Goal: Task Accomplishment & Management: Complete application form

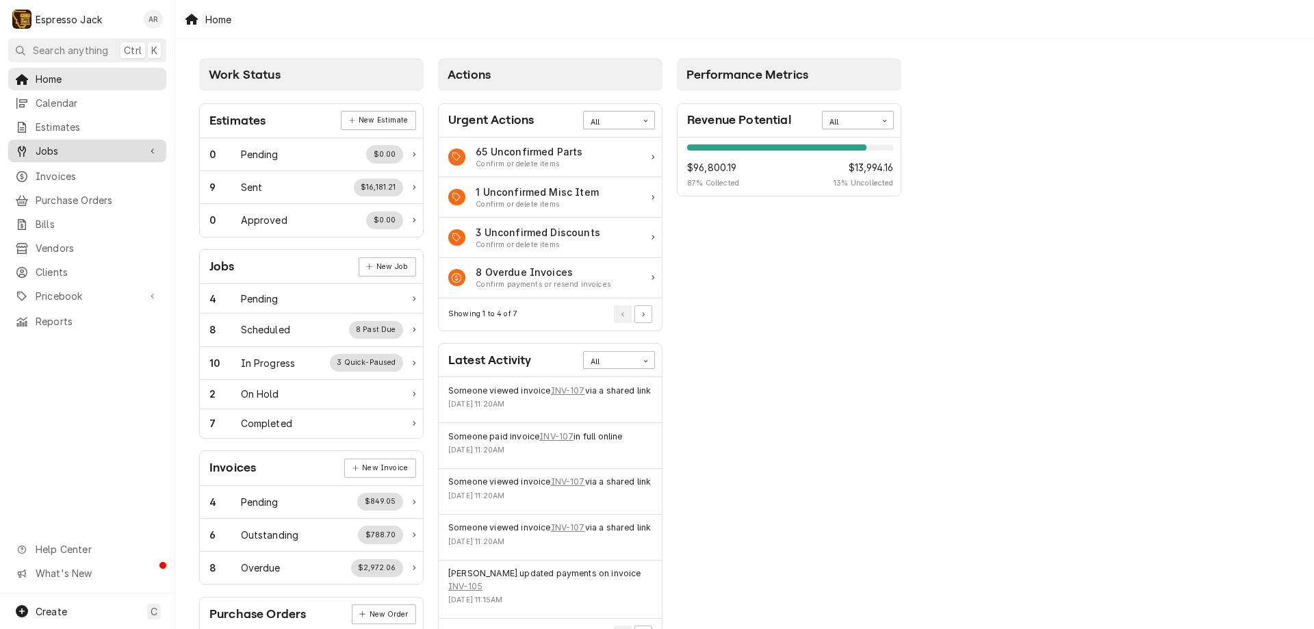
click at [54, 150] on span "Jobs" at bounding box center [87, 151] width 103 height 14
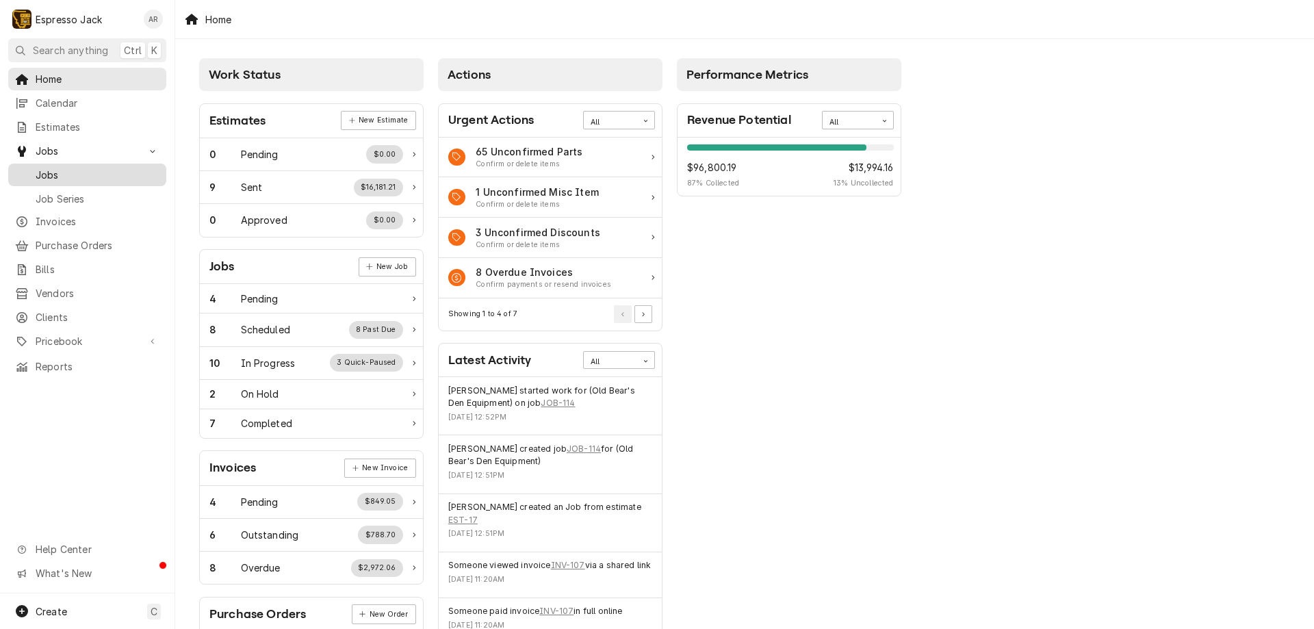
click at [68, 174] on span "Jobs" at bounding box center [98, 175] width 124 height 14
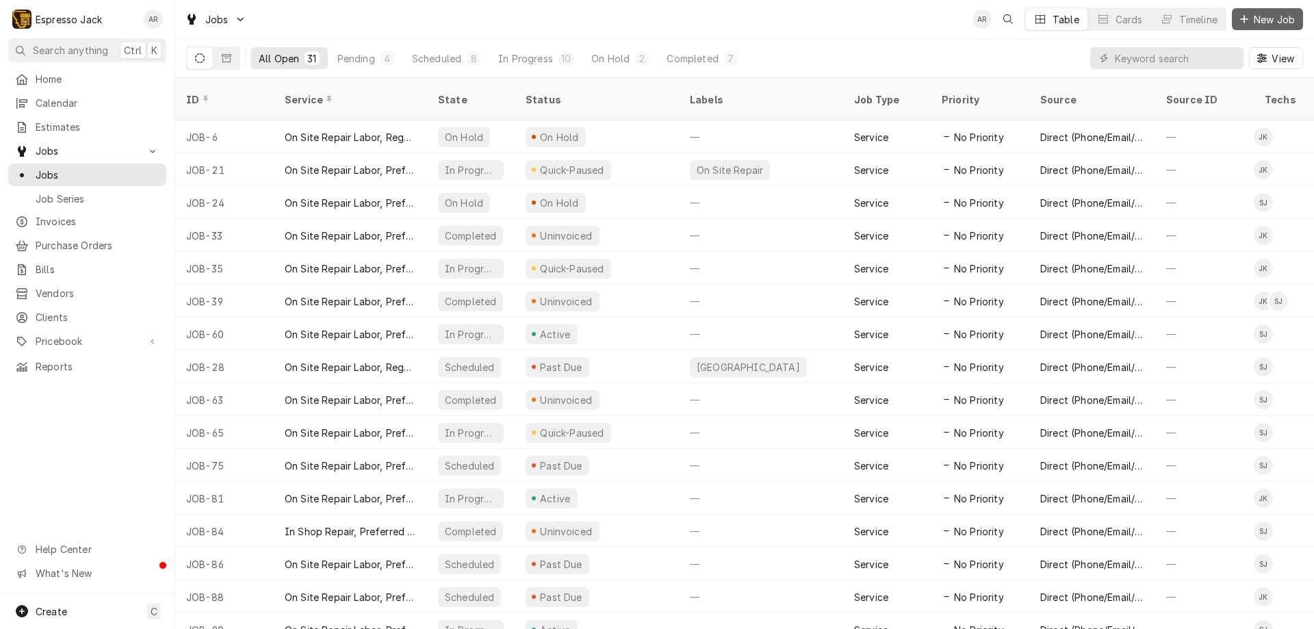
click at [1259, 21] on span "New Job" at bounding box center [1274, 19] width 47 height 14
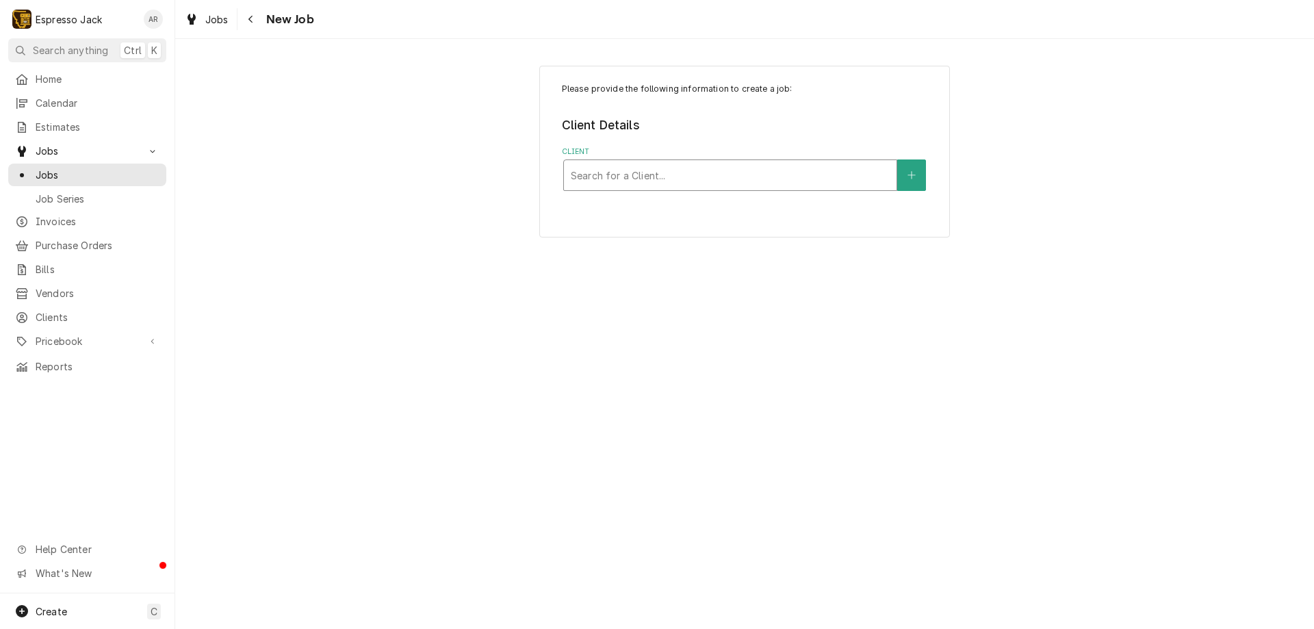
click at [746, 175] on div "Client" at bounding box center [730, 175] width 319 height 25
type input "coll"
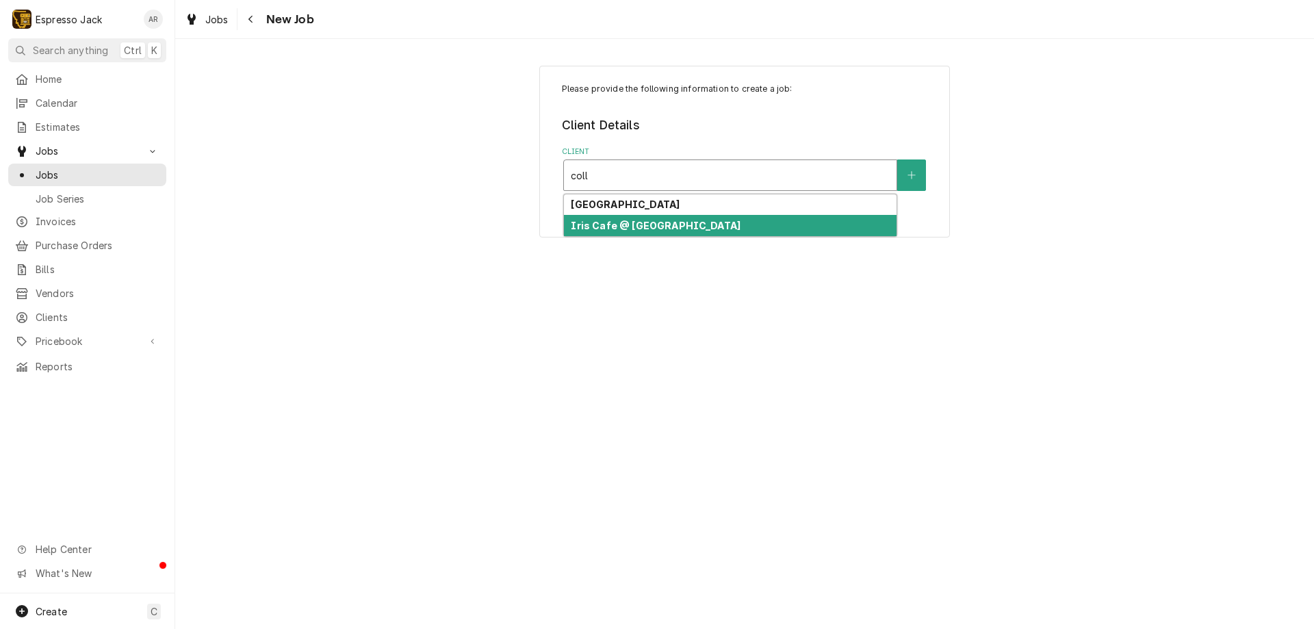
click at [637, 224] on strong "Iris Cafe @ Missoula College" at bounding box center [656, 226] width 170 height 12
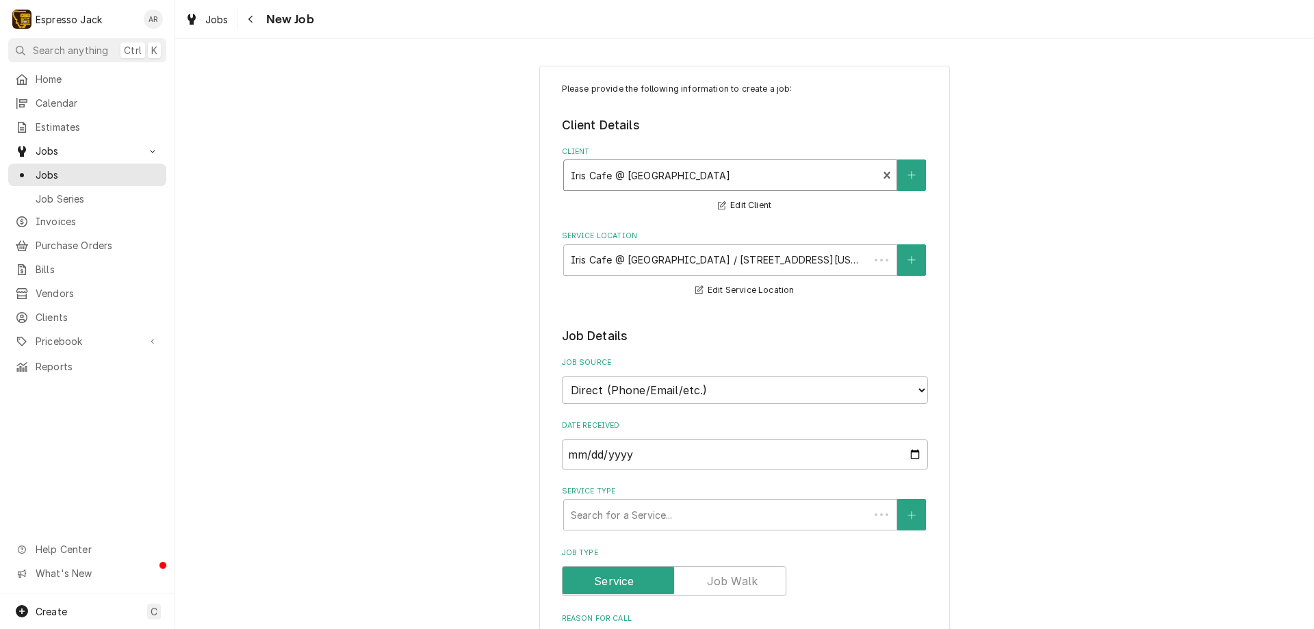
type textarea "x"
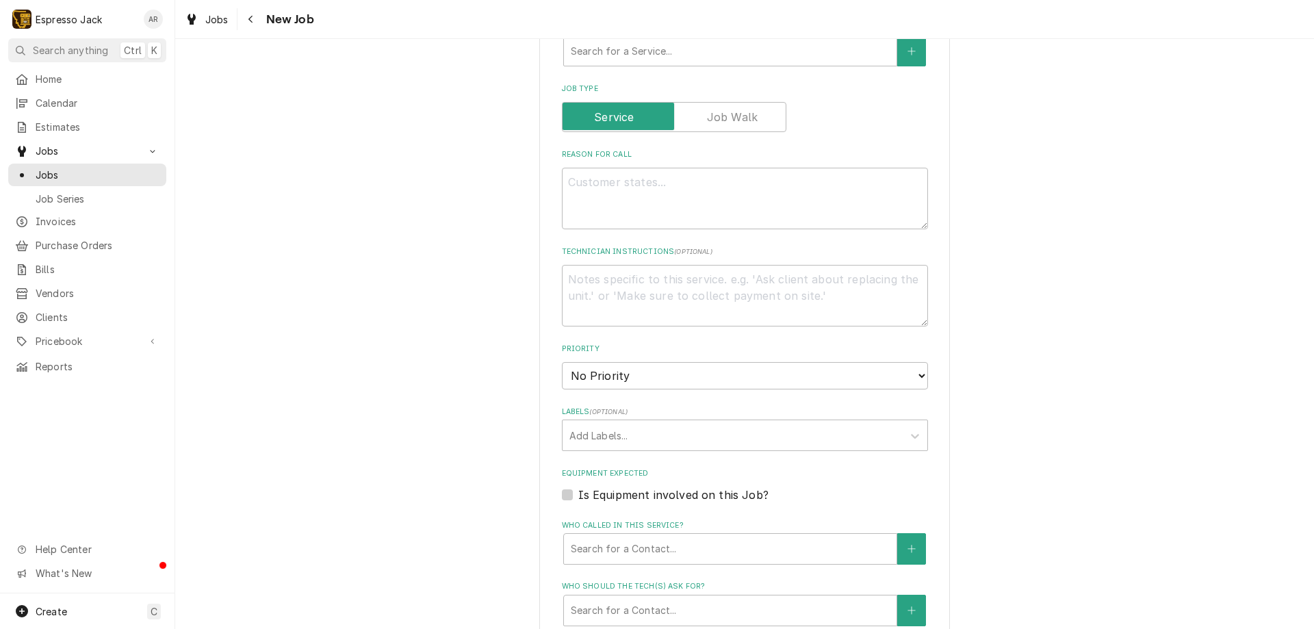
scroll to position [493, 0]
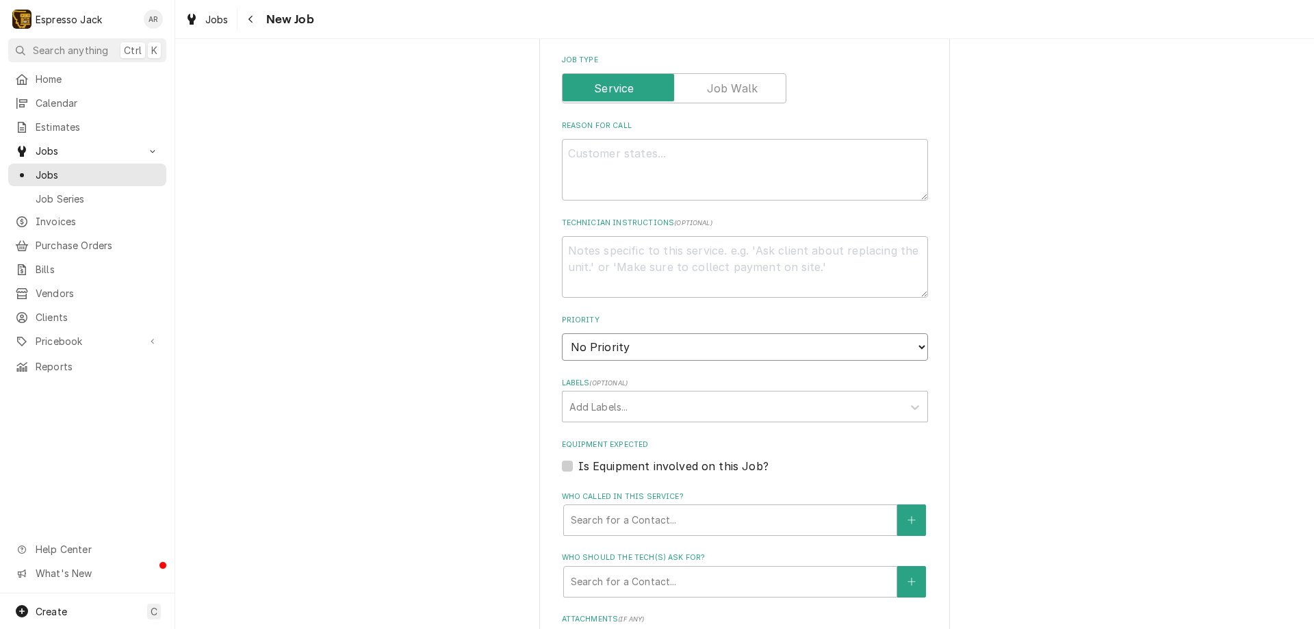
select select "3"
click at [562, 333] on select "No Priority Urgent High Medium Low" at bounding box center [745, 346] width 366 height 27
click at [593, 260] on textarea "Technician Instructions ( optional )" at bounding box center [745, 267] width 366 height 62
type textarea "x"
type textarea "m"
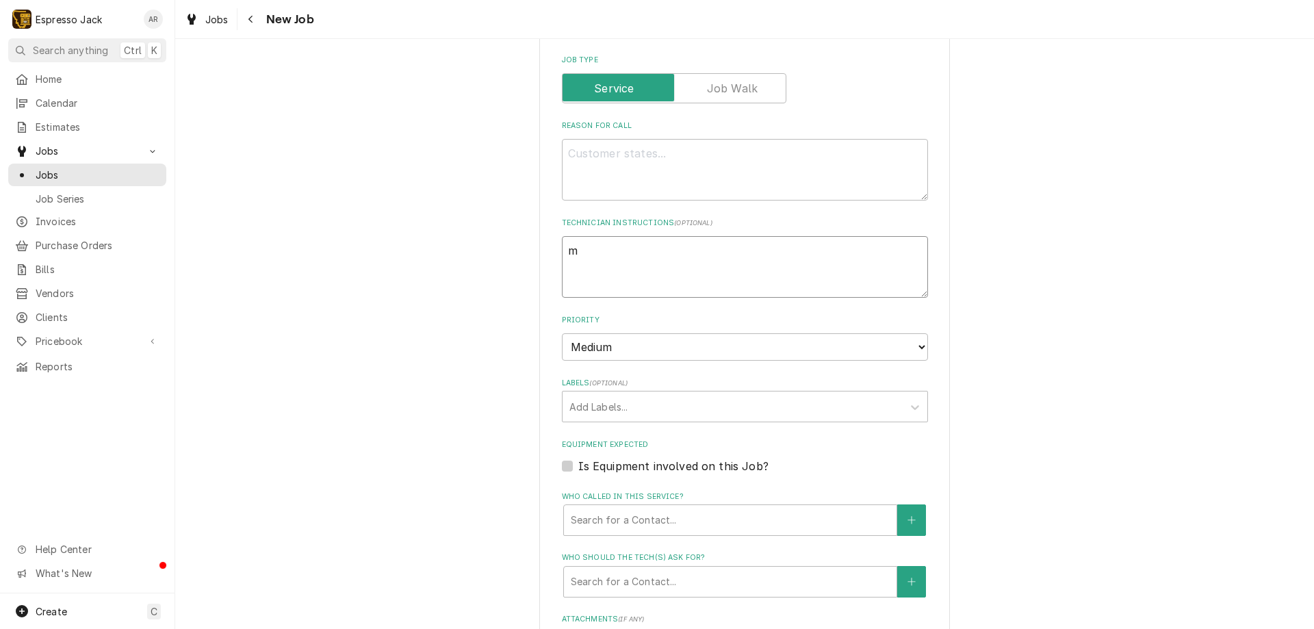
type textarea "x"
type textarea "ma"
type textarea "x"
type textarea "mai"
type textarea "x"
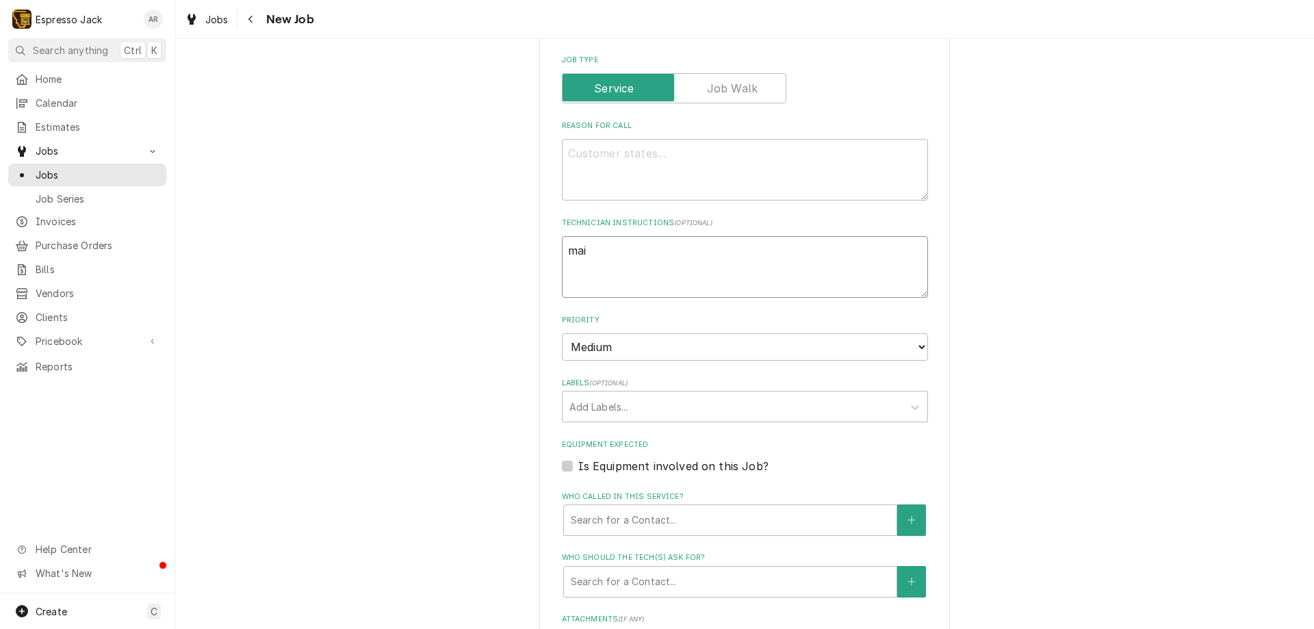
type textarea "main"
type textarea "x"
type textarea "maina"
type textarea "x"
type textarea "mainan"
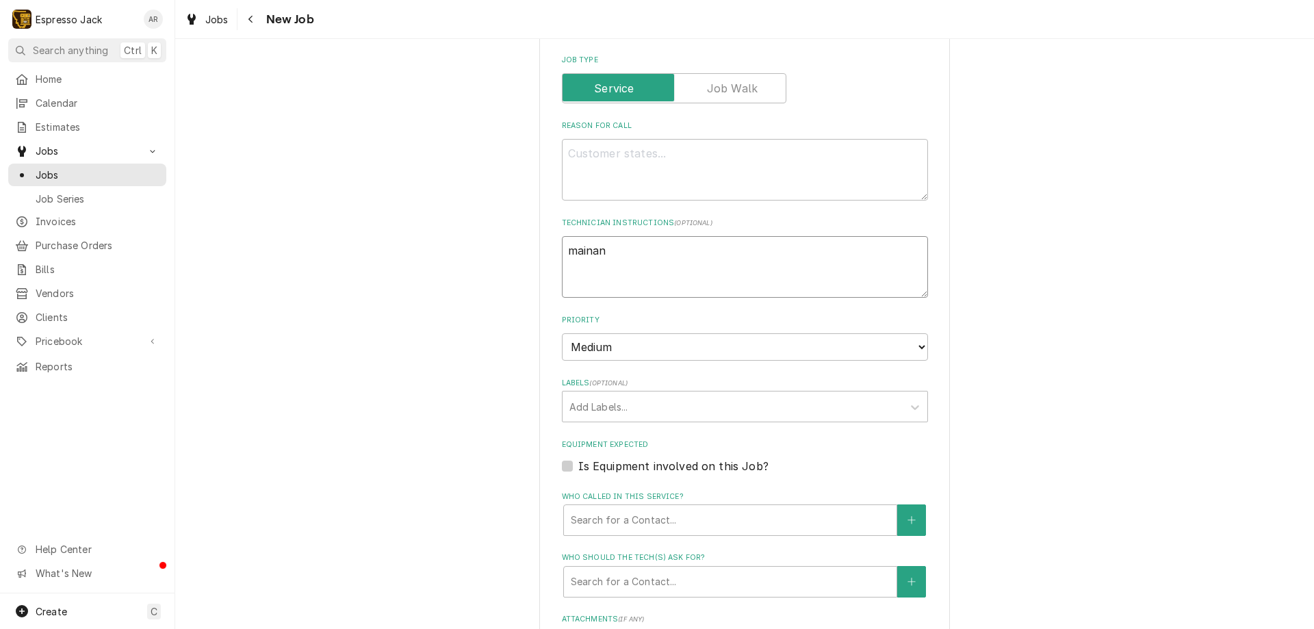
type textarea "x"
type textarea "mainanc"
type textarea "x"
type textarea "mainance"
type textarea "x"
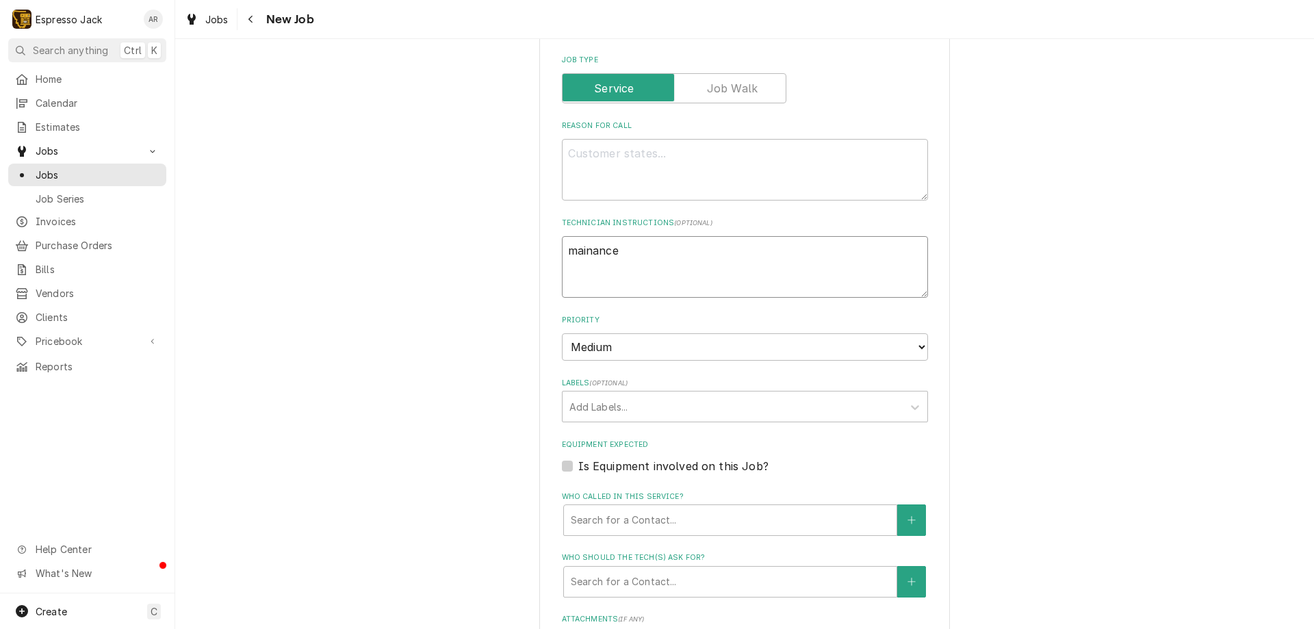
type textarea "mainance"
click at [592, 253] on textarea "mainance" at bounding box center [745, 267] width 366 height 62
click at [587, 255] on textarea "mainance" at bounding box center [745, 267] width 366 height 62
type textarea "x"
type textarea "maintenance"
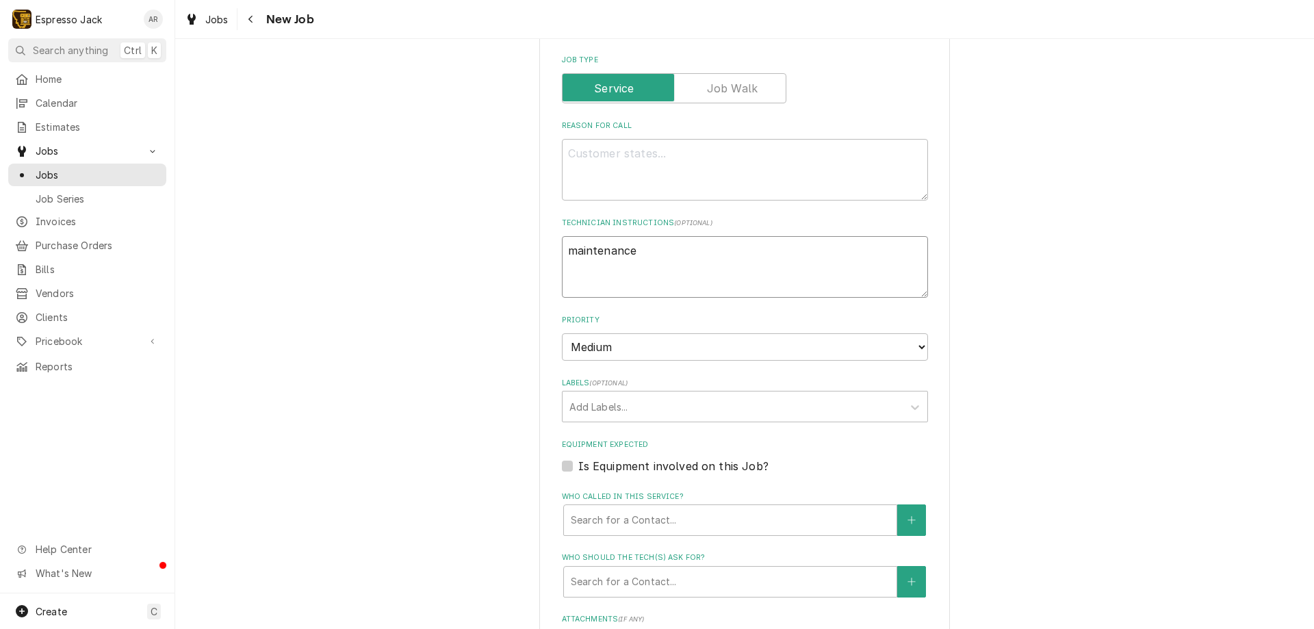
type textarea "x"
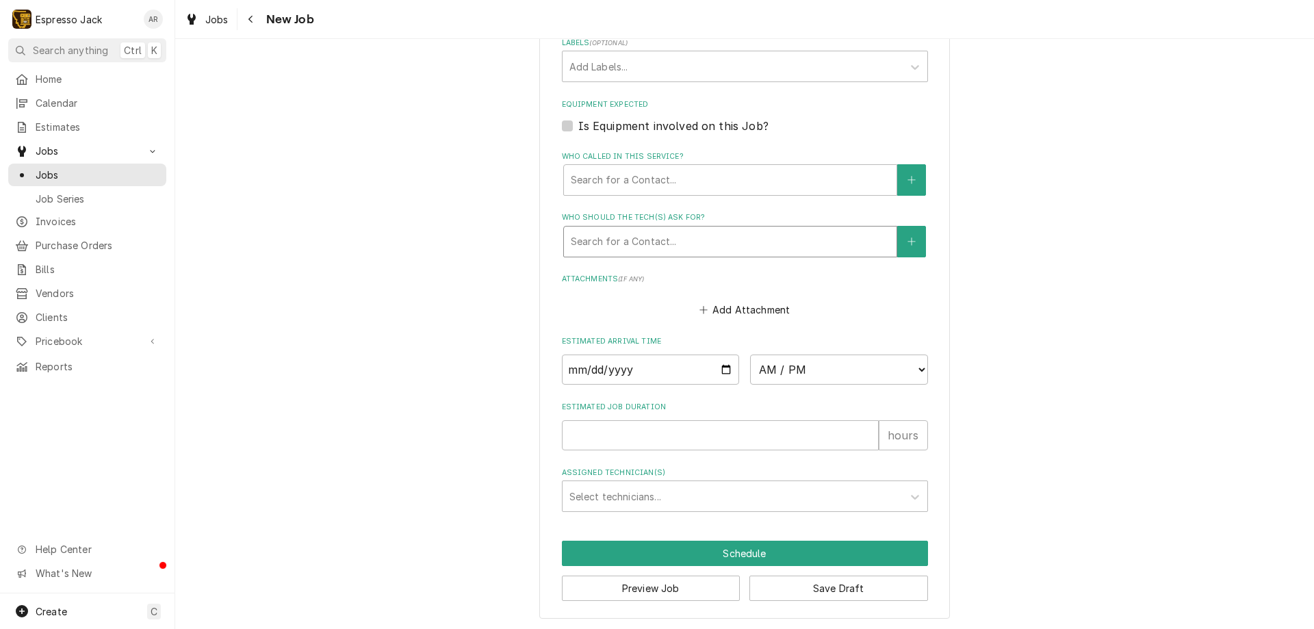
scroll to position [834, 0]
type textarea "maintenance"
select select "14:00:00"
click at [750, 353] on select "AM / PM 6:00 AM 6:15 AM 6:30 AM 6:45 AM 7:00 AM 7:15 AM 7:30 AM 7:45 AM 8:00 AM…" at bounding box center [839, 368] width 178 height 30
click at [719, 365] on input "Date" at bounding box center [651, 368] width 178 height 30
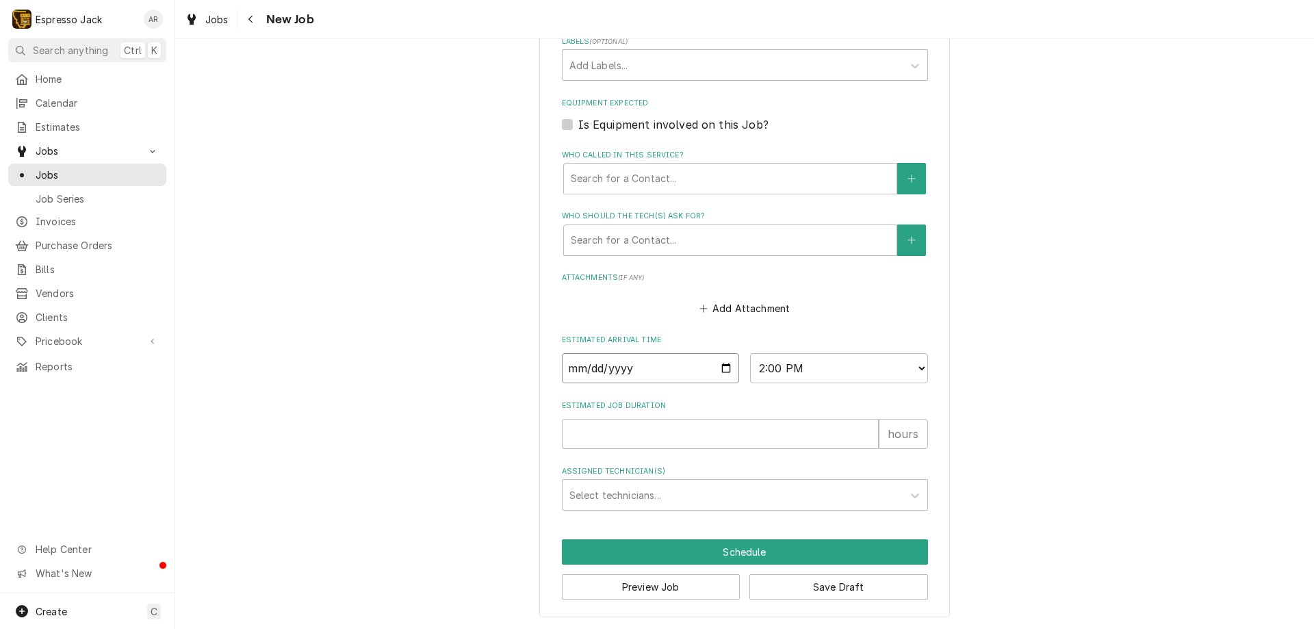
type textarea "x"
type input "2025-08-22"
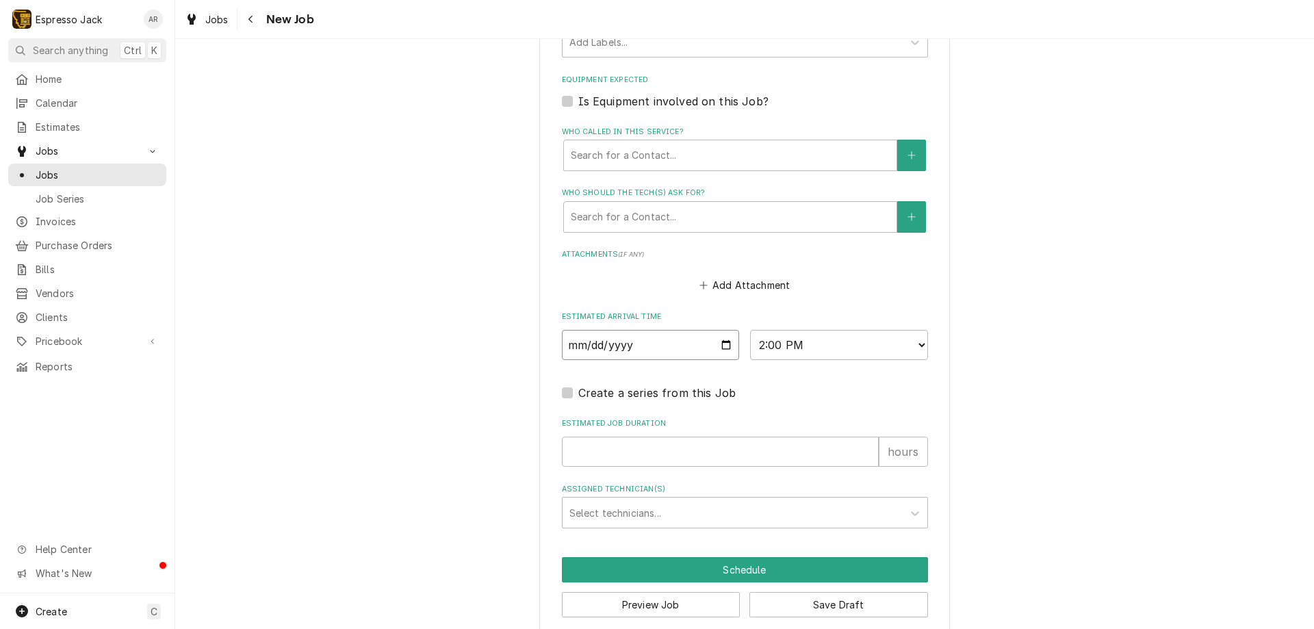
scroll to position [875, 0]
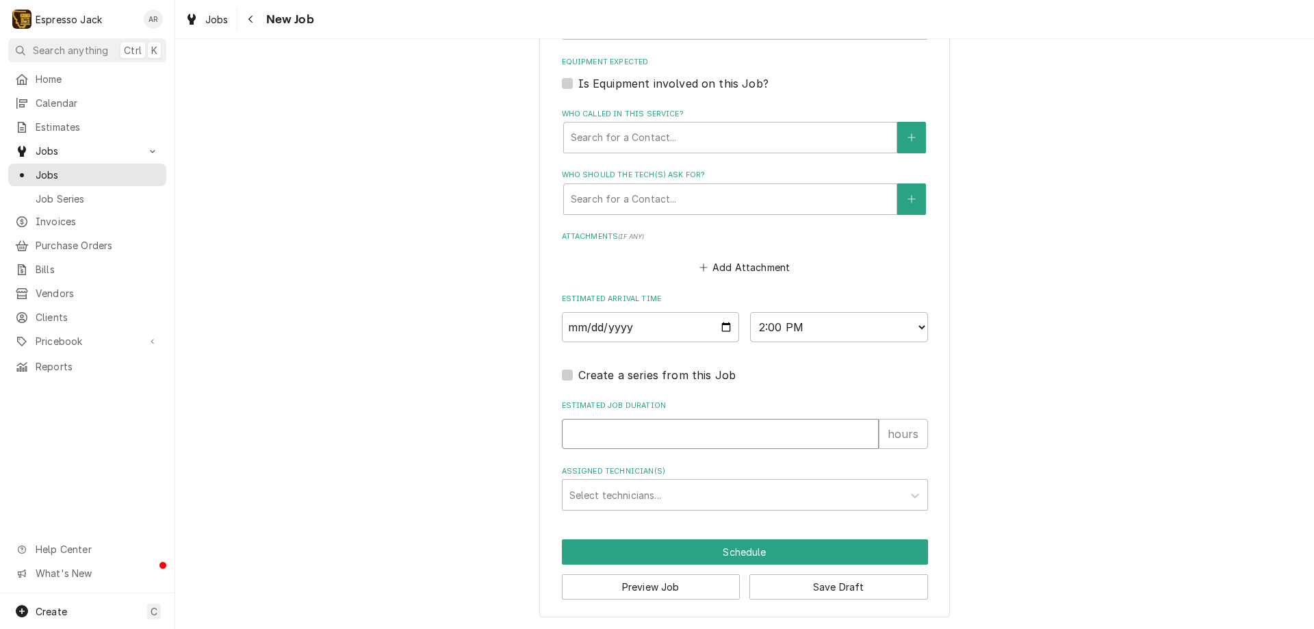
click at [636, 434] on input "Estimated Job Duration" at bounding box center [720, 434] width 317 height 30
type textarea "x"
type input "1"
type textarea "x"
type input "1.5"
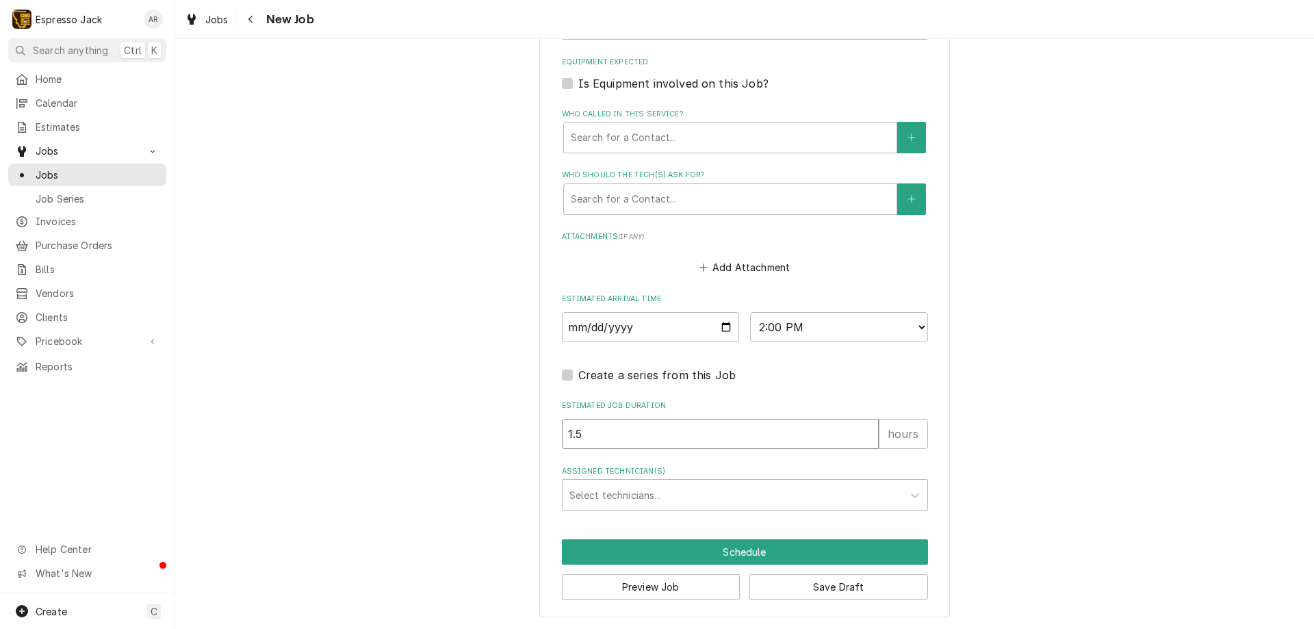
type textarea "x"
type input "1.5"
click at [636, 491] on div "Assigned Technician(s)" at bounding box center [732, 494] width 326 height 25
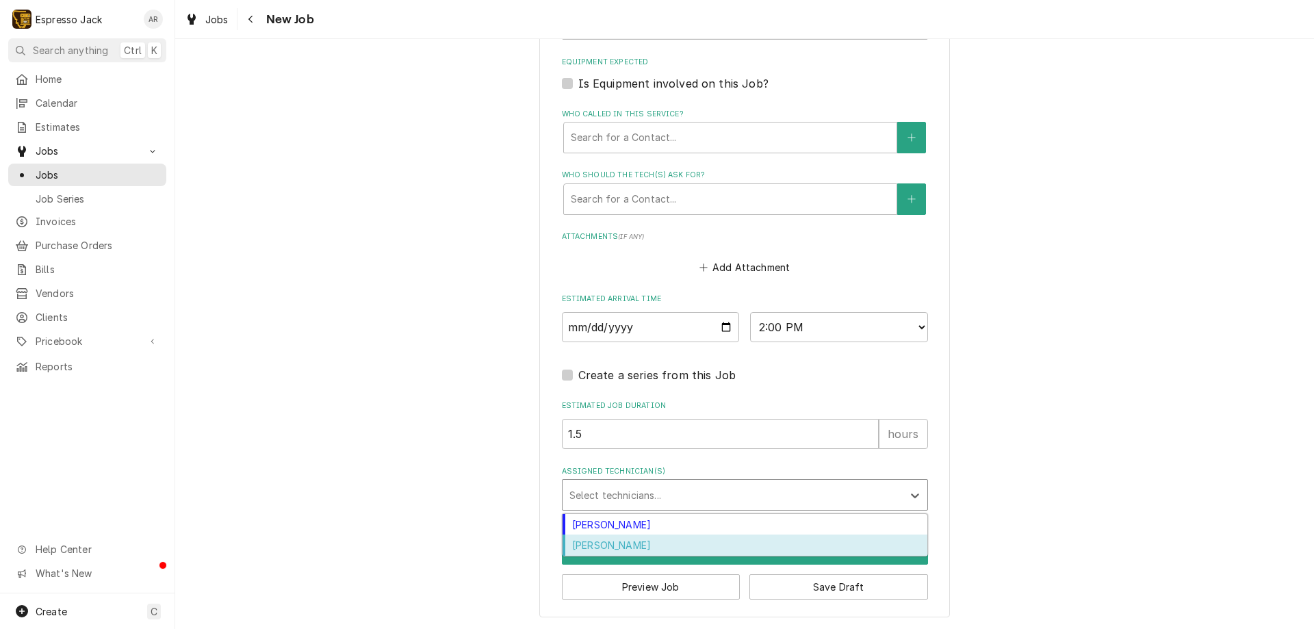
click at [624, 545] on div "[PERSON_NAME]" at bounding box center [745, 544] width 365 height 21
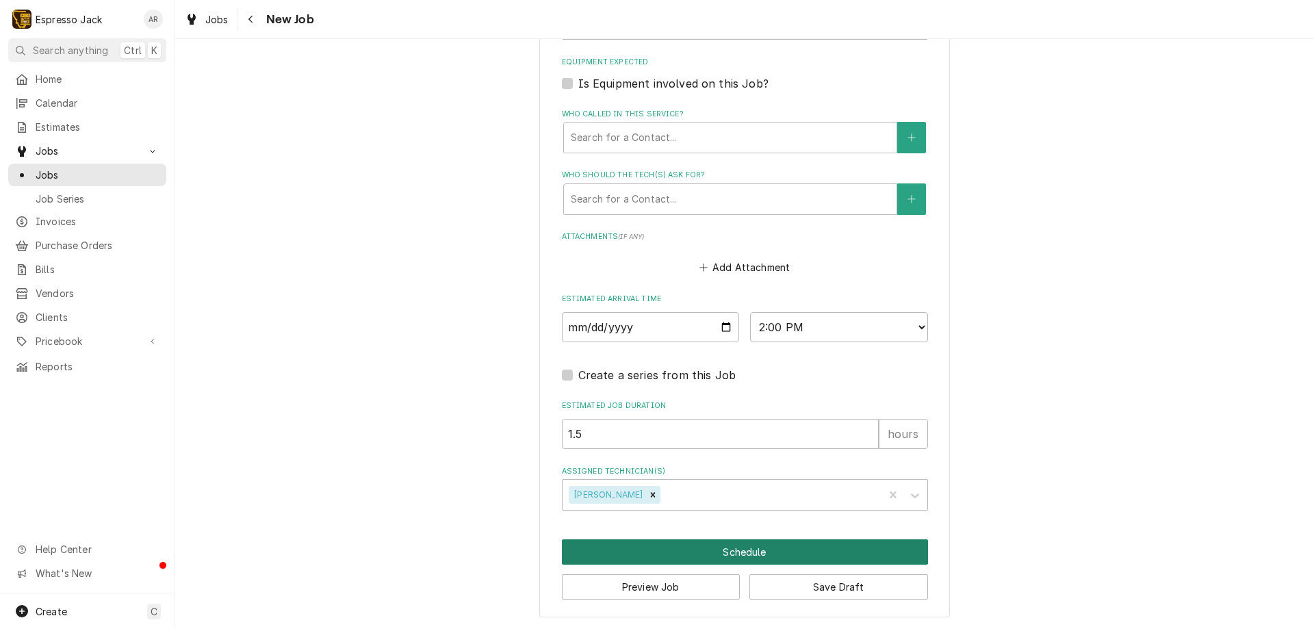
click at [715, 555] on button "Schedule" at bounding box center [745, 551] width 366 height 25
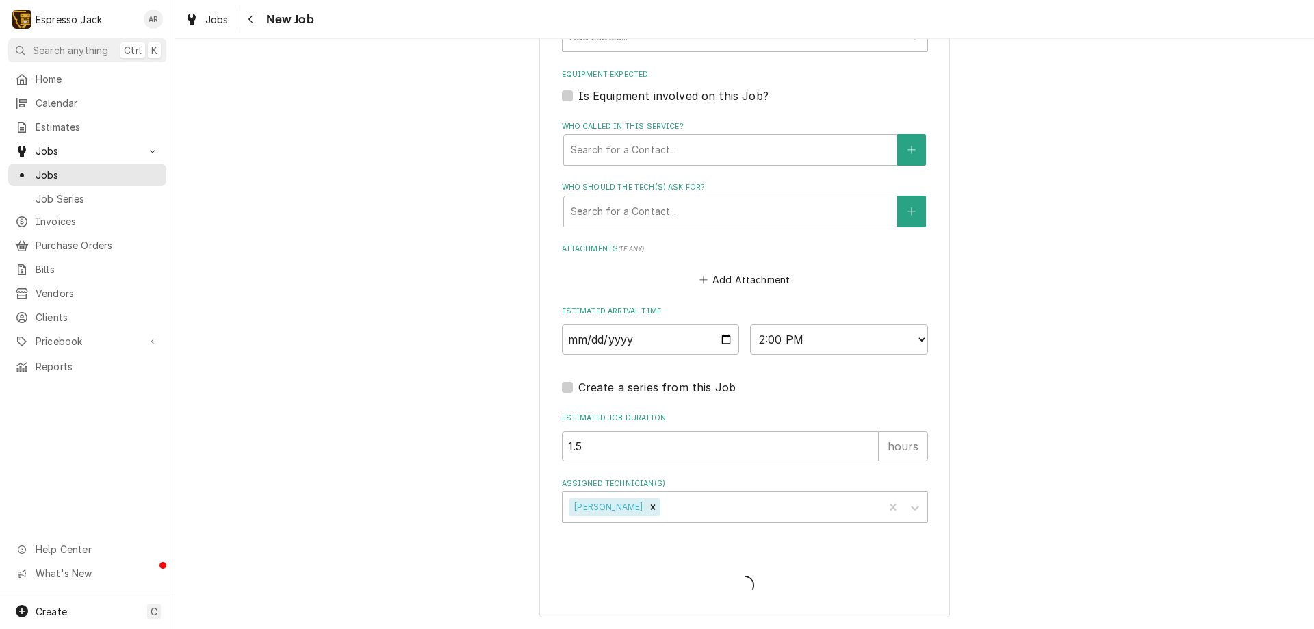
scroll to position [447, 0]
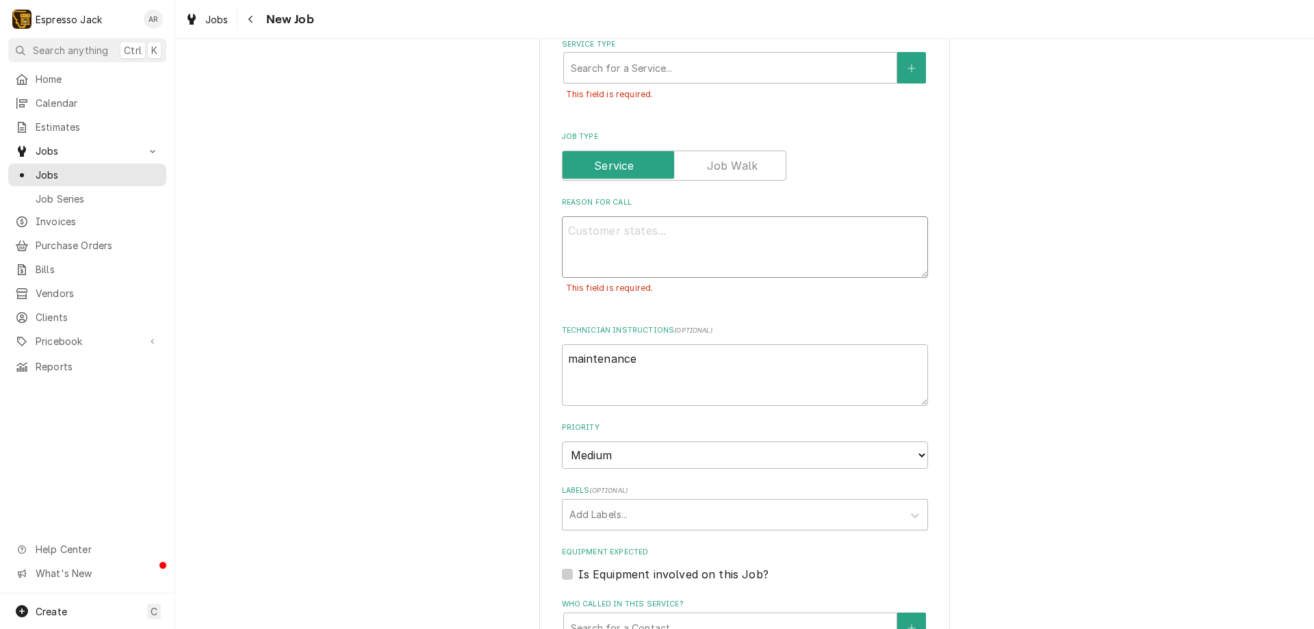
click at [621, 244] on textarea "Reason For Call" at bounding box center [745, 247] width 366 height 62
type textarea "x"
type textarea "P"
type textarea "x"
type textarea "PM"
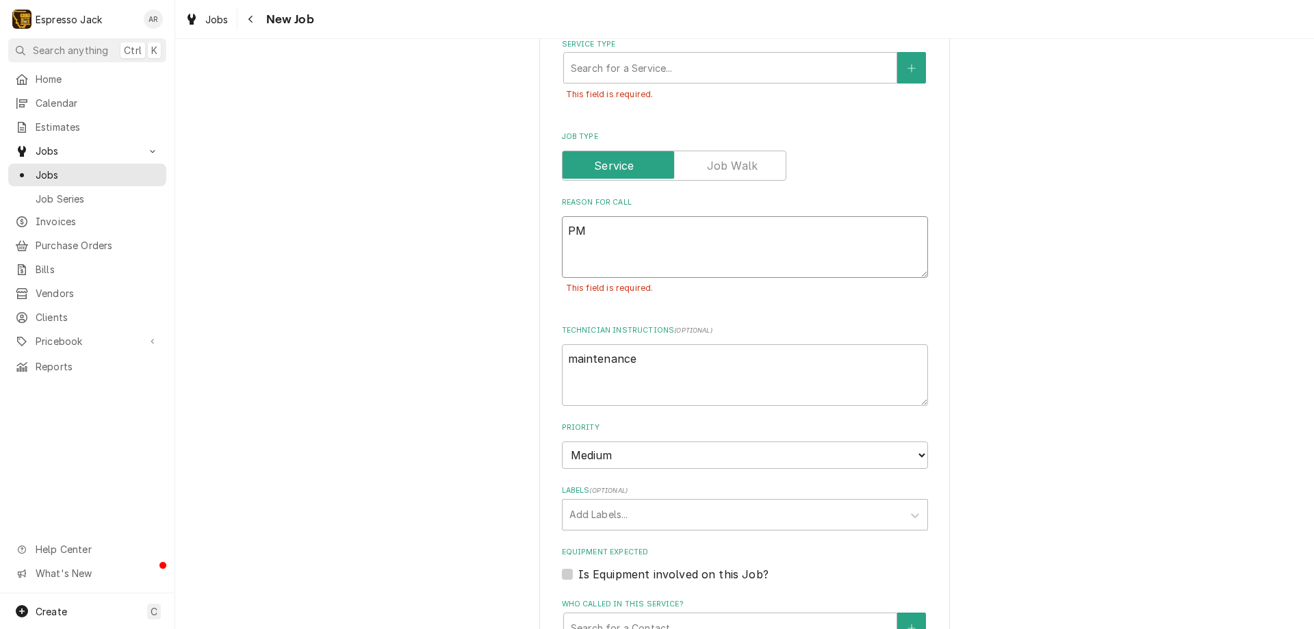
type textarea "x"
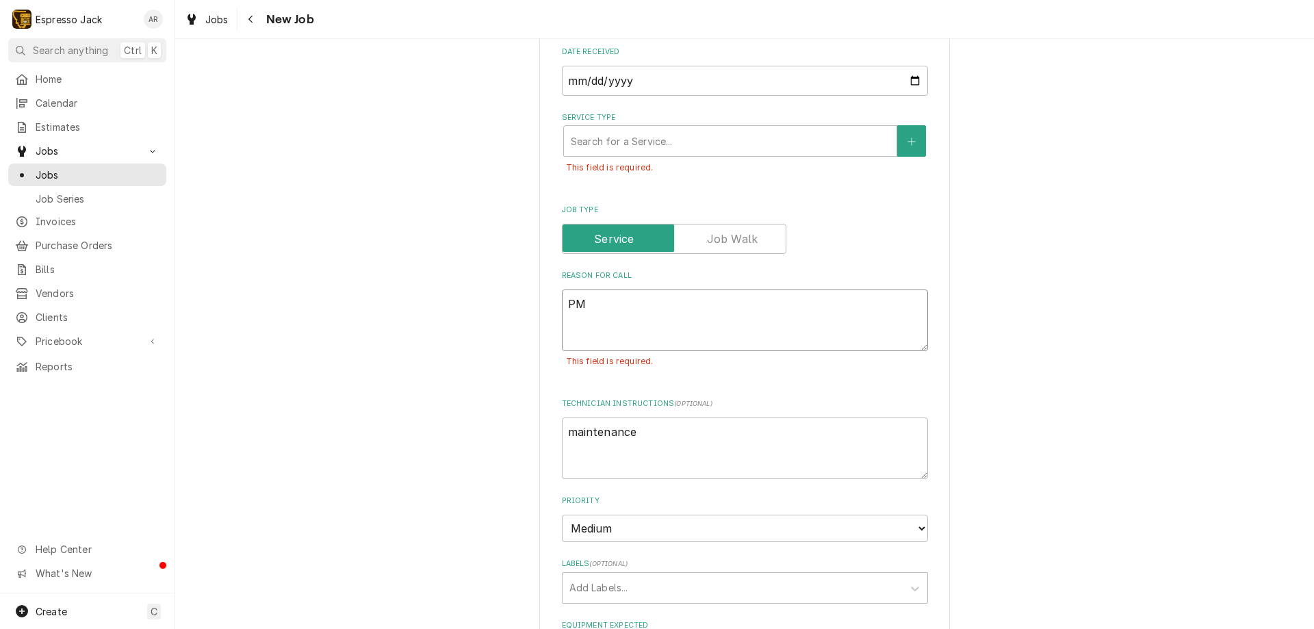
scroll to position [283, 0]
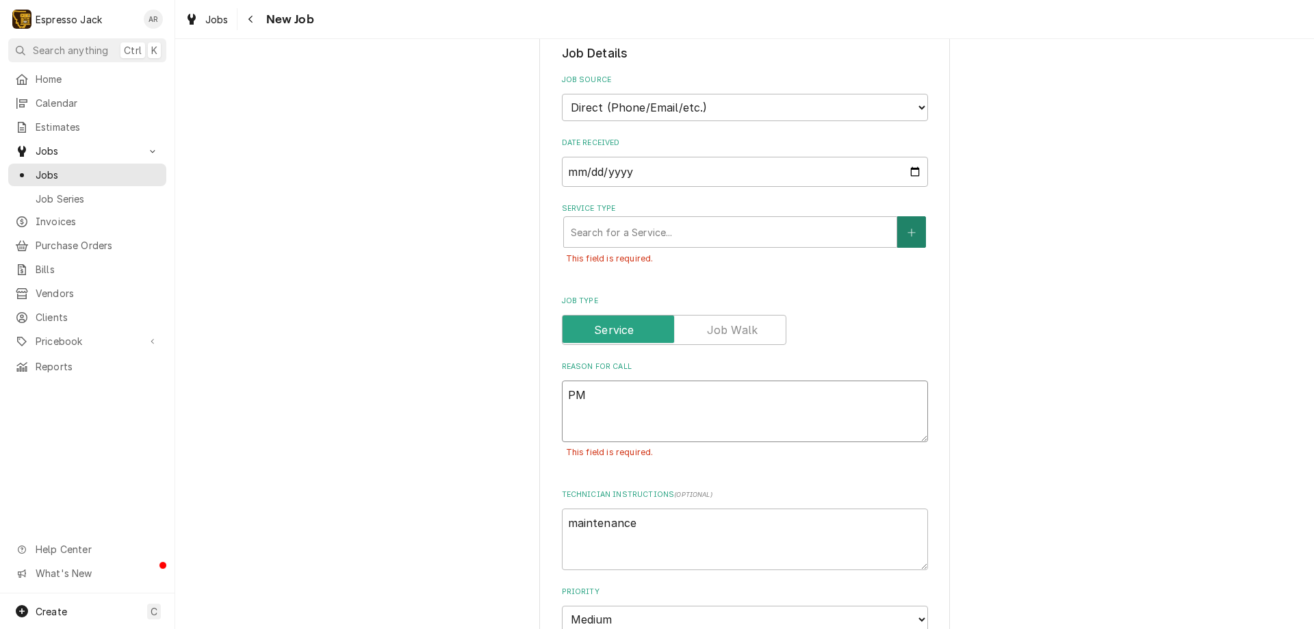
type textarea "PM"
click at [909, 235] on icon "Create New Service" at bounding box center [911, 233] width 8 height 10
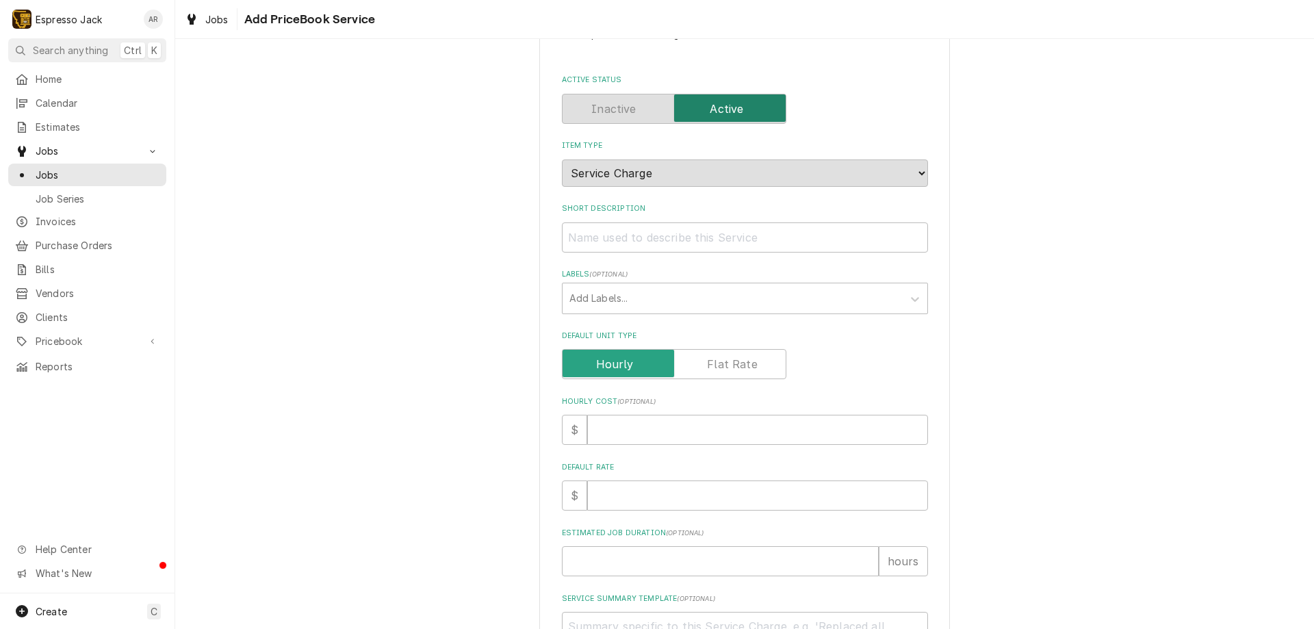
scroll to position [82, 0]
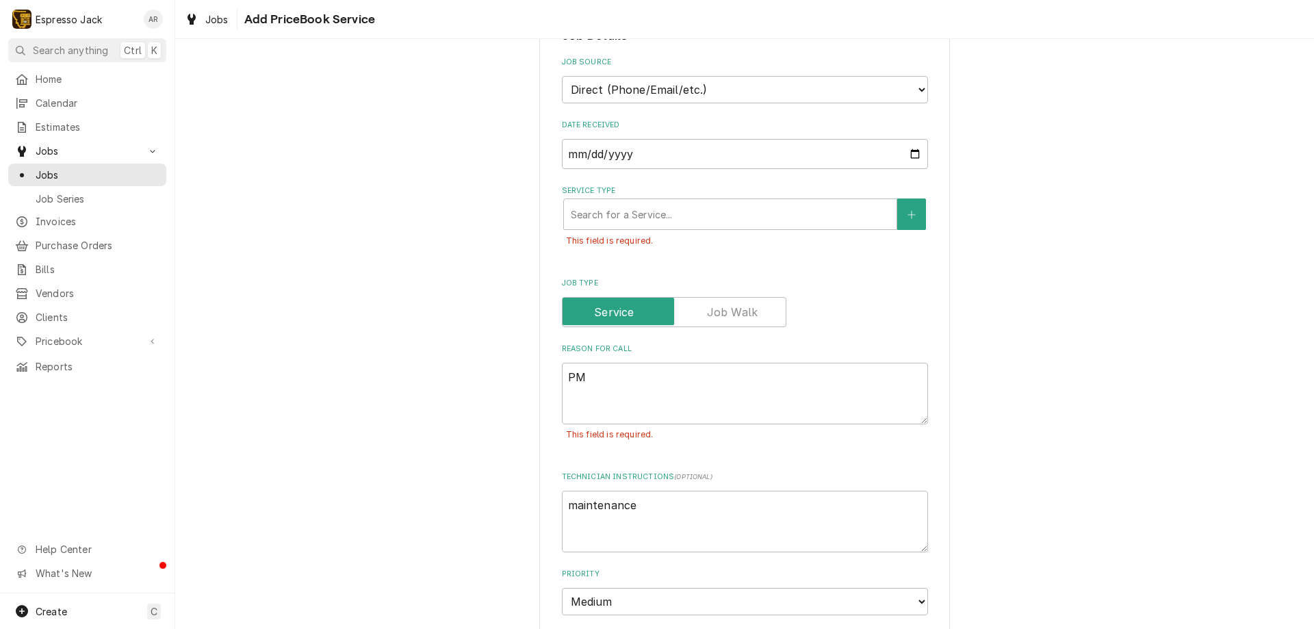
scroll to position [329, 0]
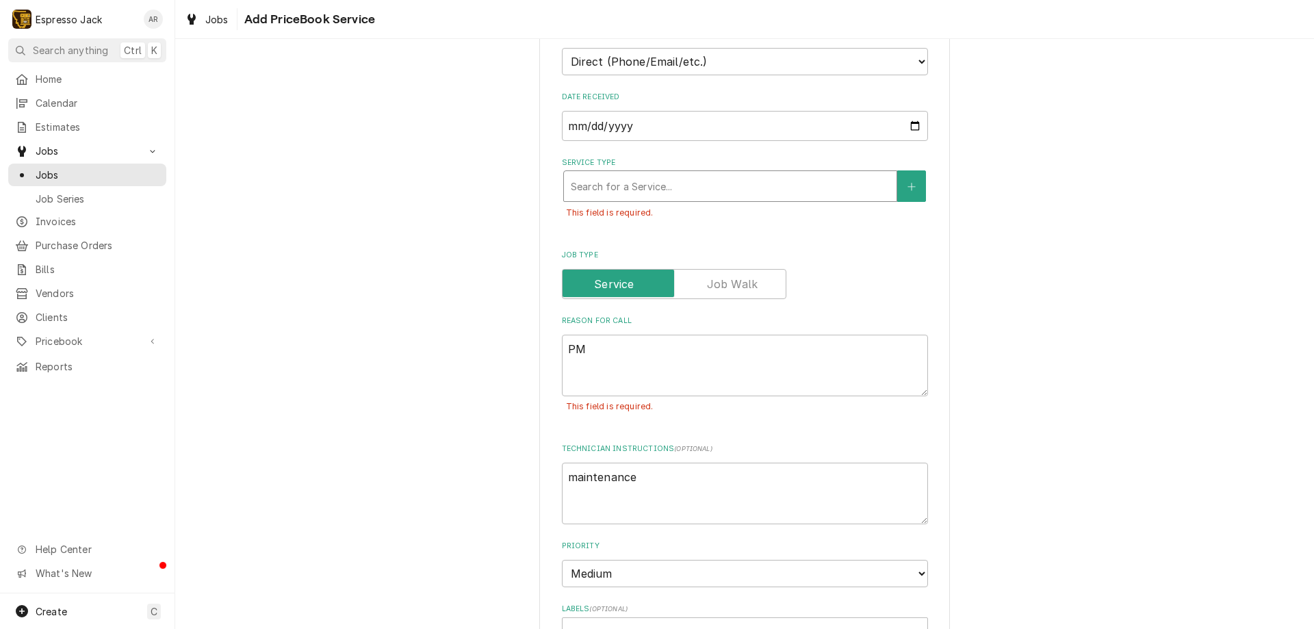
click at [655, 188] on div "Service Type" at bounding box center [730, 186] width 319 height 25
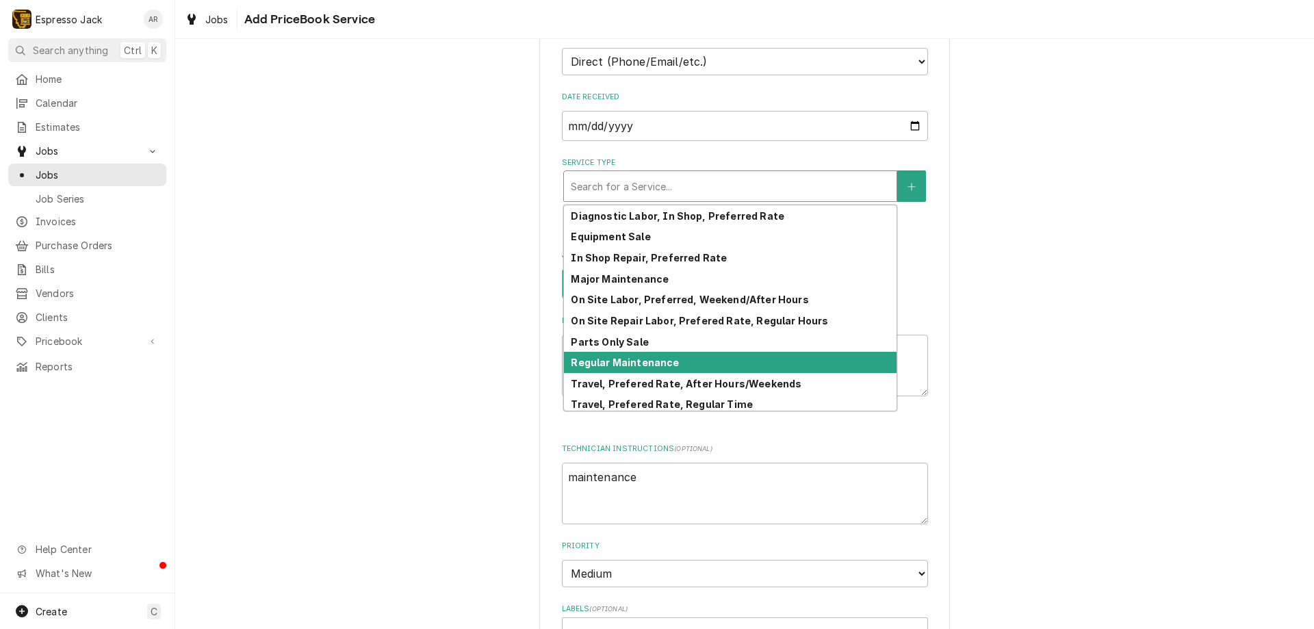
click at [642, 363] on strong "Regular Maintenance" at bounding box center [625, 363] width 108 height 12
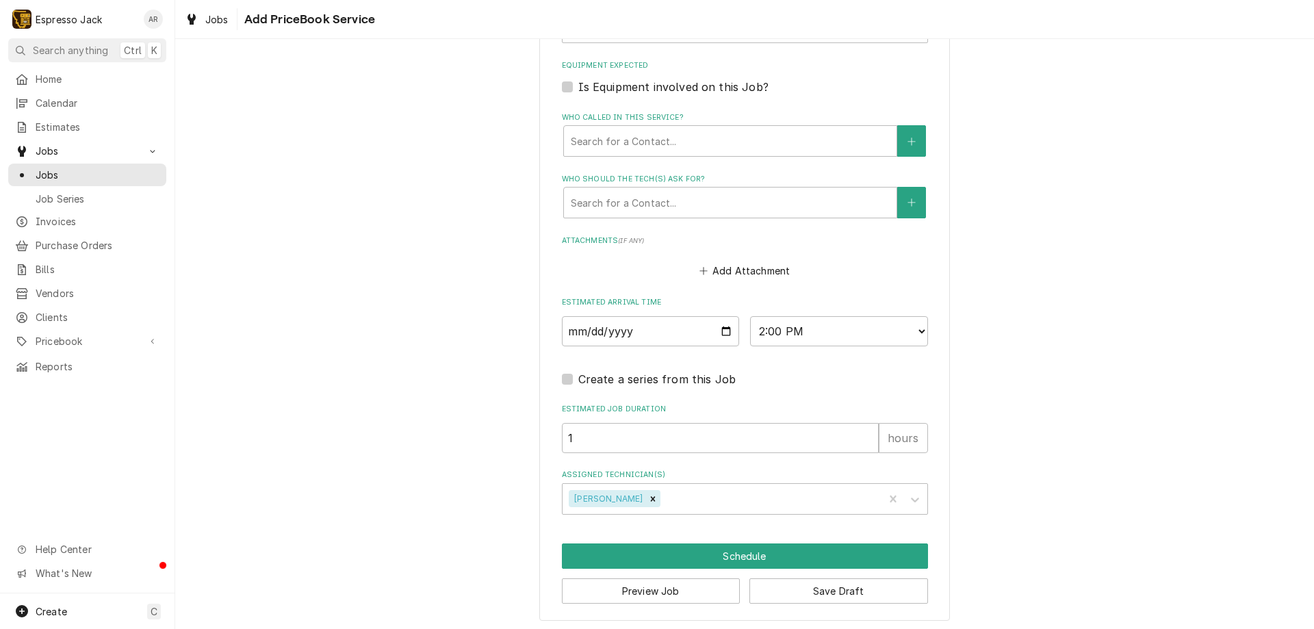
scroll to position [961, 0]
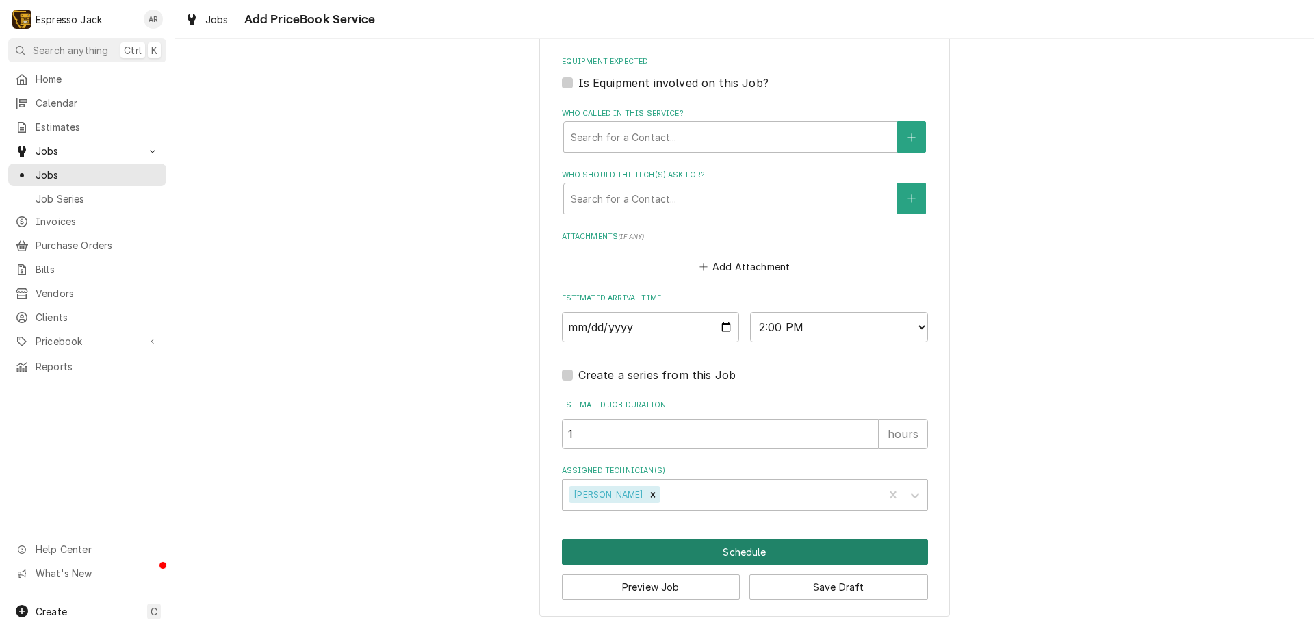
click at [686, 550] on button "Schedule" at bounding box center [745, 551] width 366 height 25
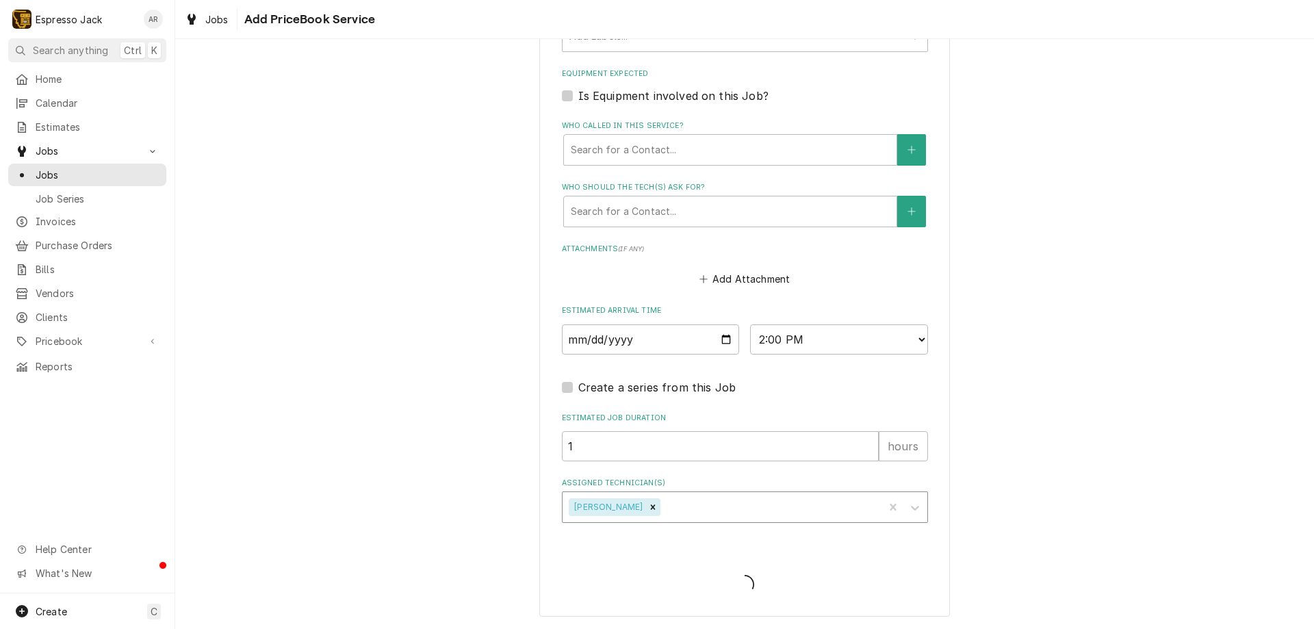
type textarea "x"
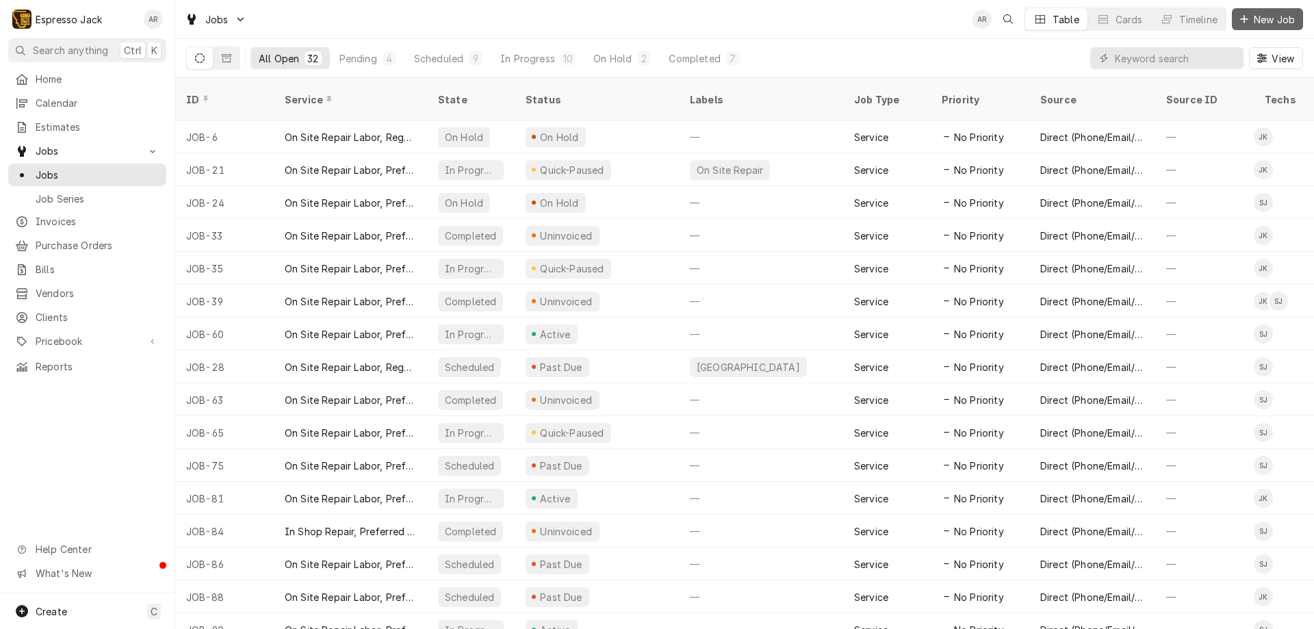
click at [1269, 17] on span "New Job" at bounding box center [1274, 19] width 47 height 14
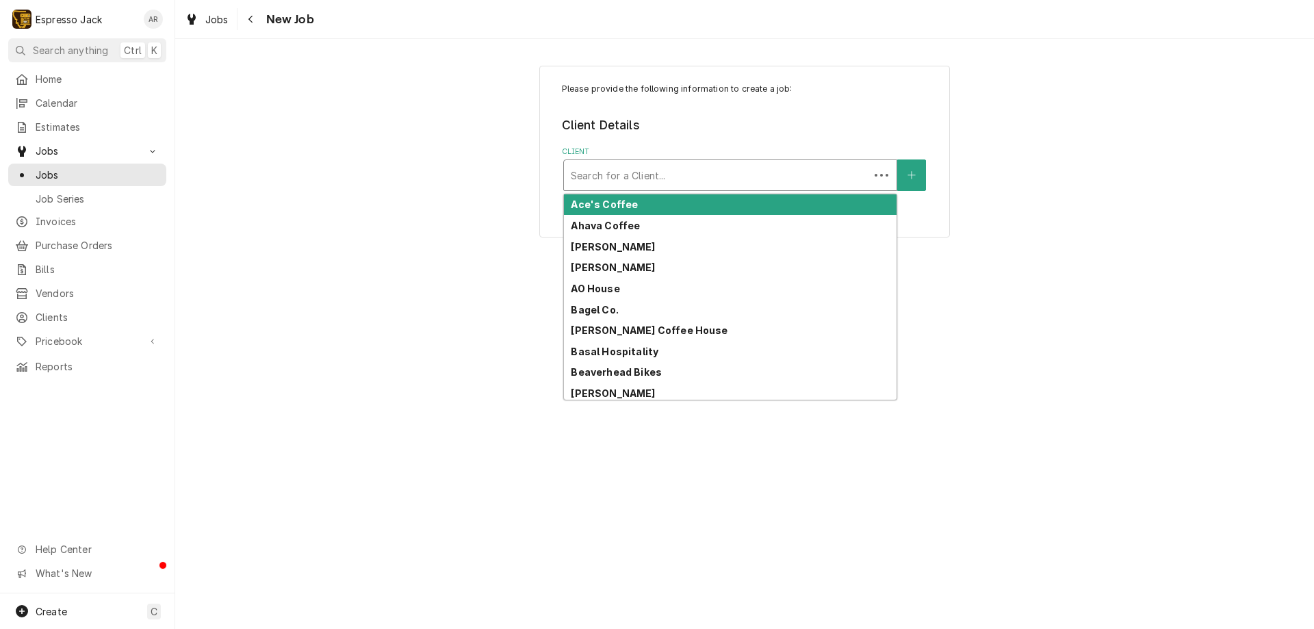
click at [645, 177] on div "Client" at bounding box center [717, 175] width 292 height 25
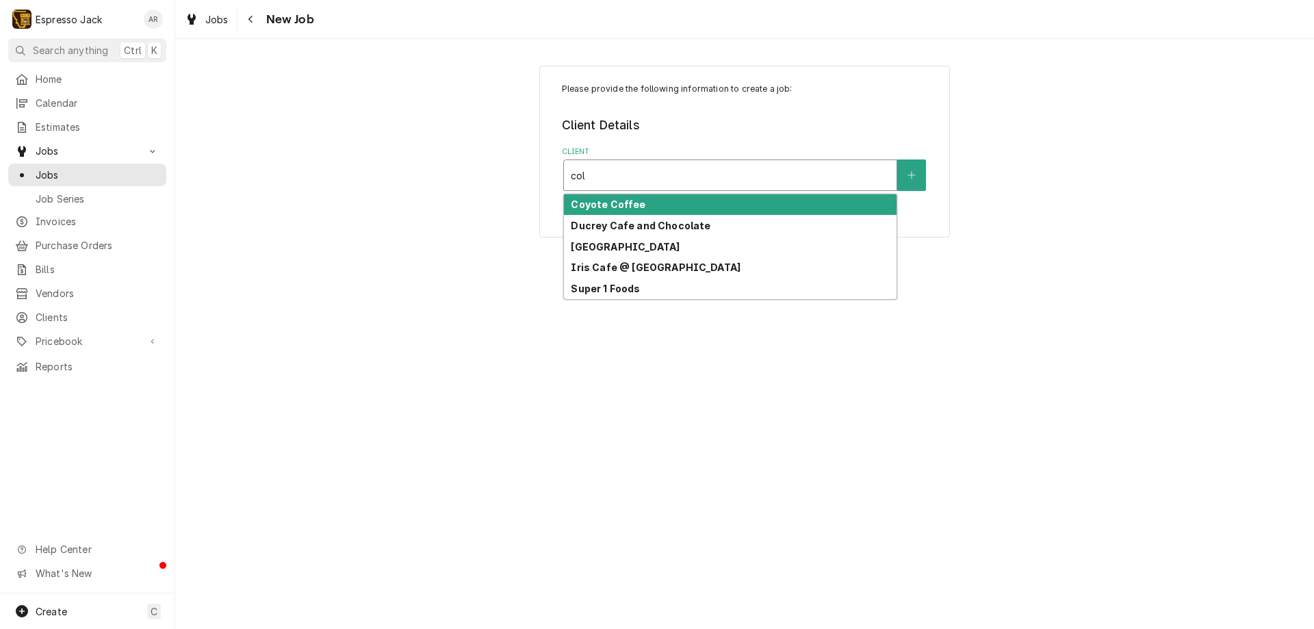
type input "col"
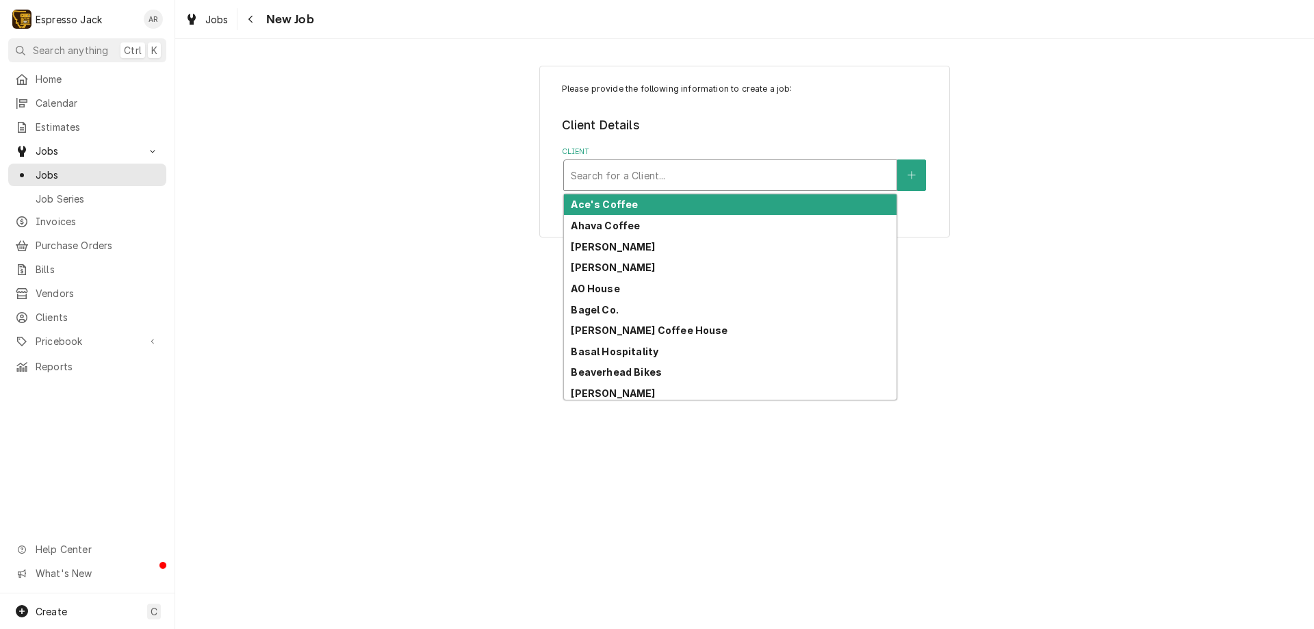
click at [621, 173] on div "Client" at bounding box center [730, 175] width 319 height 25
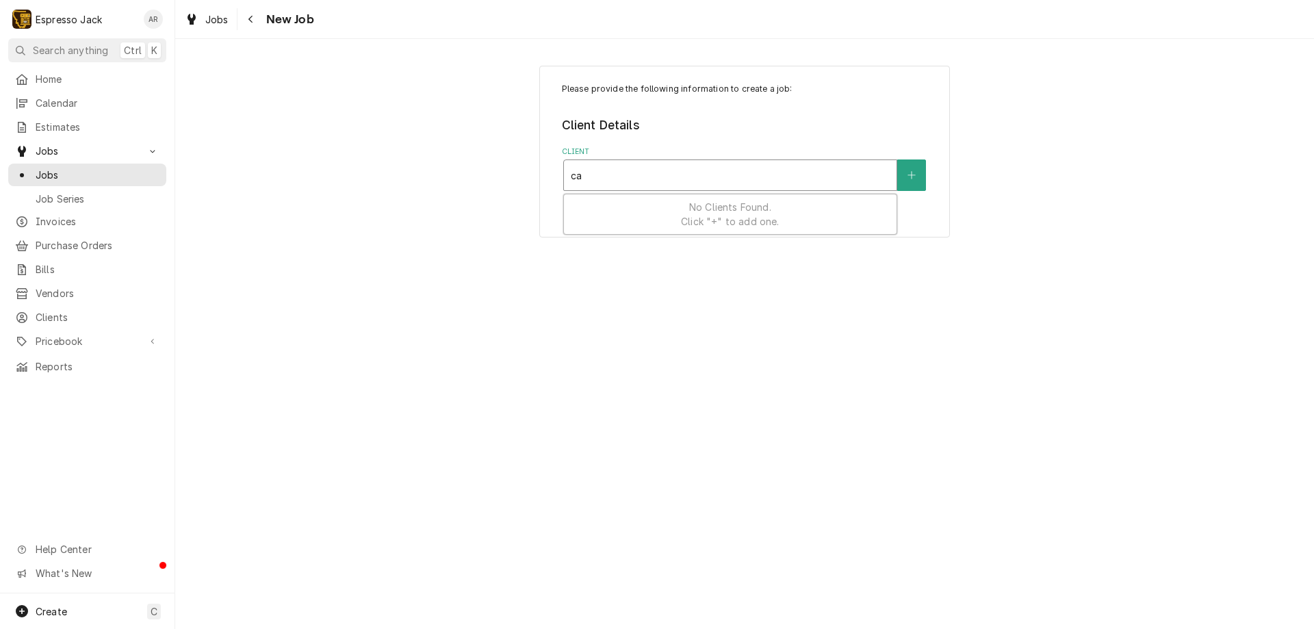
type input "cal"
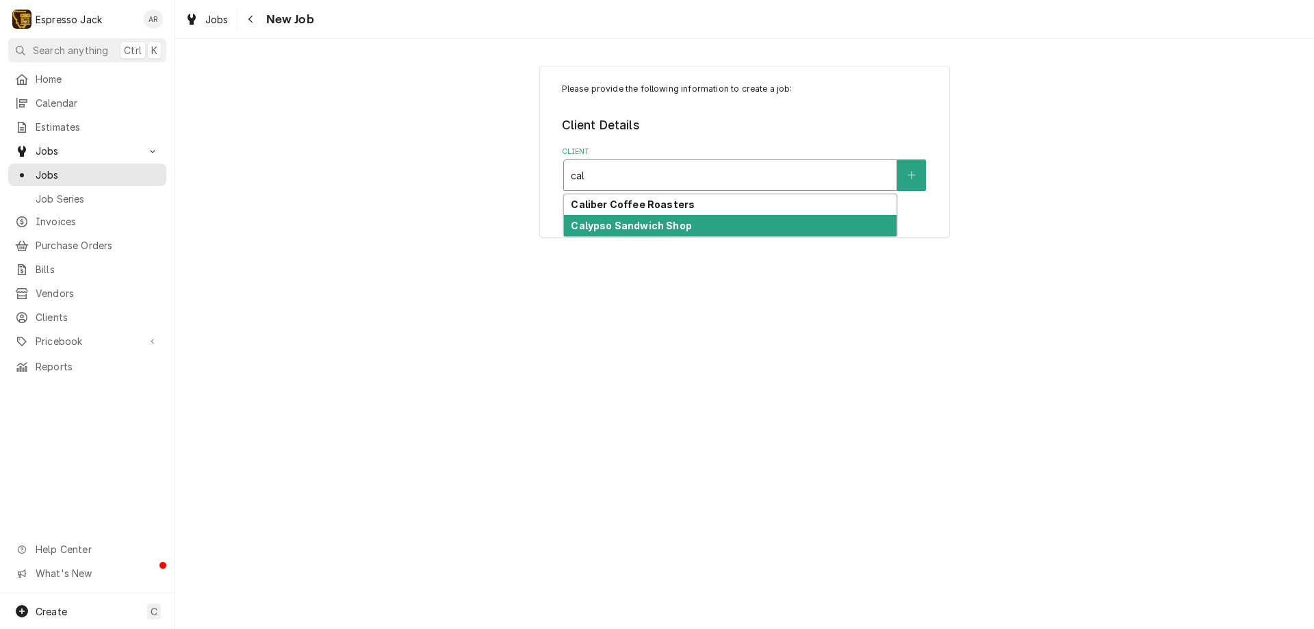
click at [649, 223] on strong "Calypso Sandwich Shop" at bounding box center [631, 226] width 120 height 12
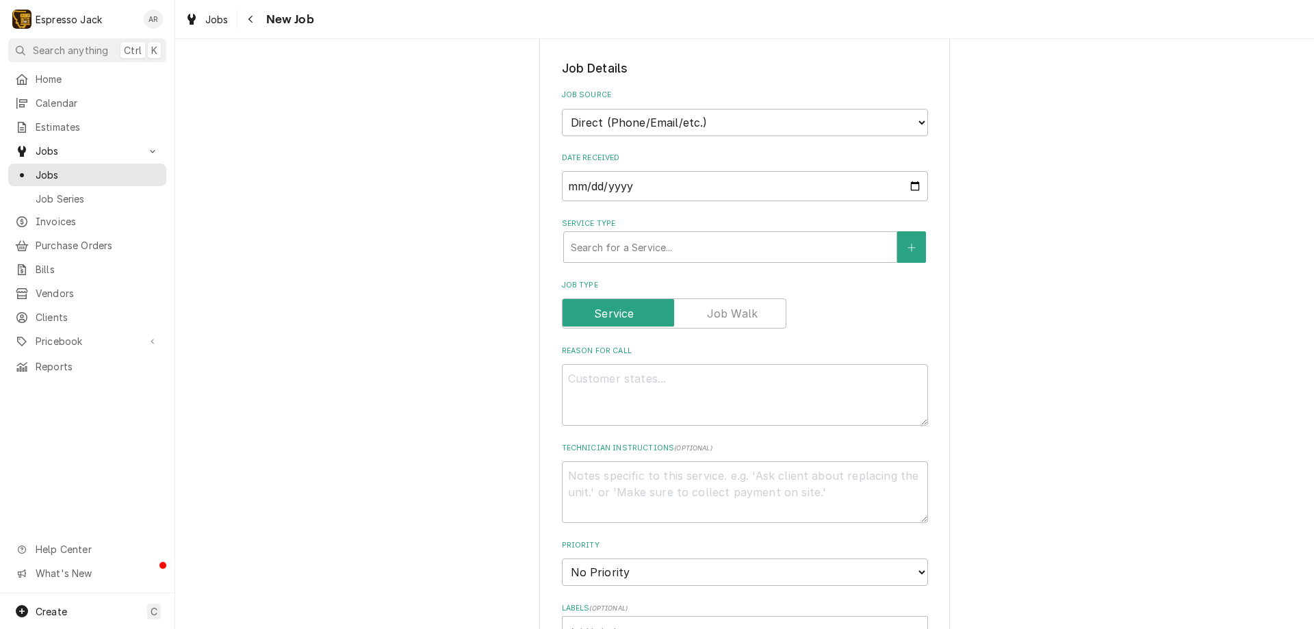
scroll to position [329, 0]
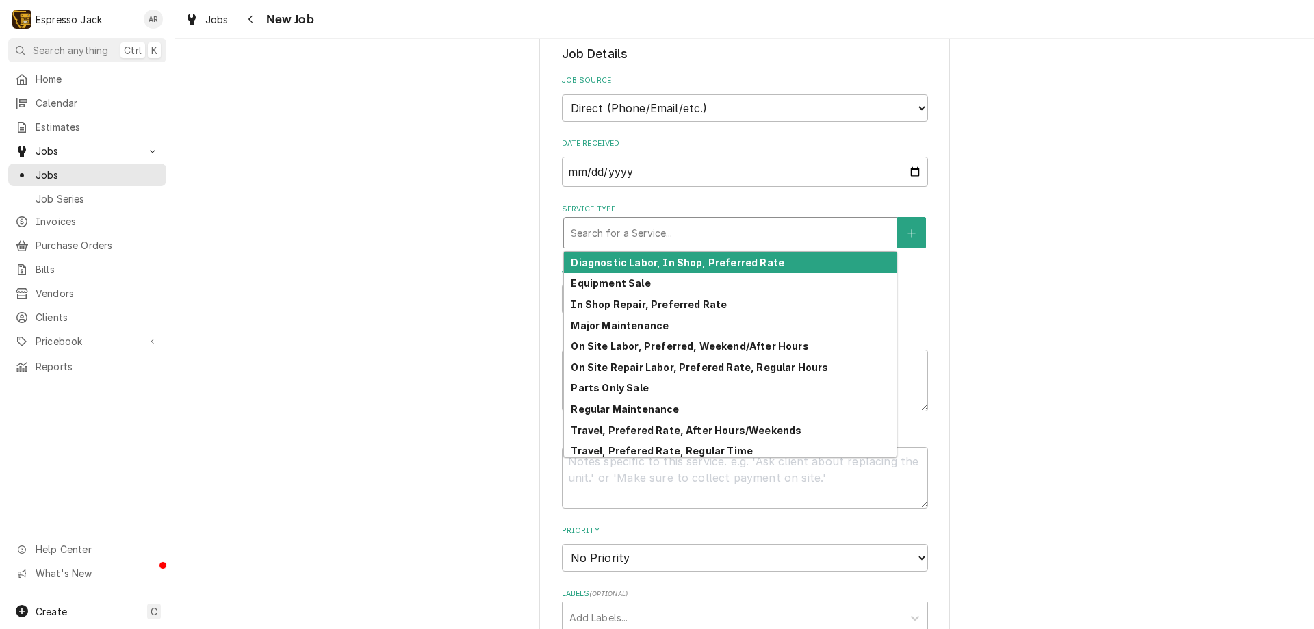
click at [620, 224] on div "Service Type" at bounding box center [730, 232] width 319 height 25
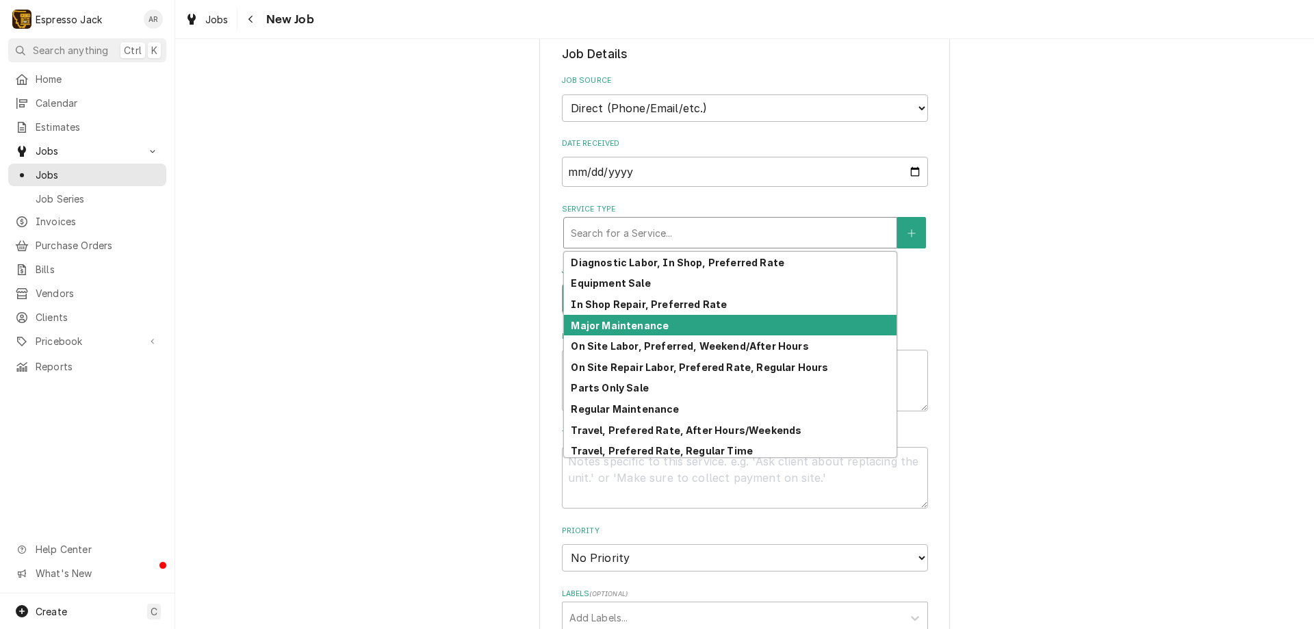
scroll to position [4, 0]
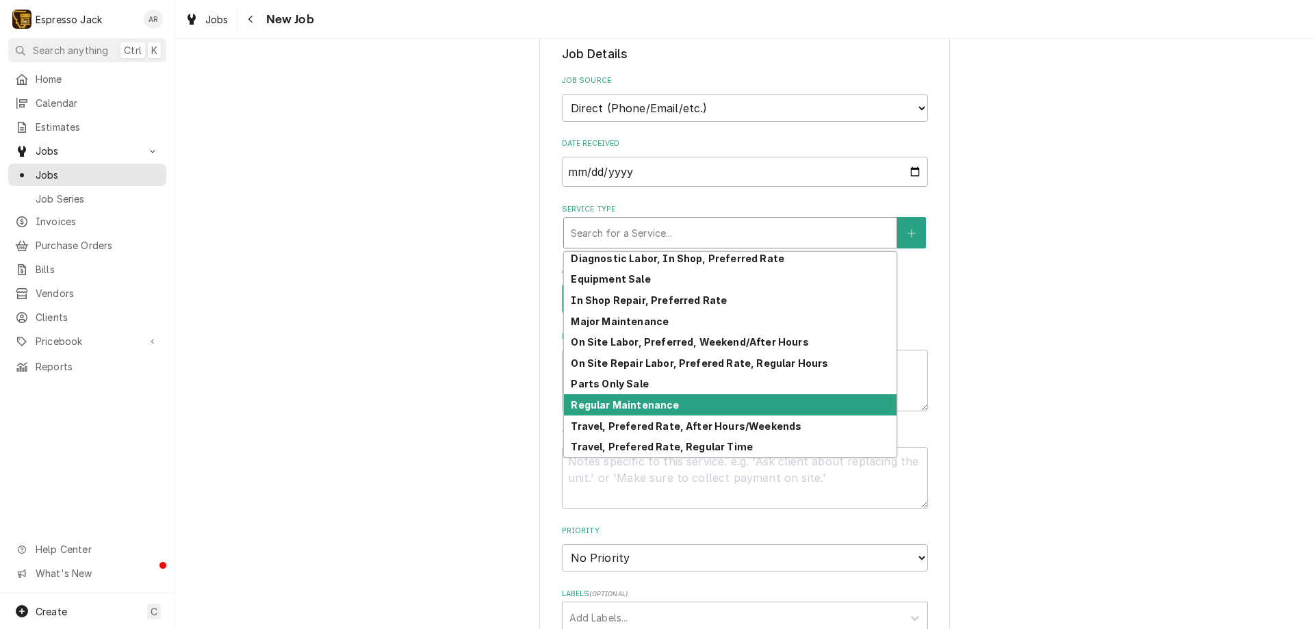
click at [623, 404] on strong "Regular Maintenance" at bounding box center [625, 405] width 108 height 12
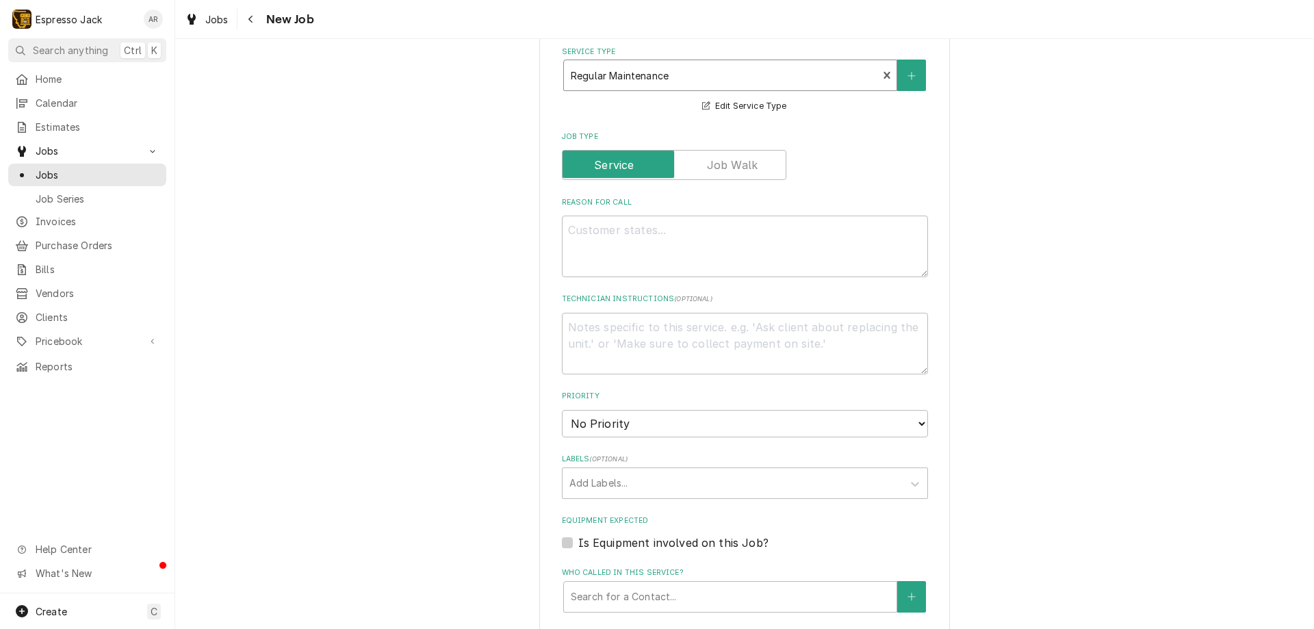
scroll to position [493, 0]
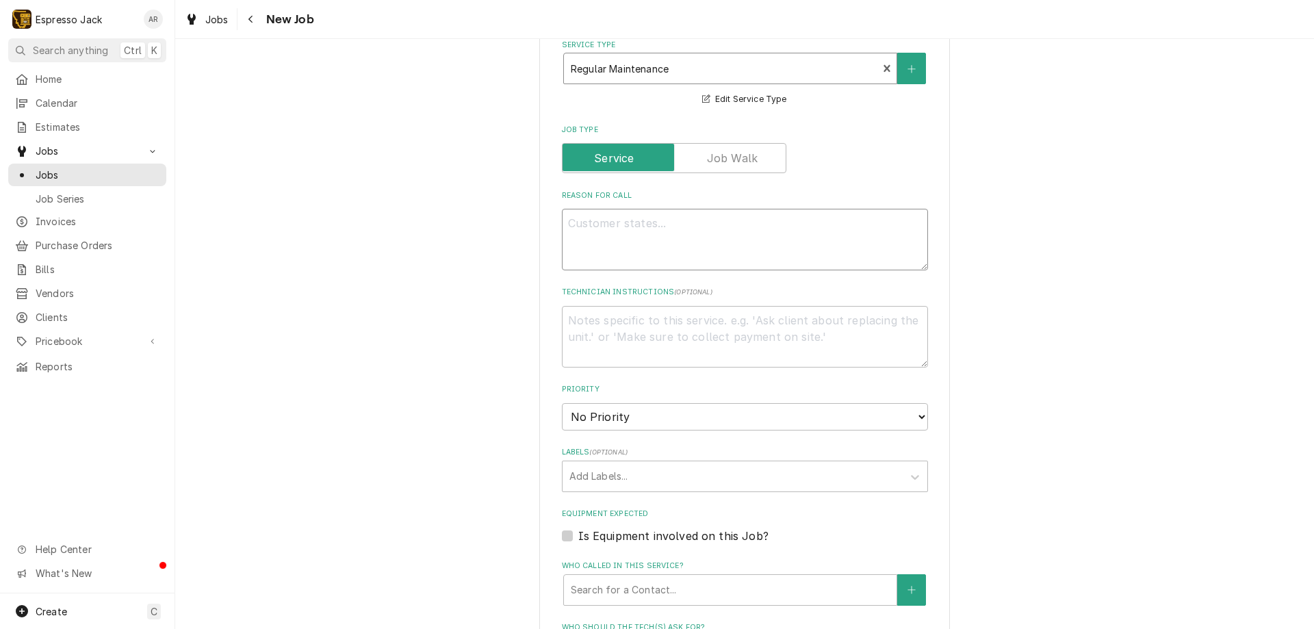
click at [599, 230] on textarea "Reason For Call" at bounding box center [745, 240] width 366 height 62
type textarea "x"
type textarea "e"
type textarea "x"
type textarea "ev"
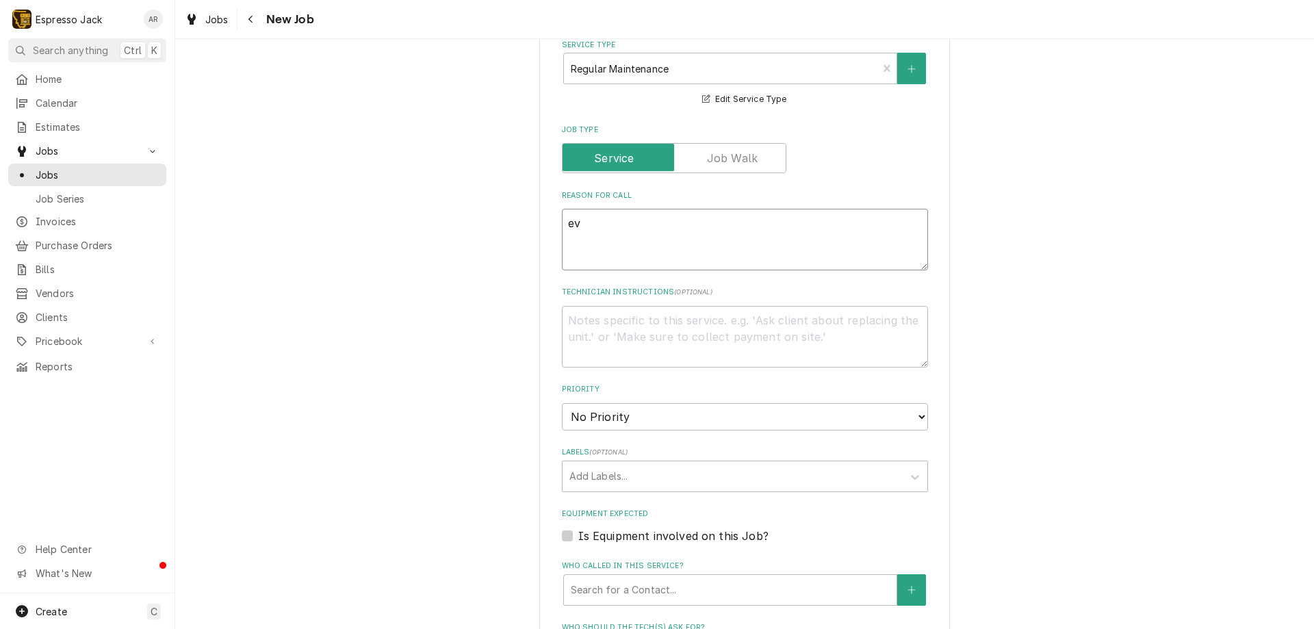
type textarea "x"
type textarea "eva"
type textarea "x"
type textarea "eval"
type textarea "x"
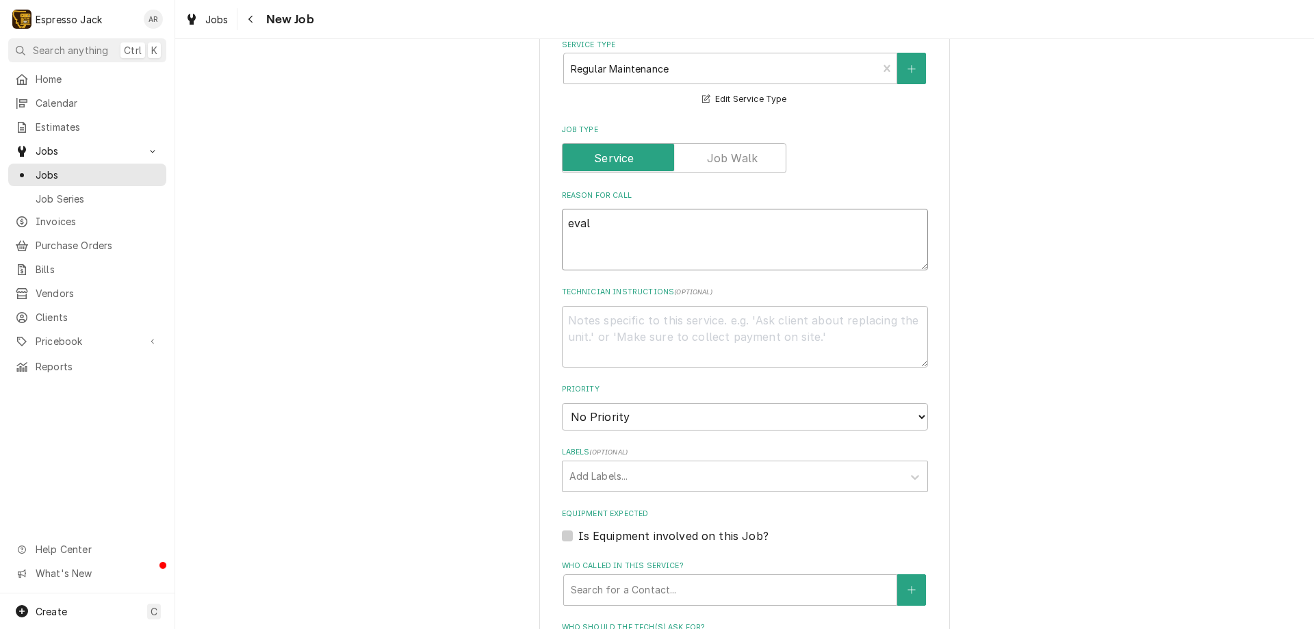
type textarea "evalu"
type textarea "x"
type textarea "evalua"
type textarea "x"
type textarea "evaluat"
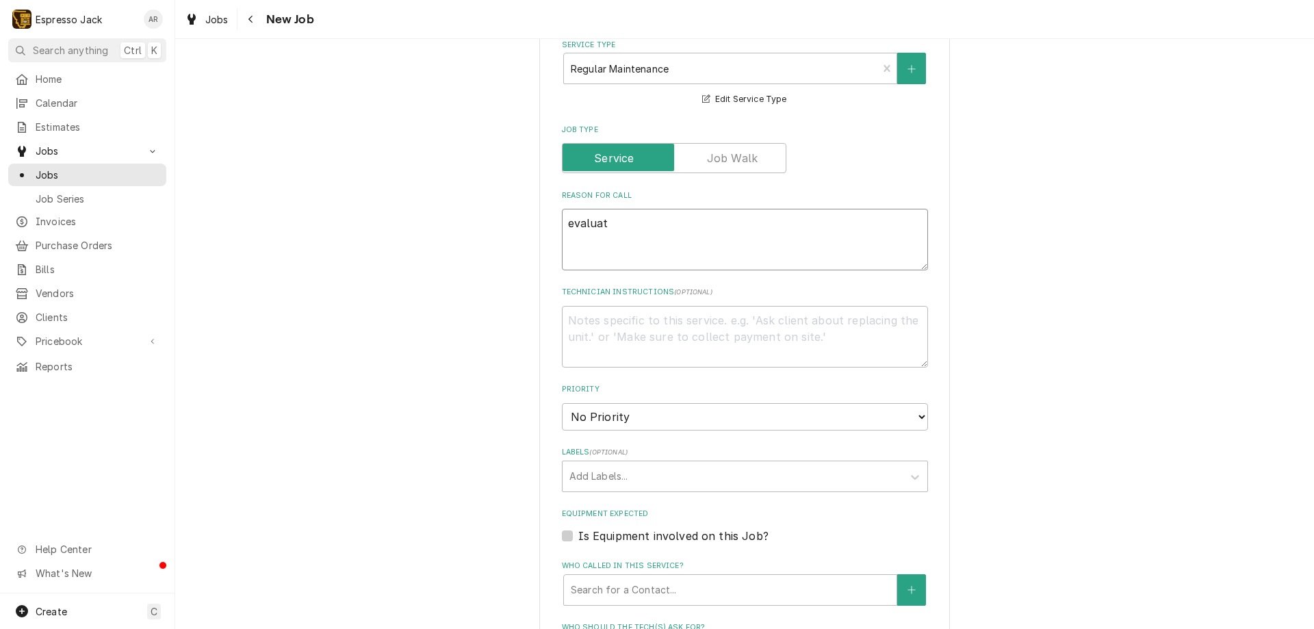
type textarea "x"
type textarea "evaluatt"
type textarea "x"
type textarea "evaluatti"
type textarea "x"
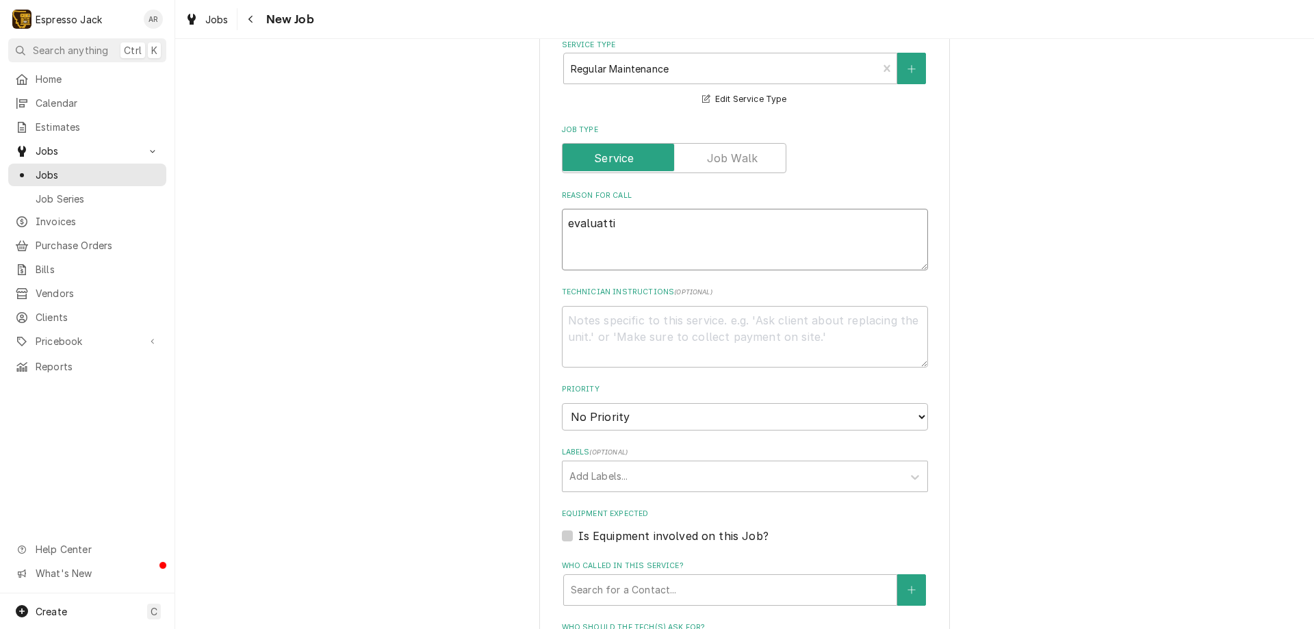
type textarea "evaluattio"
type textarea "x"
type textarea "evaluattion"
type textarea "x"
type textarea "evaluattion"
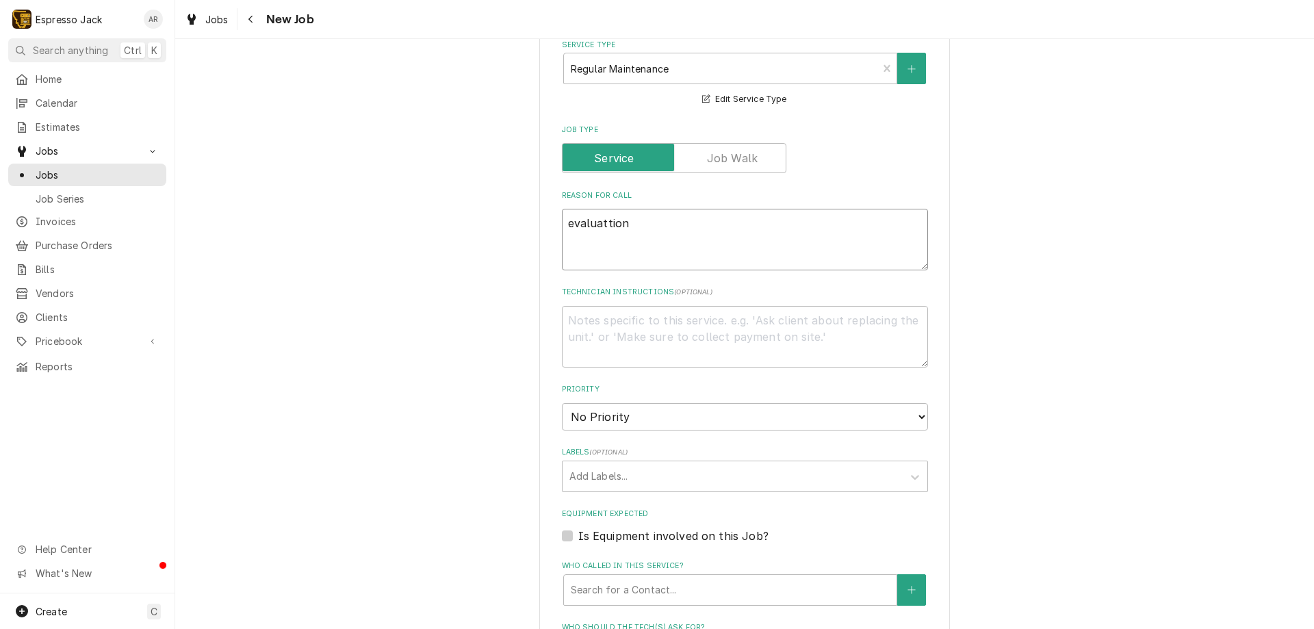
type textarea "x"
type textarea "evaluation"
type textarea "x"
type textarea "evaluation/"
type textarea "x"
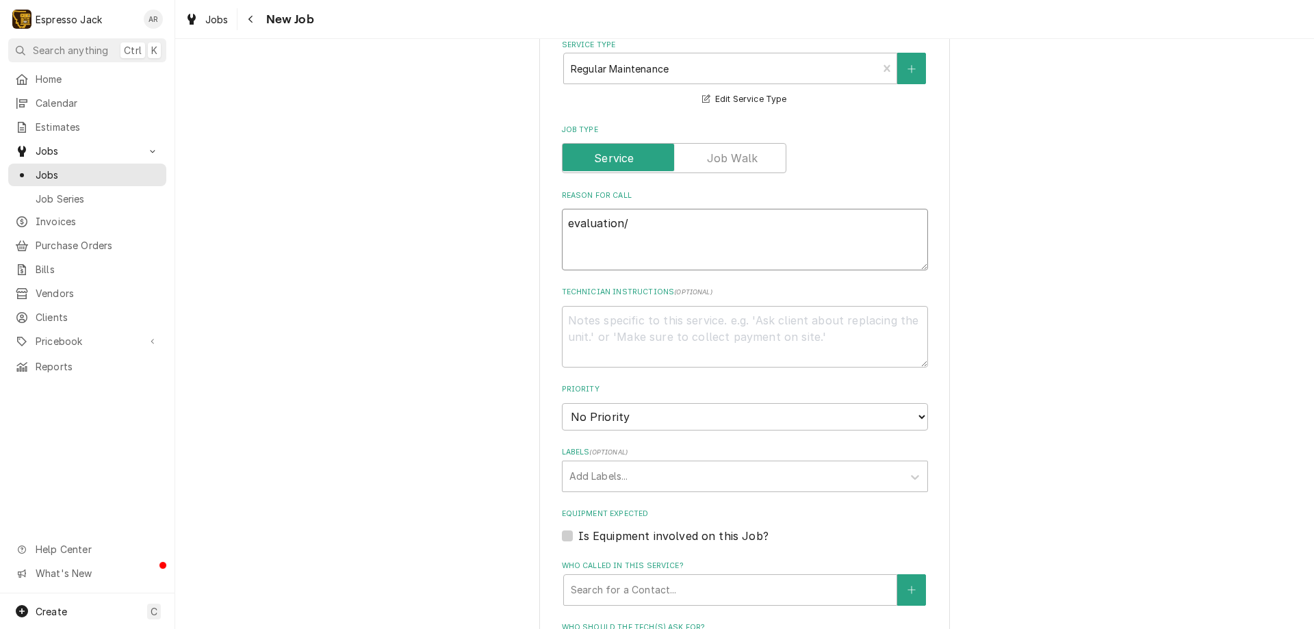
type textarea "evaluation/m"
type textarea "x"
type textarea "evaluation/ma"
type textarea "x"
type textarea "evaluation/mai"
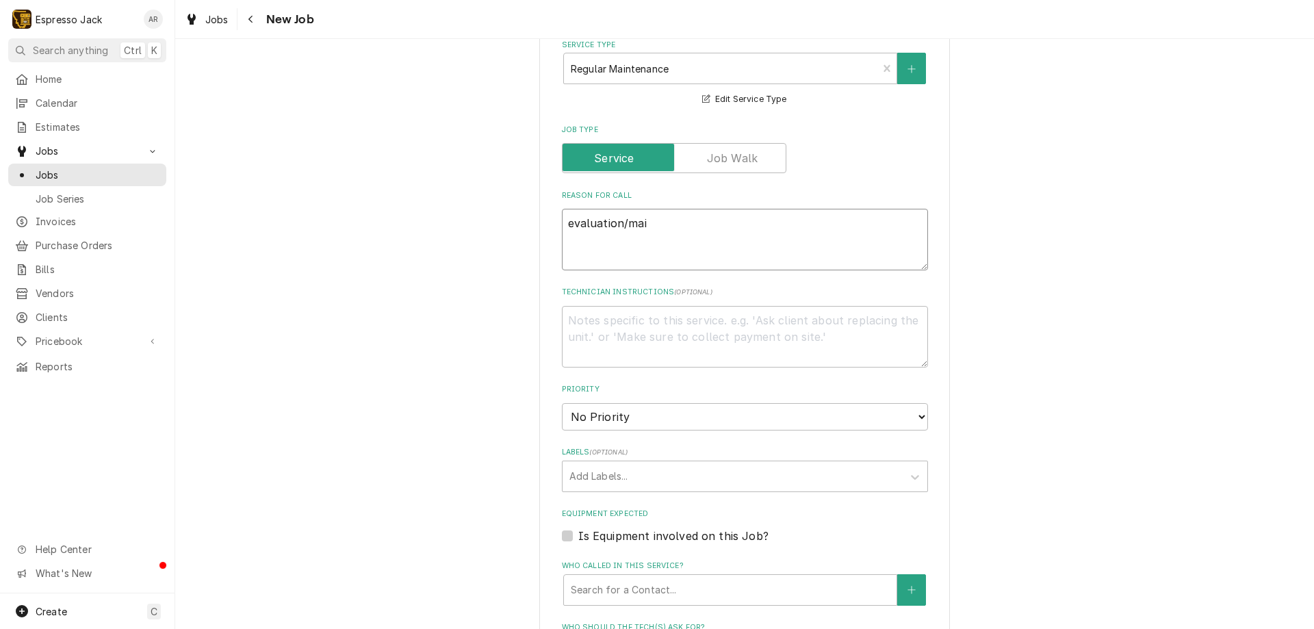
type textarea "x"
type textarea "evaluation/main"
type textarea "x"
type textarea "evaluation/maint"
type textarea "x"
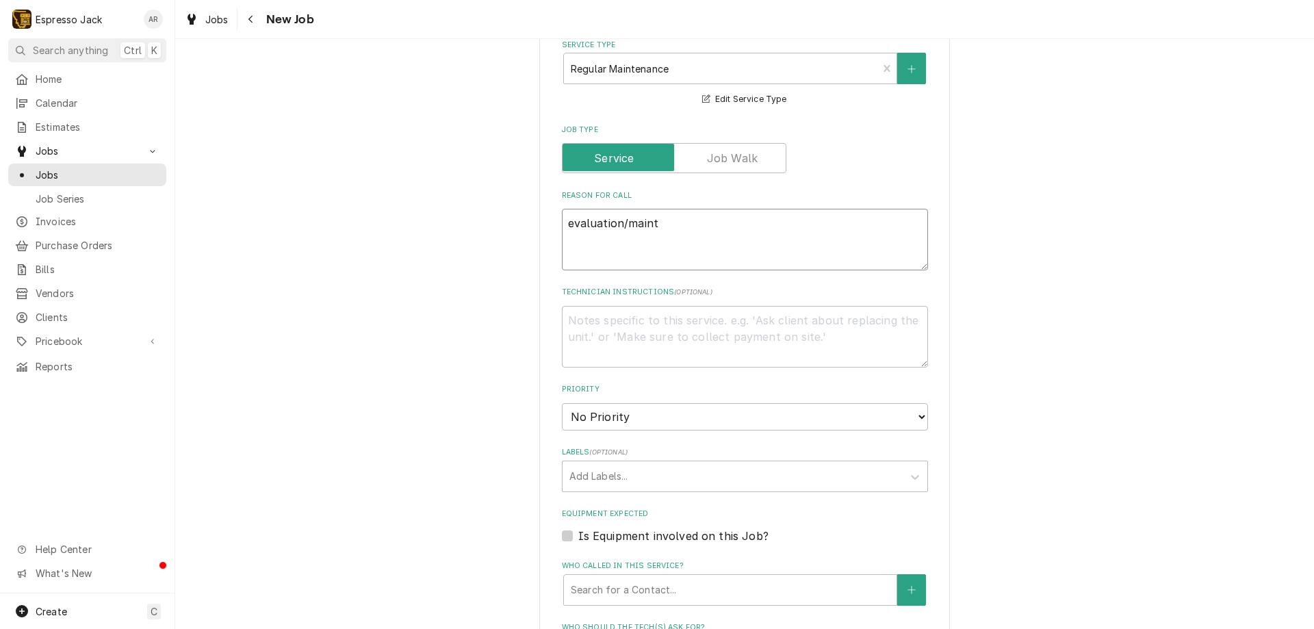
type textarea "evaluation/mainta"
type textarea "x"
type textarea "evaluation/maintan"
type textarea "x"
type textarea "evaluation/maintana"
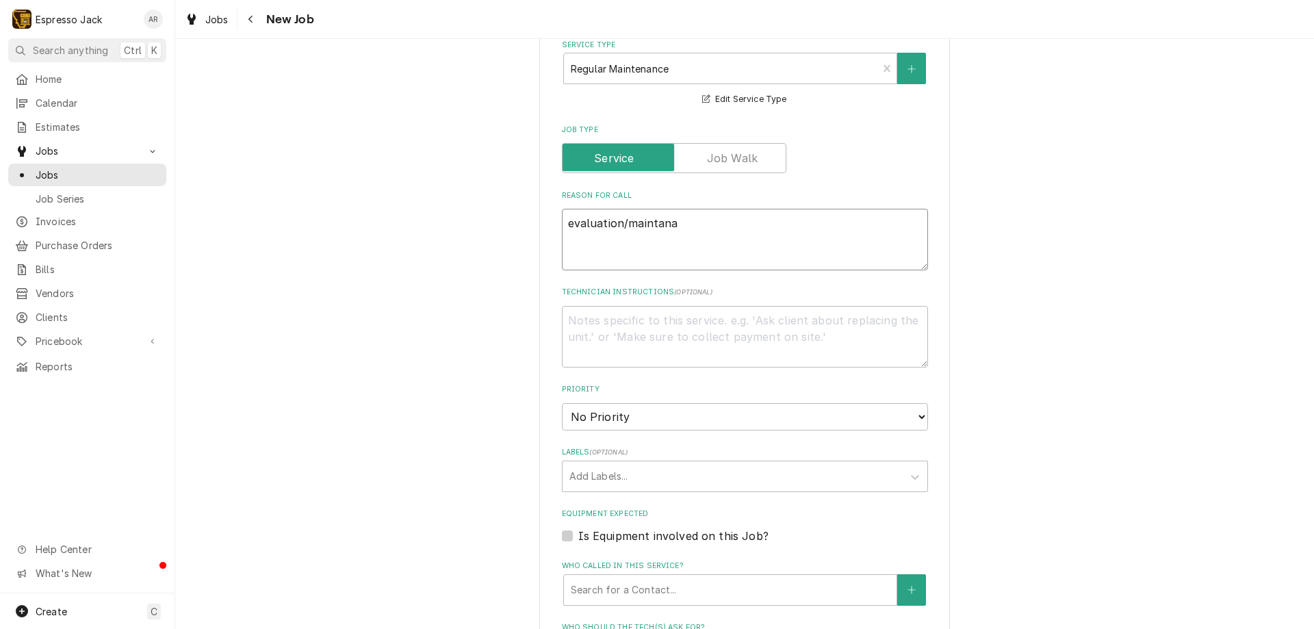
type textarea "x"
type textarea "evaluation/maintanan"
type textarea "x"
type textarea "evaluation/maintananc"
type textarea "x"
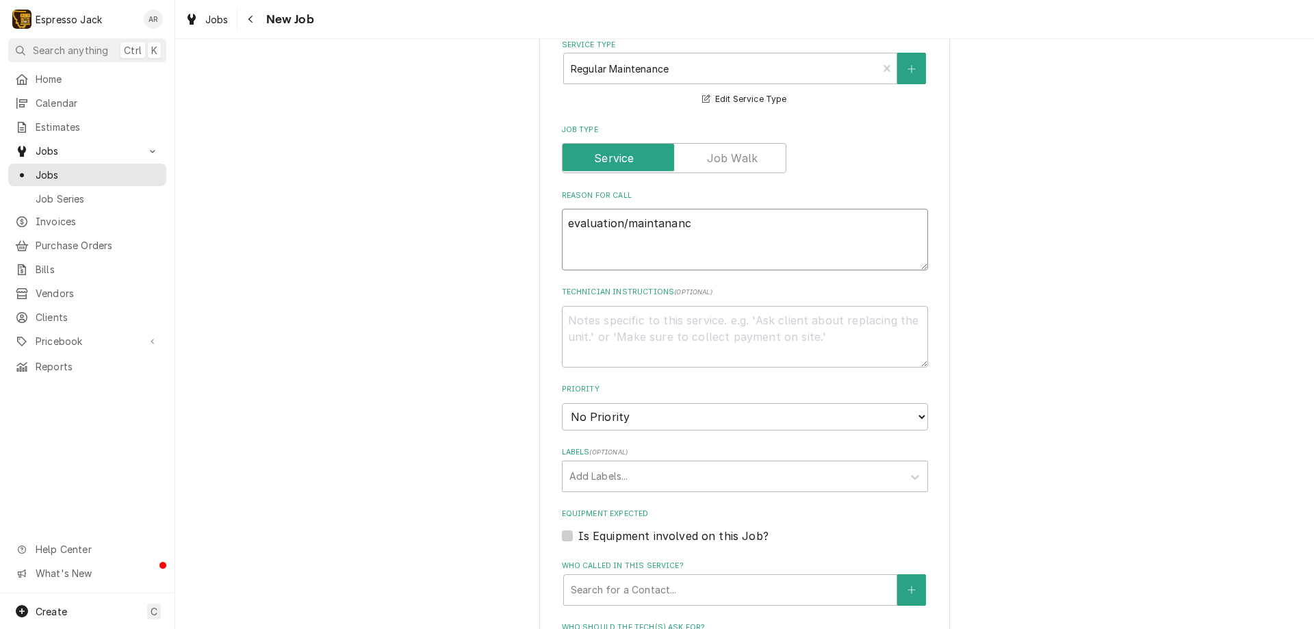
type textarea "evaluation/maintanance"
type textarea "x"
type textarea "evaluation/maintanance"
type textarea "x"
type textarea "evaluation/maintenance"
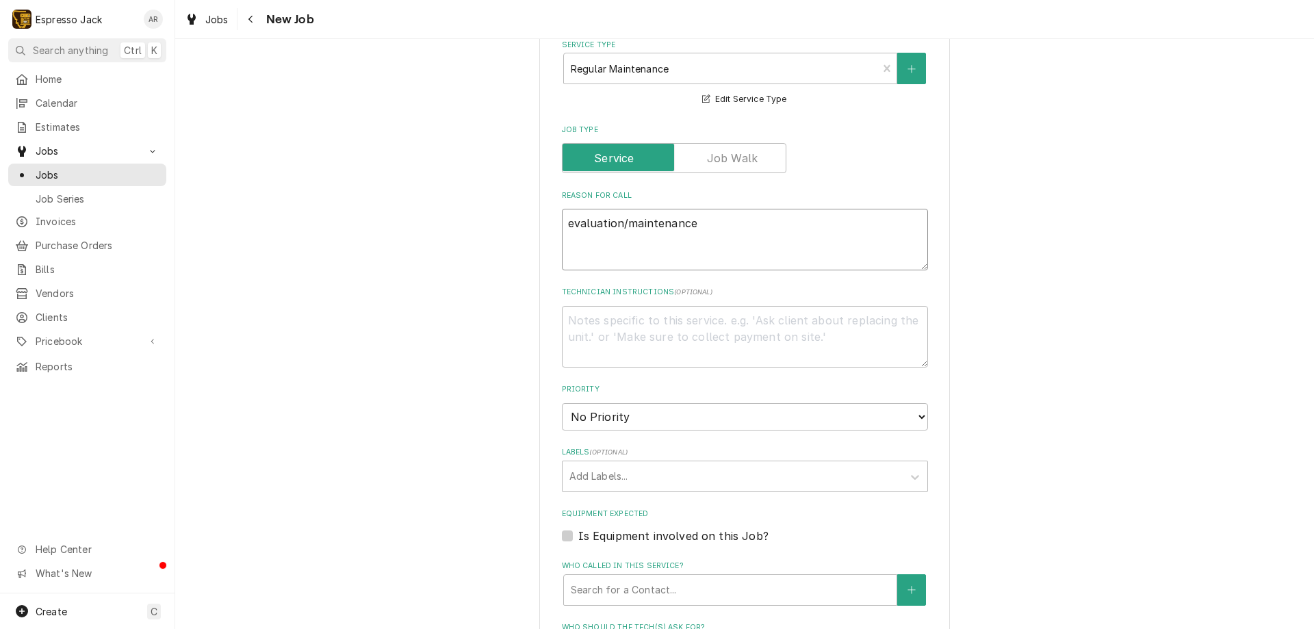
type textarea "x"
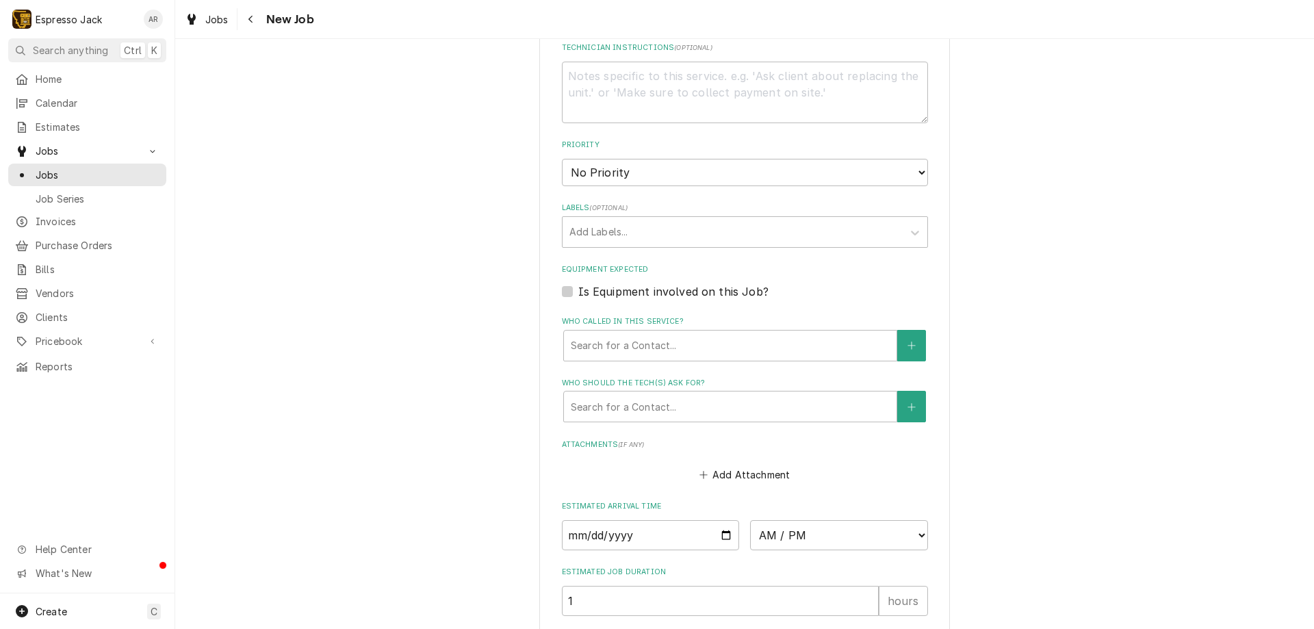
scroll to position [739, 0]
type textarea "evaluation/maintenance"
select select "3"
click at [562, 157] on select "No Priority Urgent High Medium Low" at bounding box center [745, 170] width 366 height 27
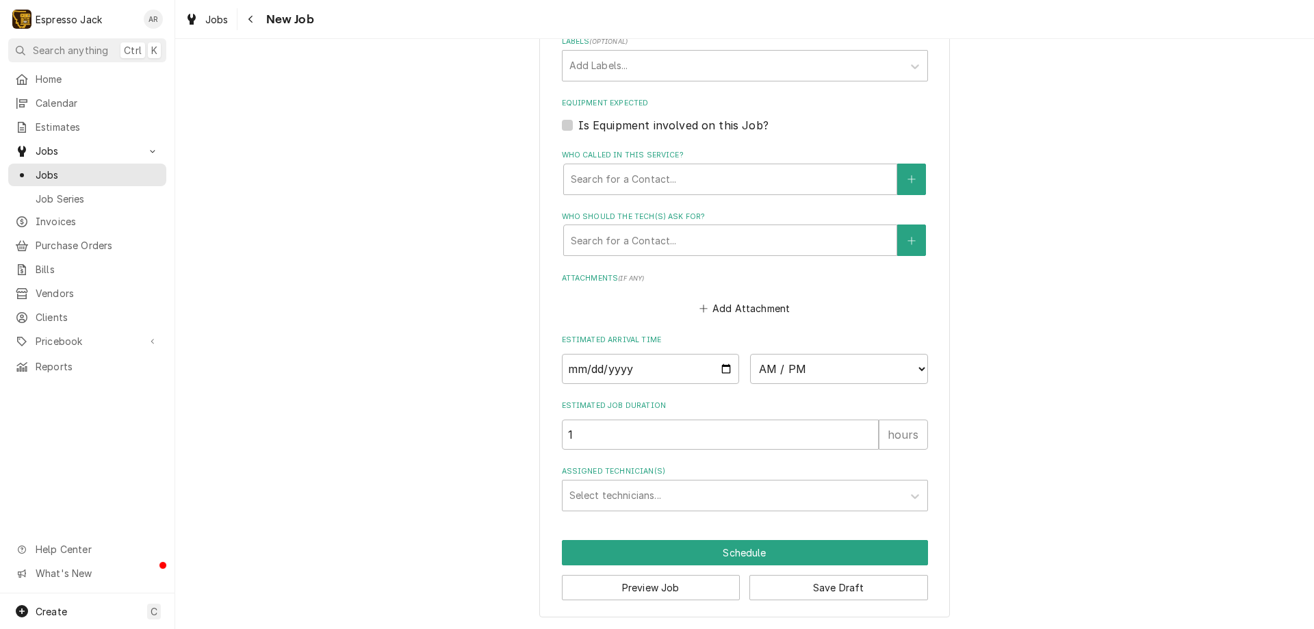
scroll to position [904, 0]
click at [691, 368] on input "Date" at bounding box center [651, 368] width 178 height 30
click at [719, 370] on input "Date" at bounding box center [651, 368] width 178 height 30
type textarea "x"
type input "2025-08-22"
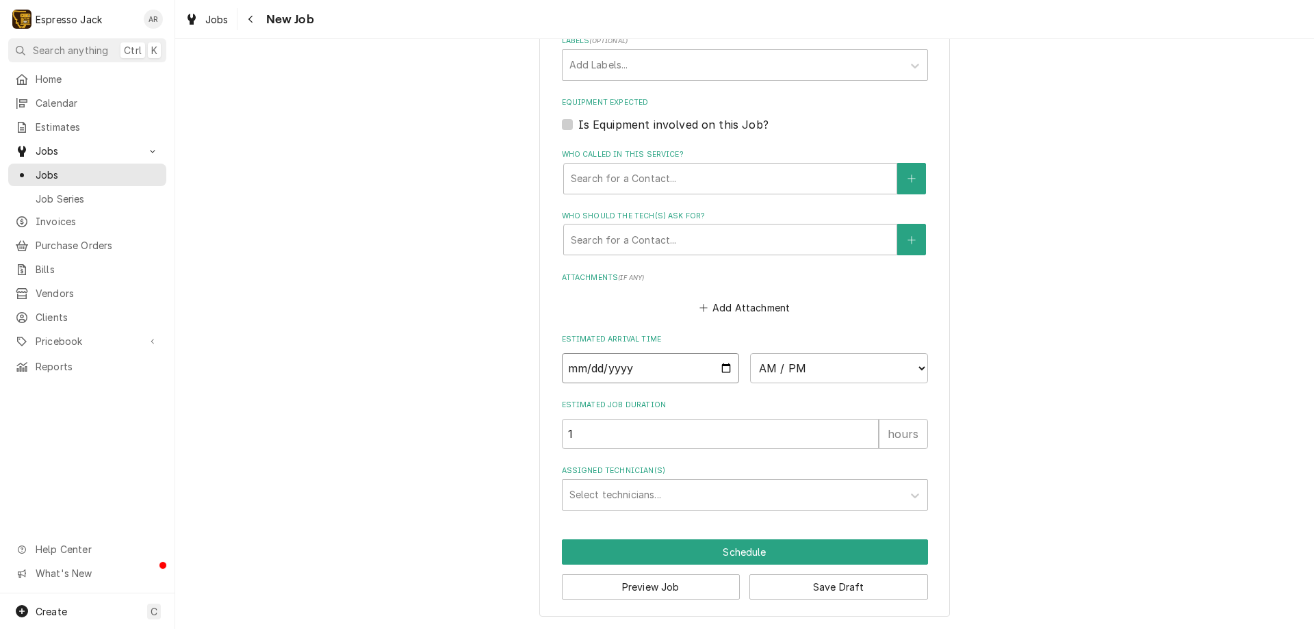
type textarea "x"
select select "16:00:00"
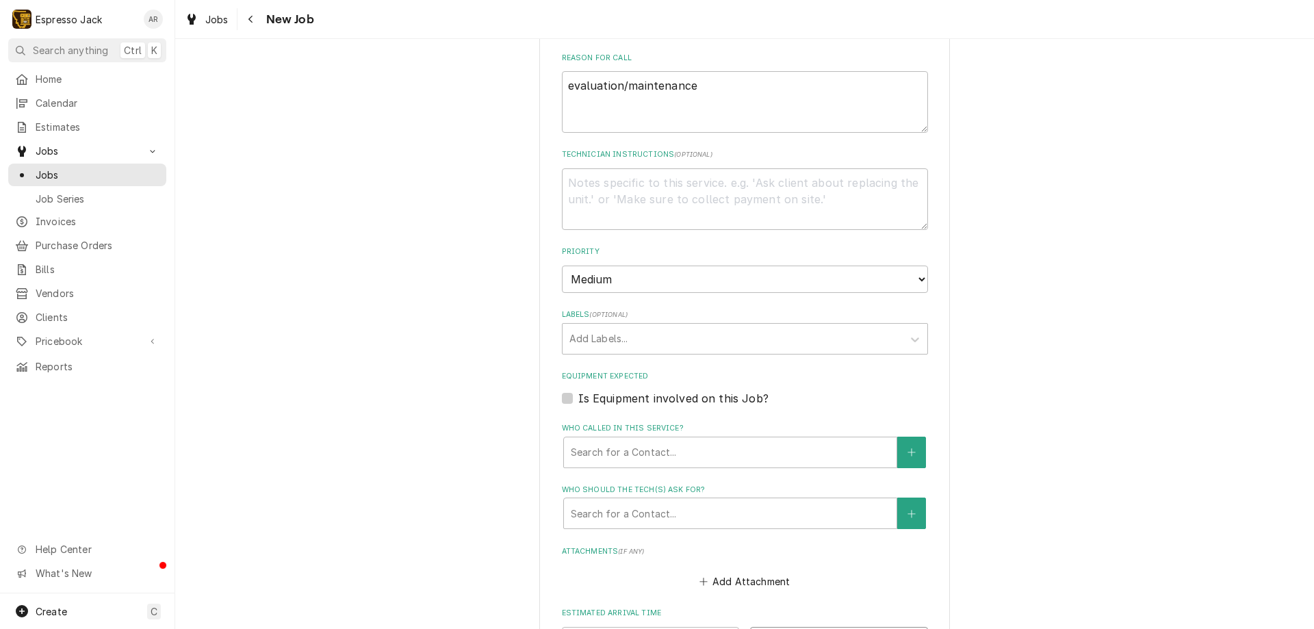
scroll to position [576, 0]
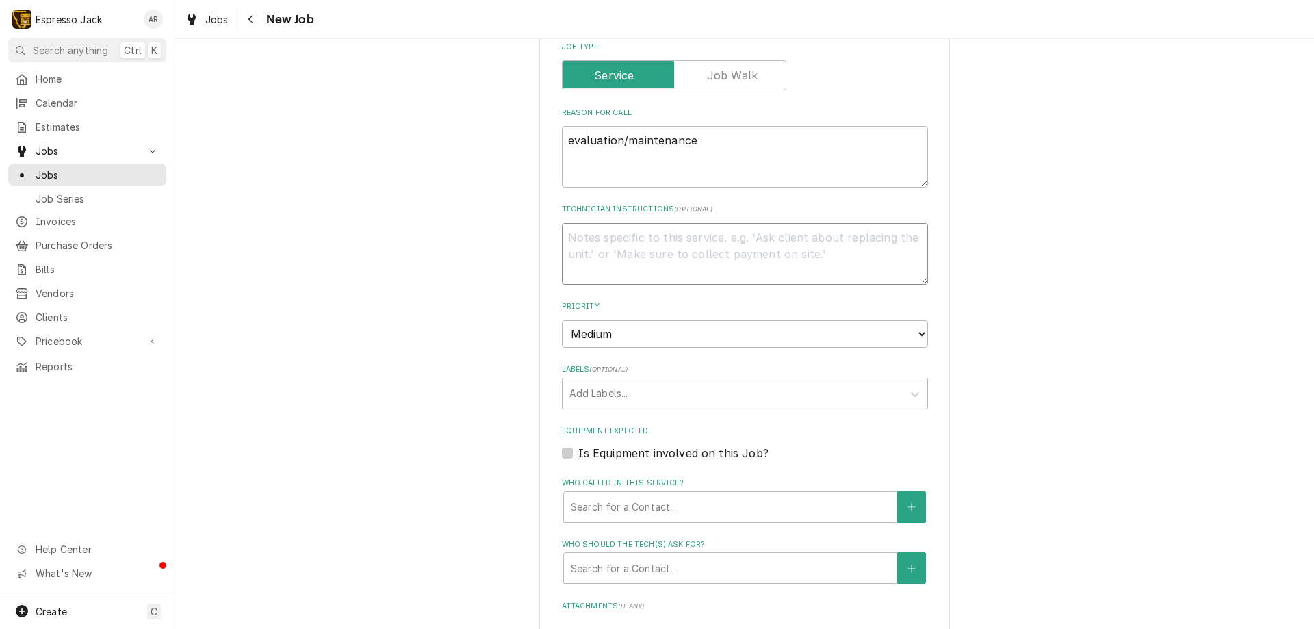
click at [656, 255] on textarea "Technician Instructions ( optional )" at bounding box center [745, 254] width 366 height 62
type textarea "x"
type textarea "a"
type textarea "x"
type textarea "an"
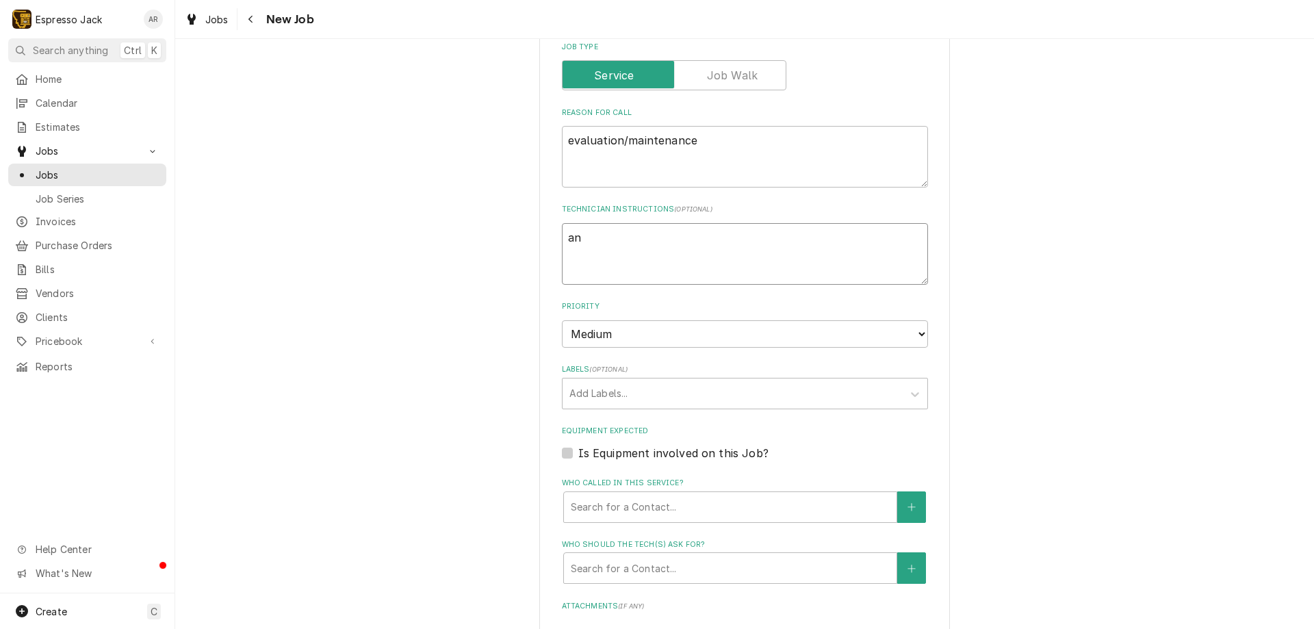
type textarea "x"
type textarea "any"
type textarea "x"
type textarea "an"
type textarea "x"
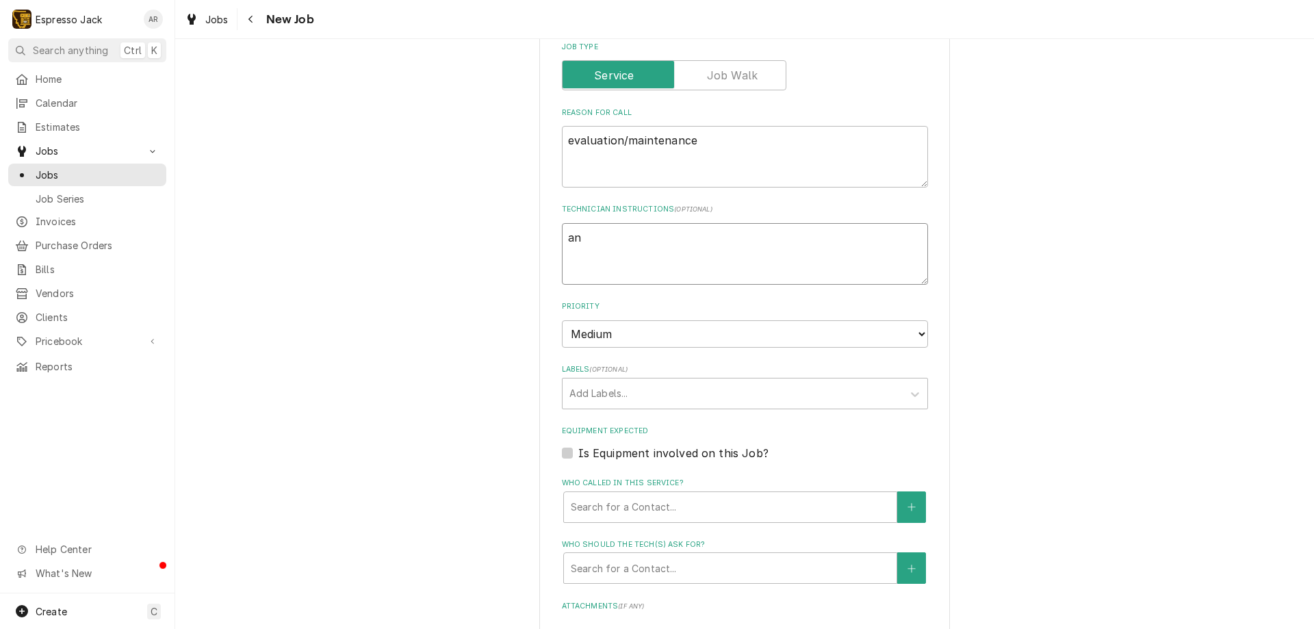
type textarea "a"
type textarea "x"
type textarea "A"
type textarea "x"
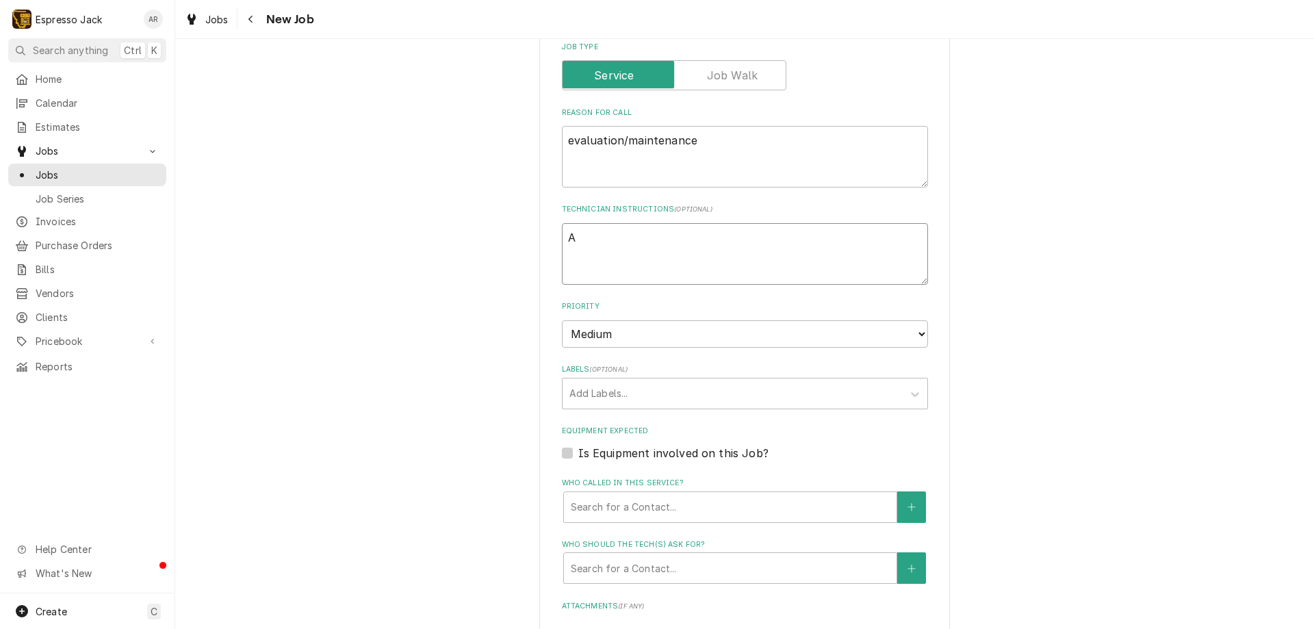
type textarea "An"
type textarea "x"
type textarea "Any"
type textarea "x"
type textarea "Anyt"
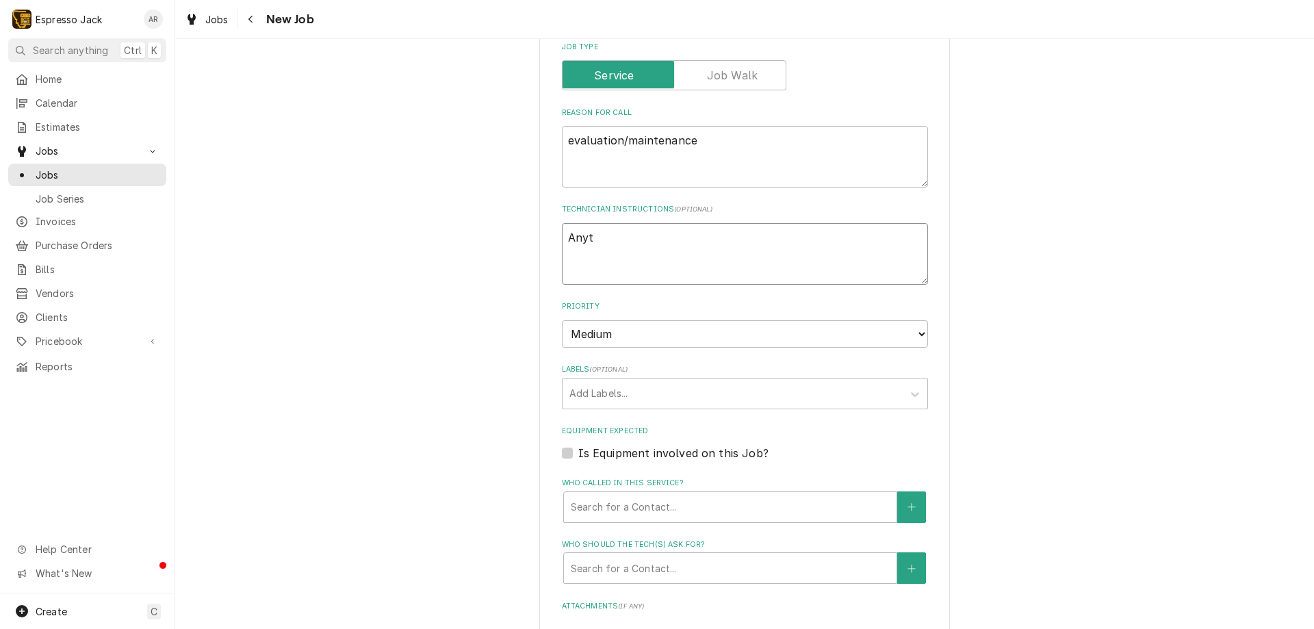
type textarea "x"
type textarea "Anyti"
type textarea "x"
type textarea "Anytim"
type textarea "x"
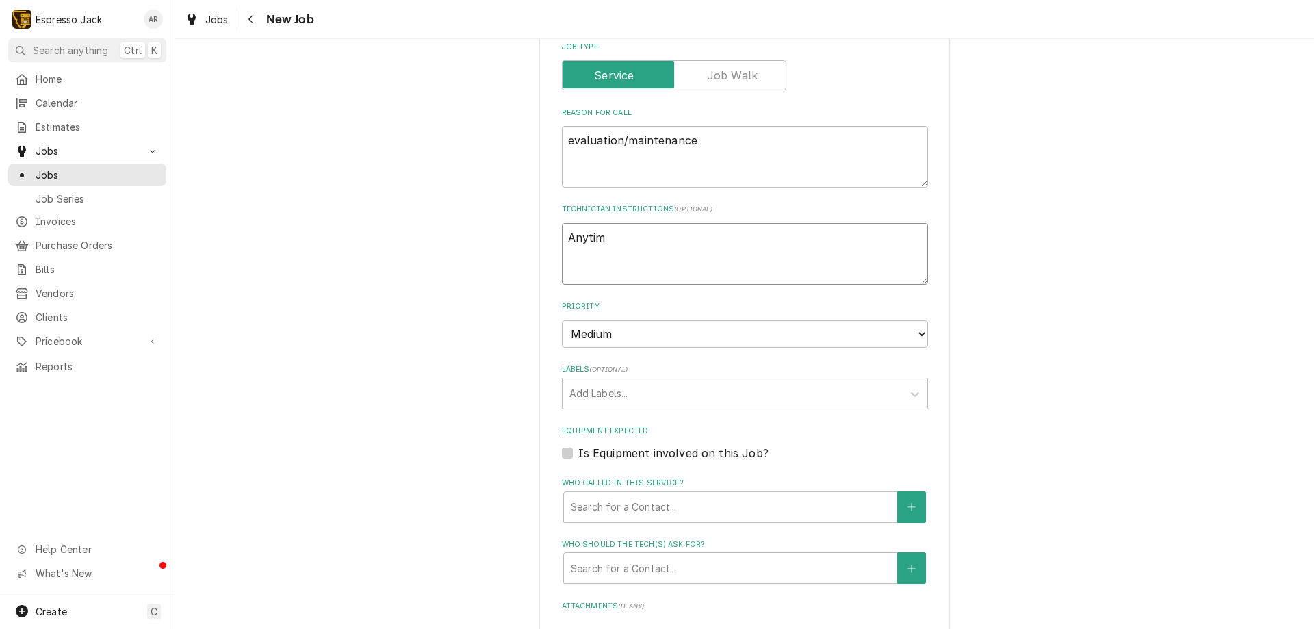
type textarea "Anytime"
type textarea "x"
type textarea "Anytime"
type textarea "x"
type textarea "Anytime a"
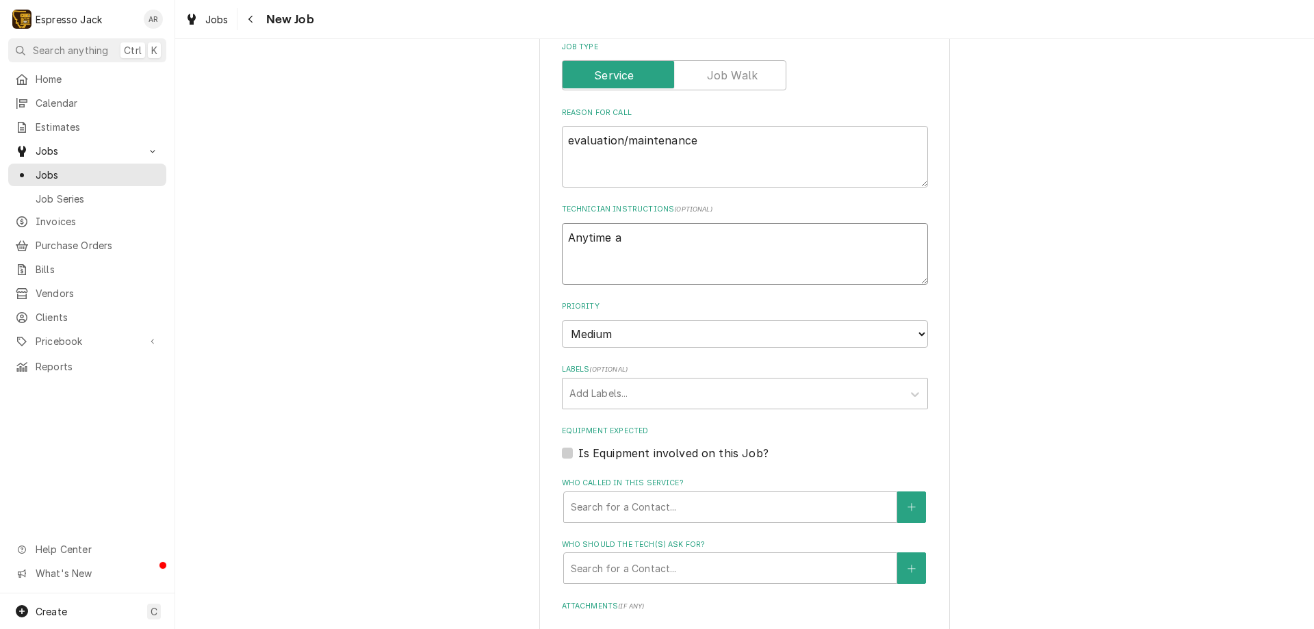
type textarea "x"
type textarea "Anytime af"
type textarea "x"
type textarea "Anytime aft"
type textarea "x"
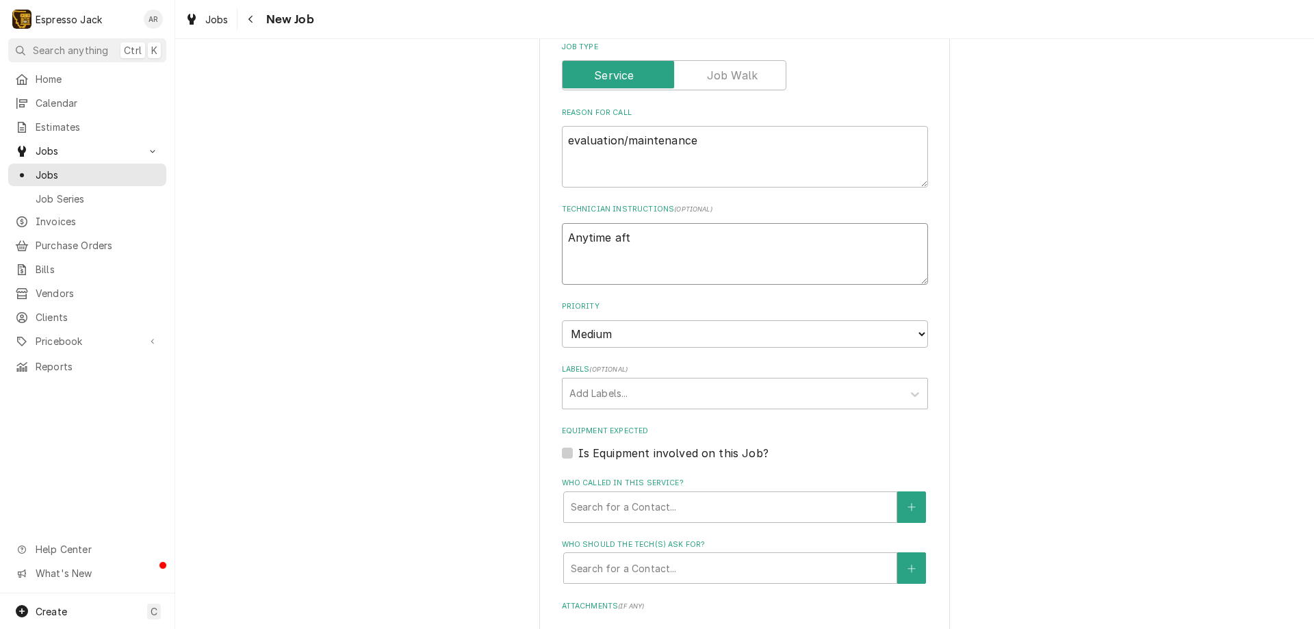
type textarea "Anytime afte"
type textarea "x"
type textarea "Anytime after"
type textarea "x"
type textarea "Anytime after"
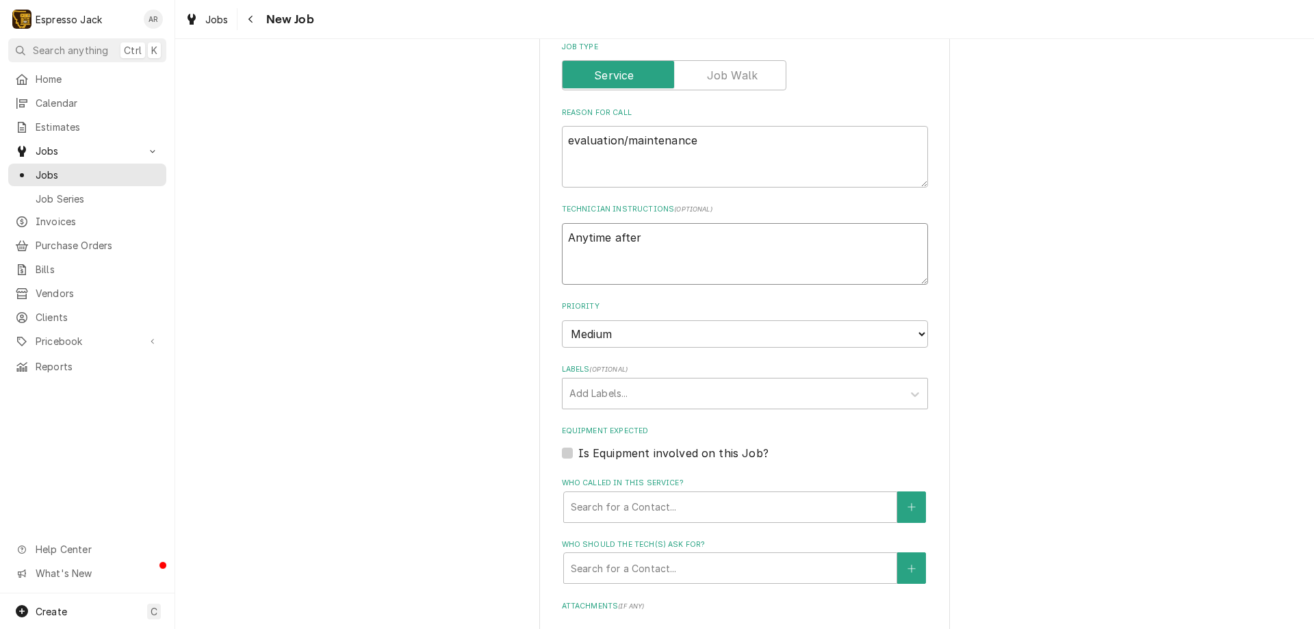
type textarea "x"
type textarea "Anytime after 2"
type textarea "x"
type textarea "Anytime after 2p"
type textarea "x"
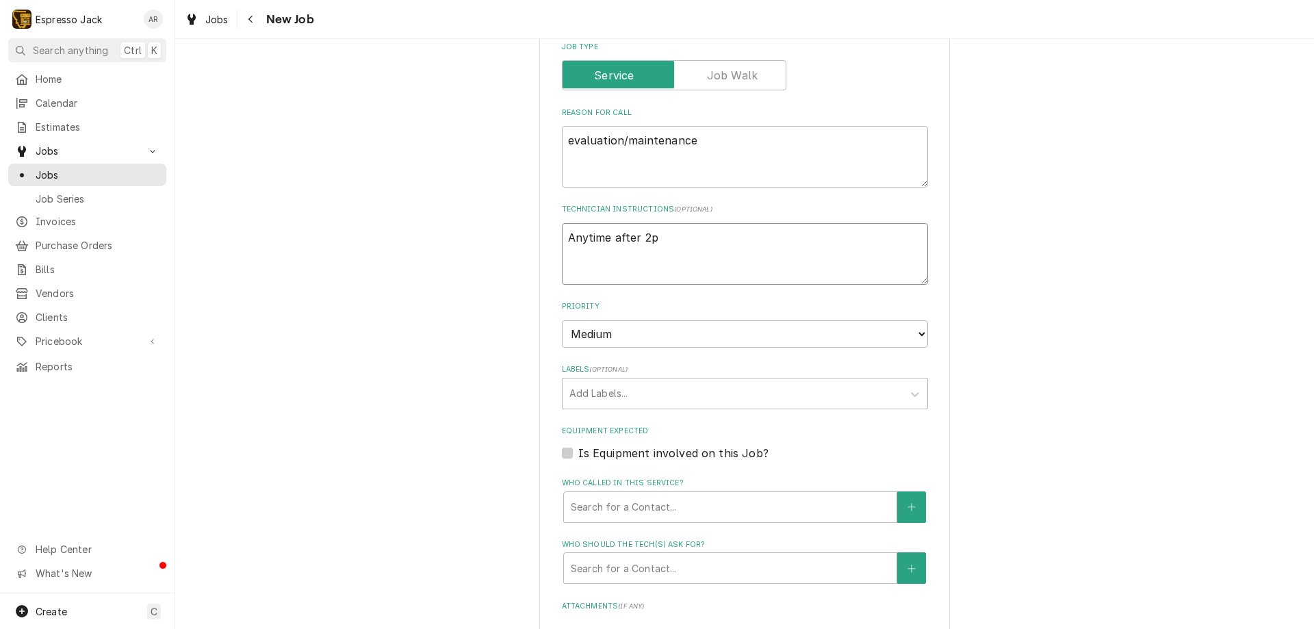
type textarea "Anytime after 2pm"
type textarea "x"
type textarea "Anytime after 2pm."
type textarea "x"
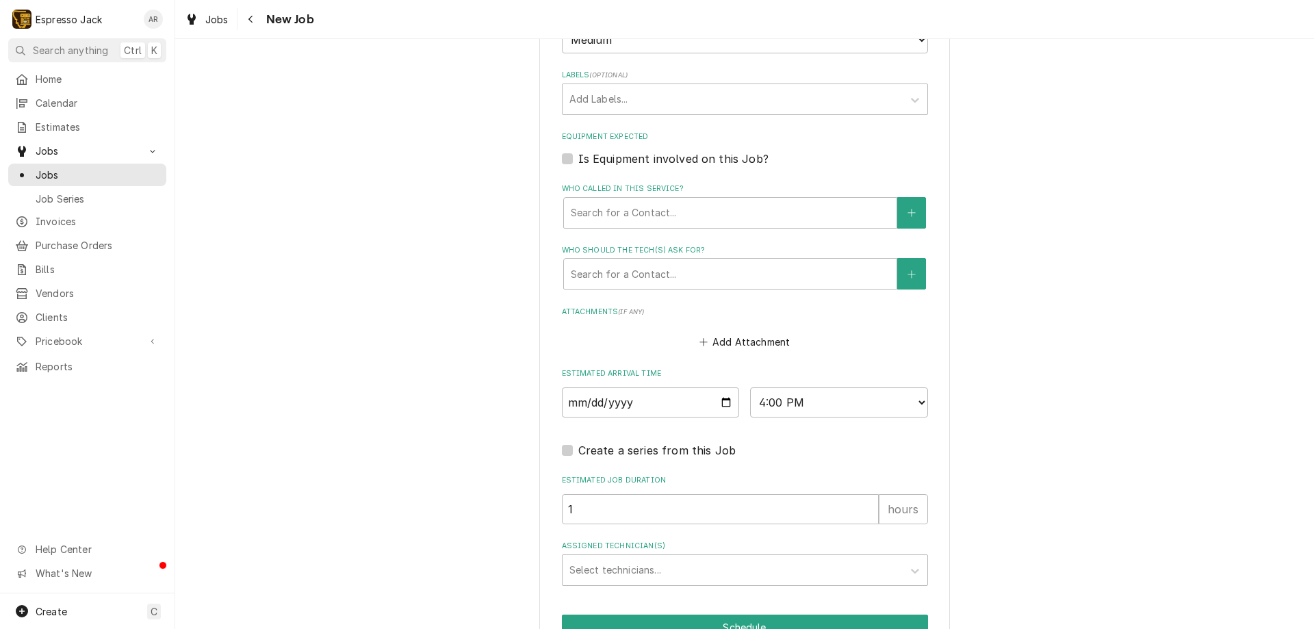
scroll to position [945, 0]
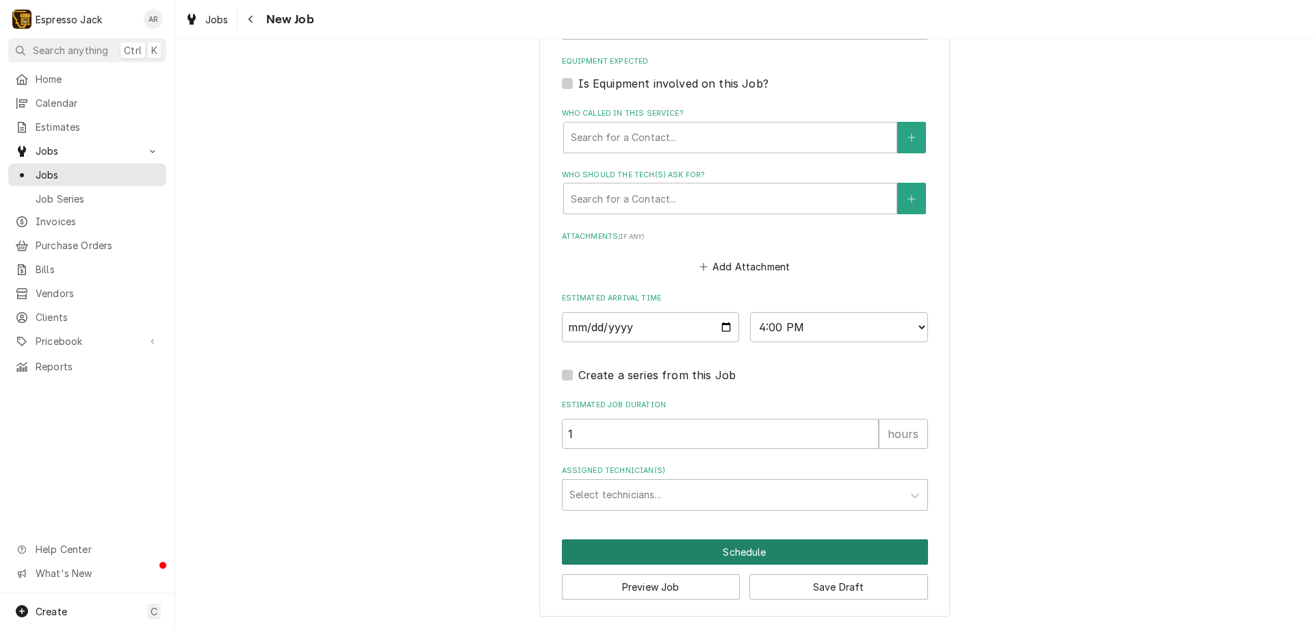
type textarea "Anytime after 2pm."
click at [736, 557] on button "Schedule" at bounding box center [745, 551] width 366 height 25
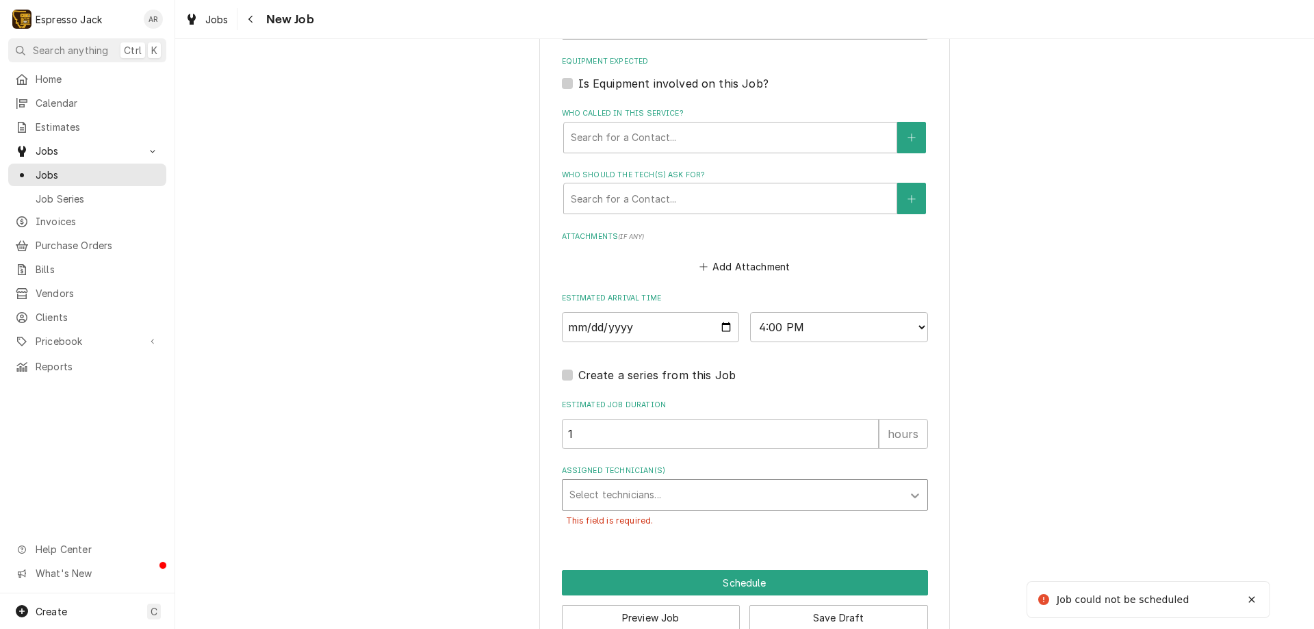
click at [908, 492] on icon "Assigned Technician(s)" at bounding box center [915, 496] width 14 height 14
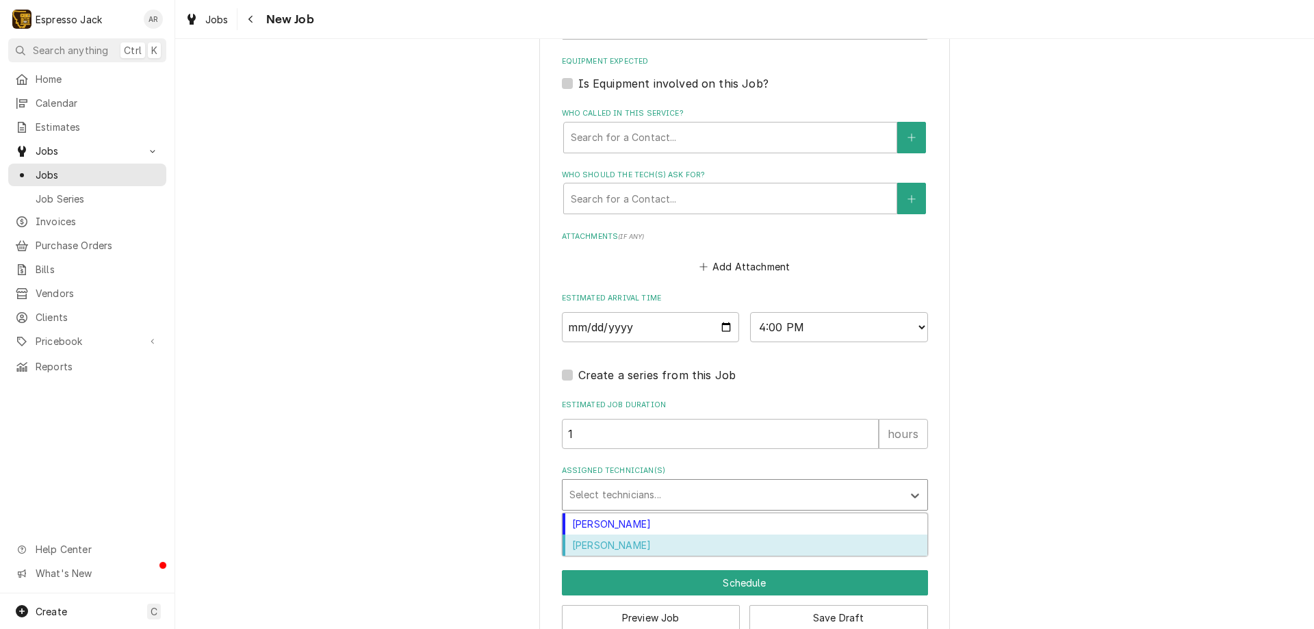
click at [654, 551] on div "[PERSON_NAME]" at bounding box center [745, 544] width 365 height 21
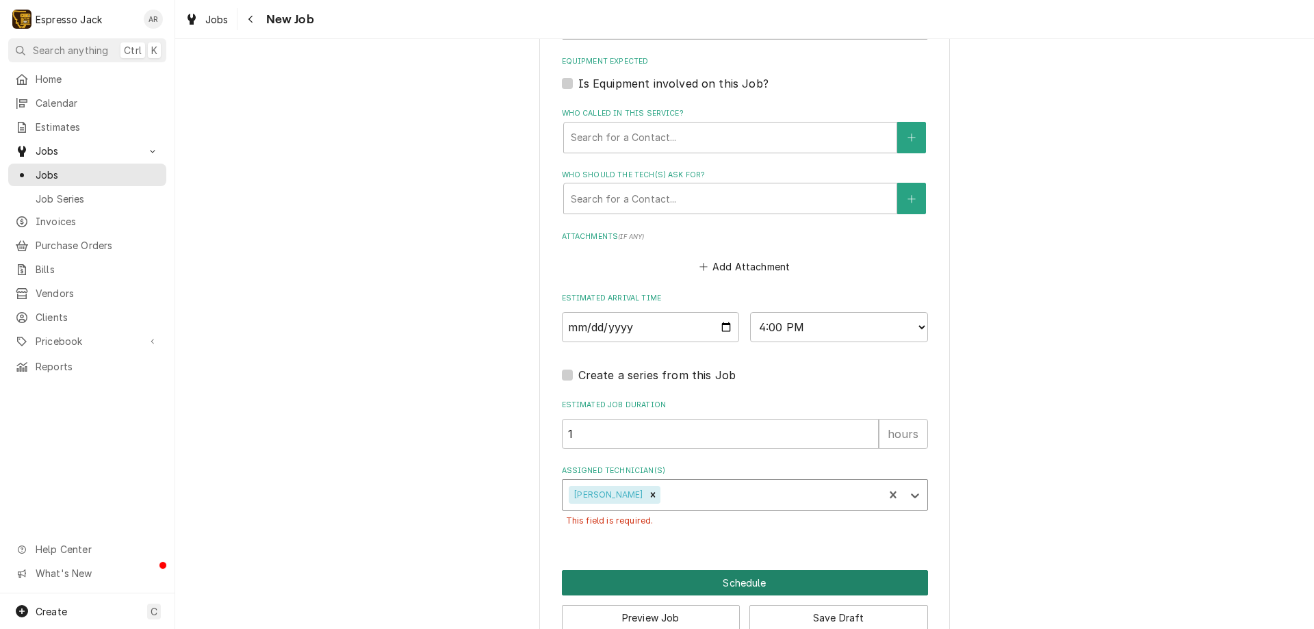
click at [684, 581] on button "Schedule" at bounding box center [745, 582] width 366 height 25
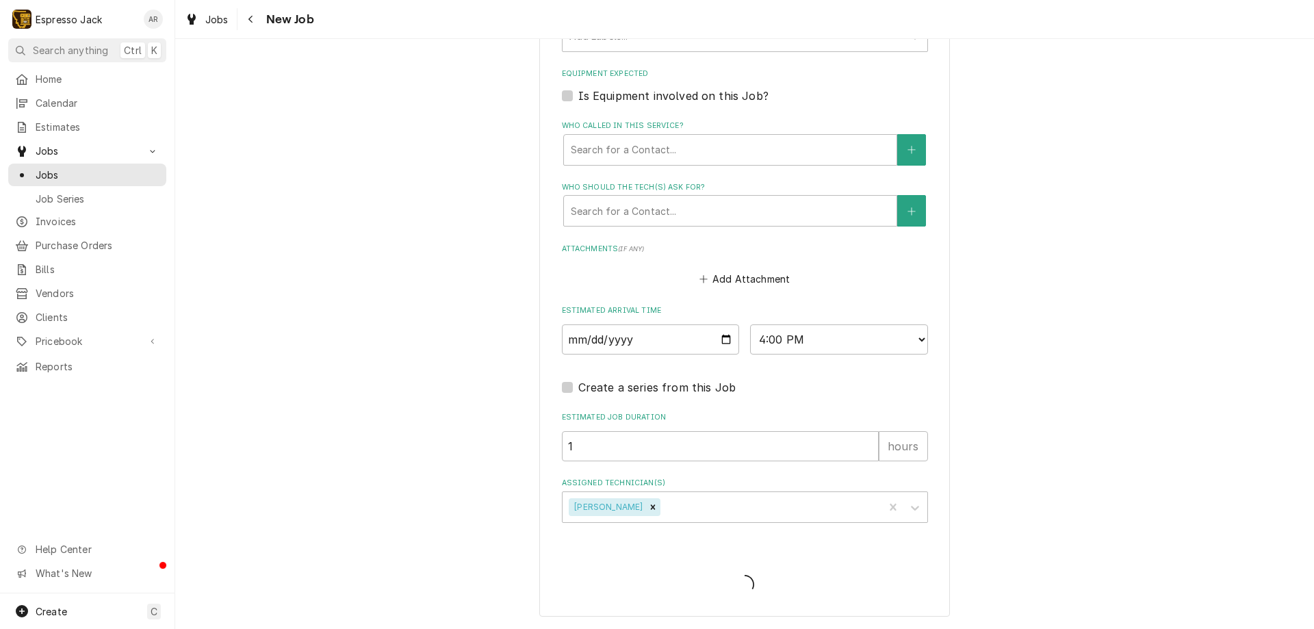
type textarea "x"
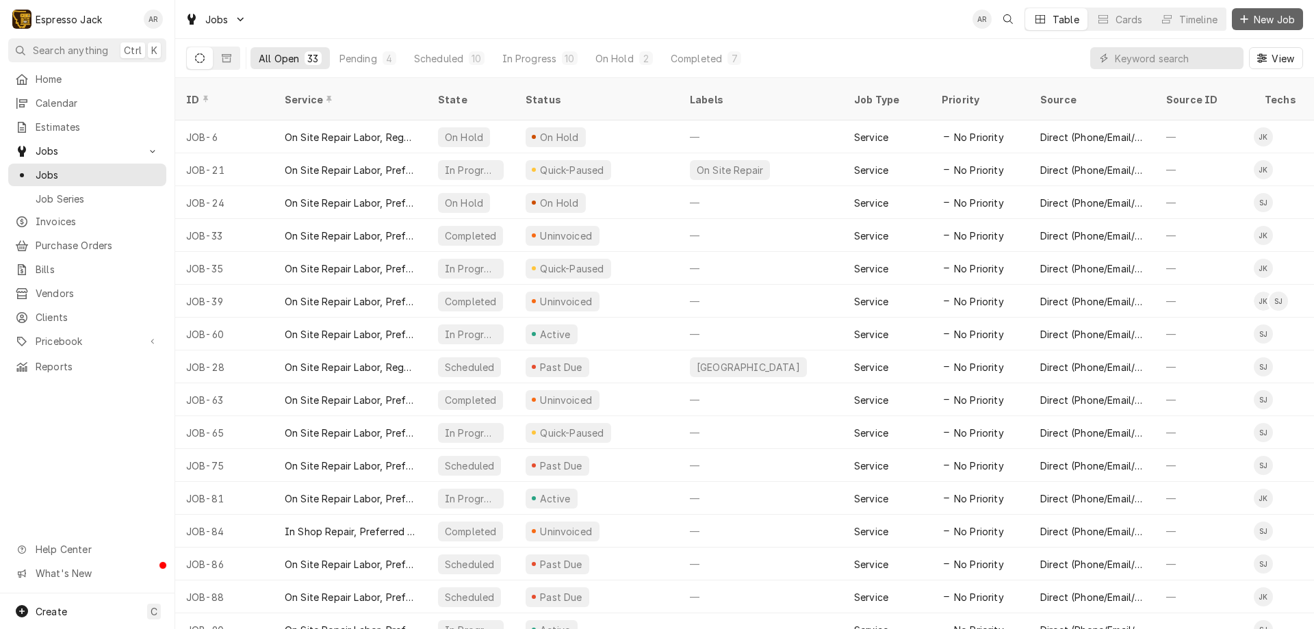
click at [1283, 14] on span "New Job" at bounding box center [1274, 19] width 47 height 14
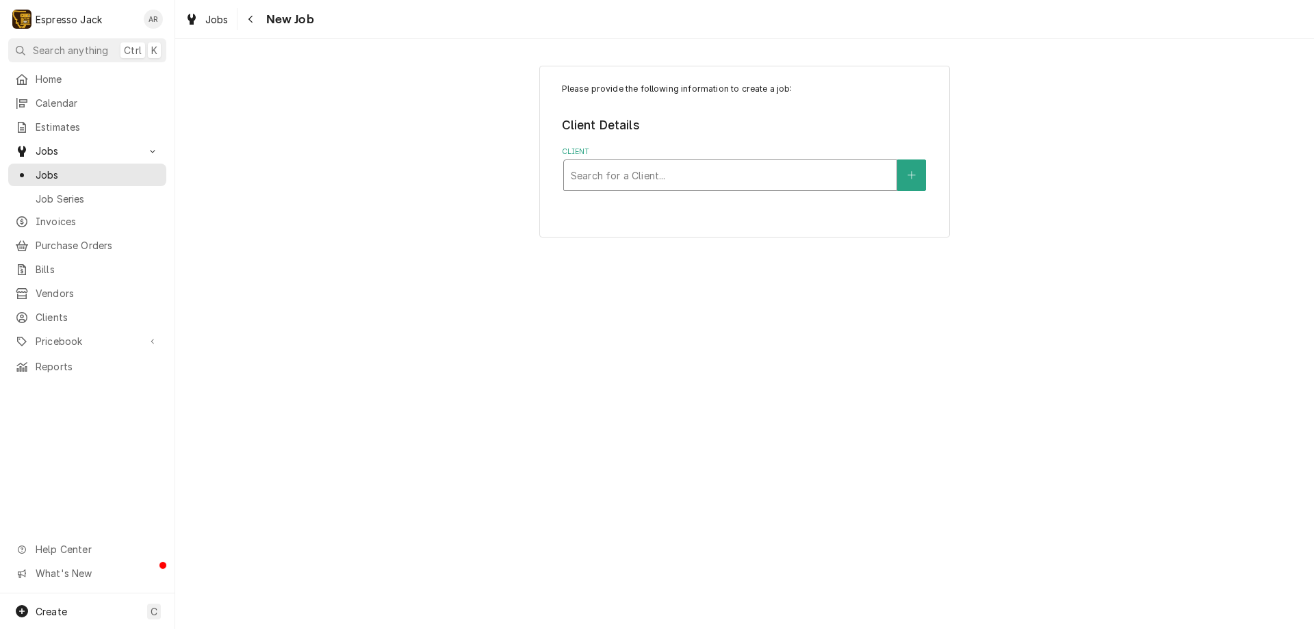
click at [632, 168] on div "Client" at bounding box center [730, 175] width 319 height 25
type input "d"
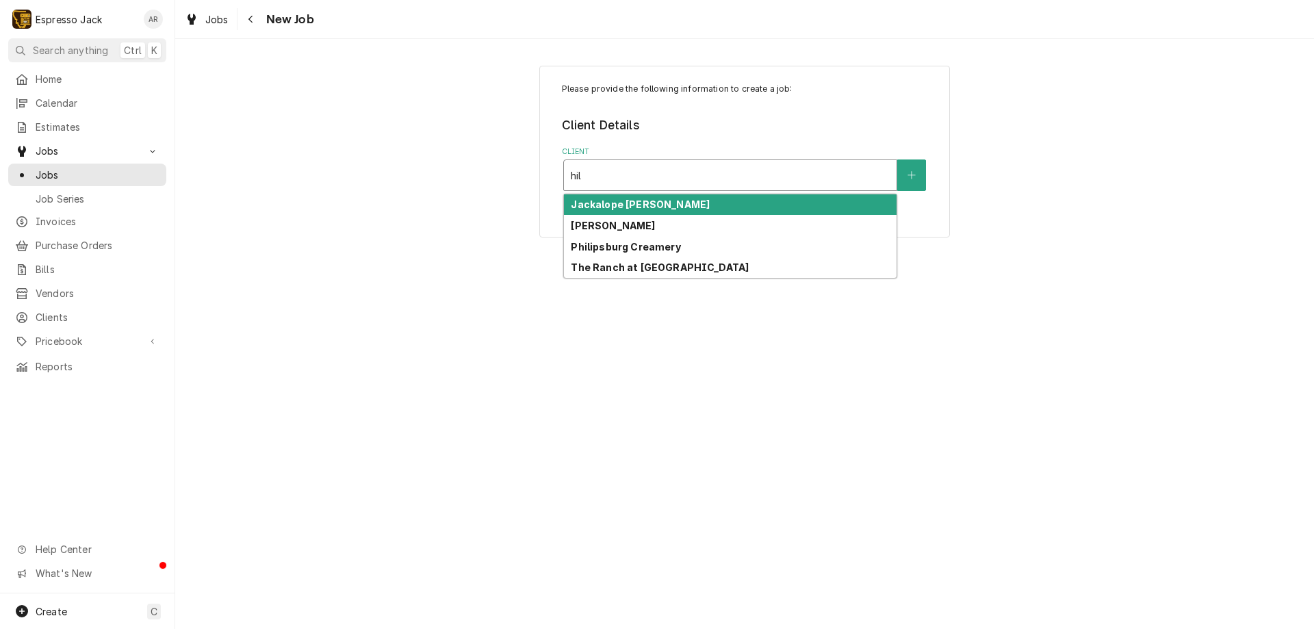
type input "hil"
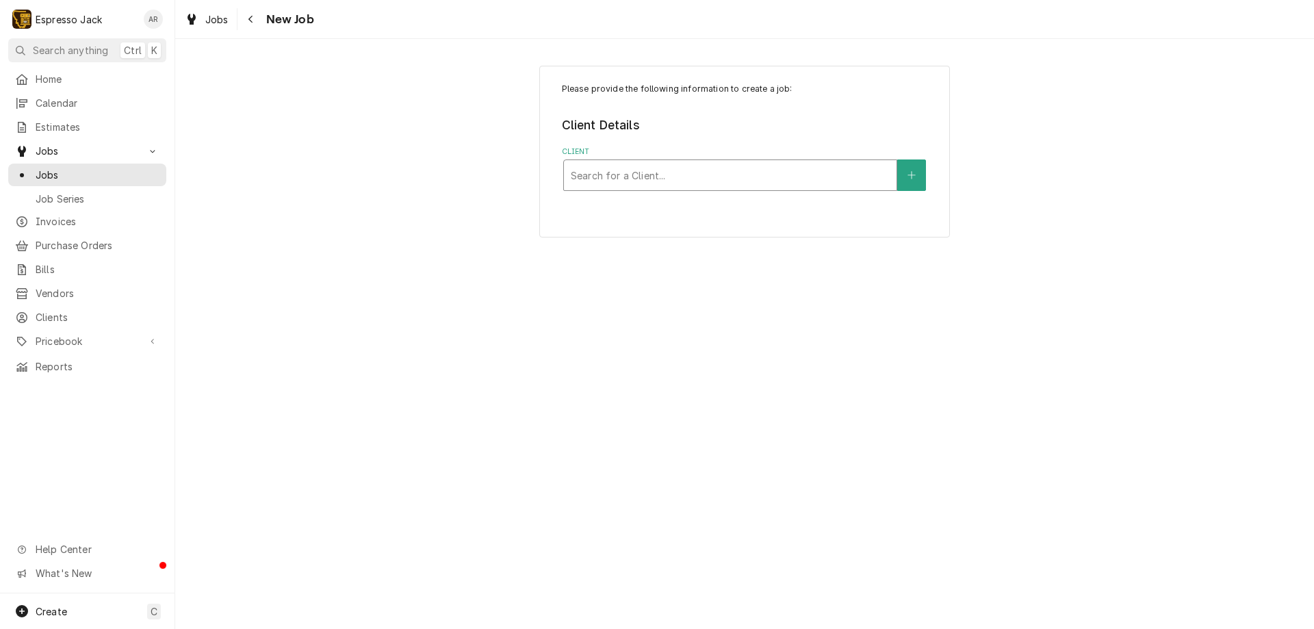
click at [628, 172] on div "Client" at bounding box center [730, 175] width 319 height 25
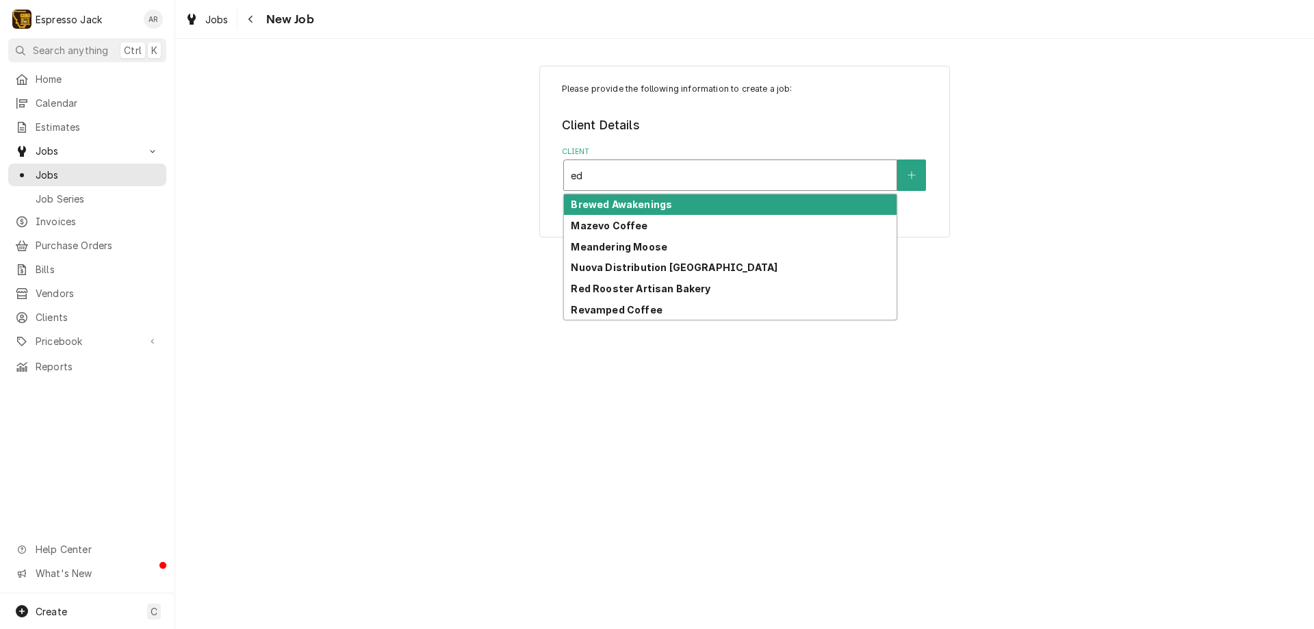
type input "e"
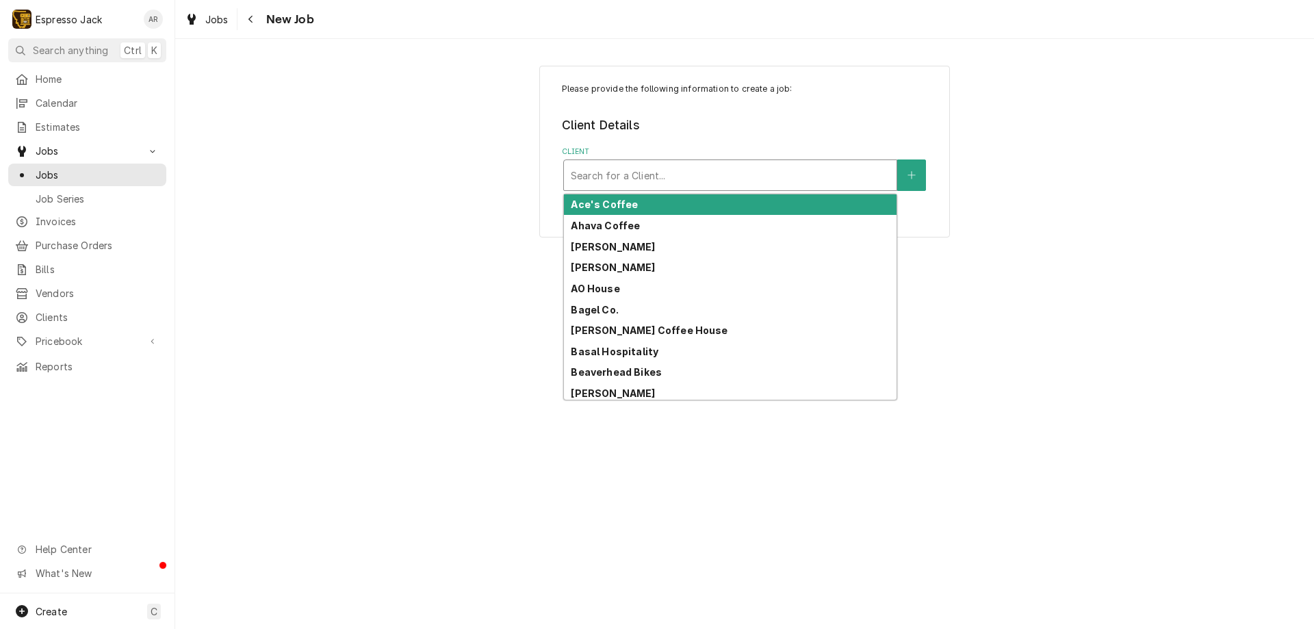
type input ","
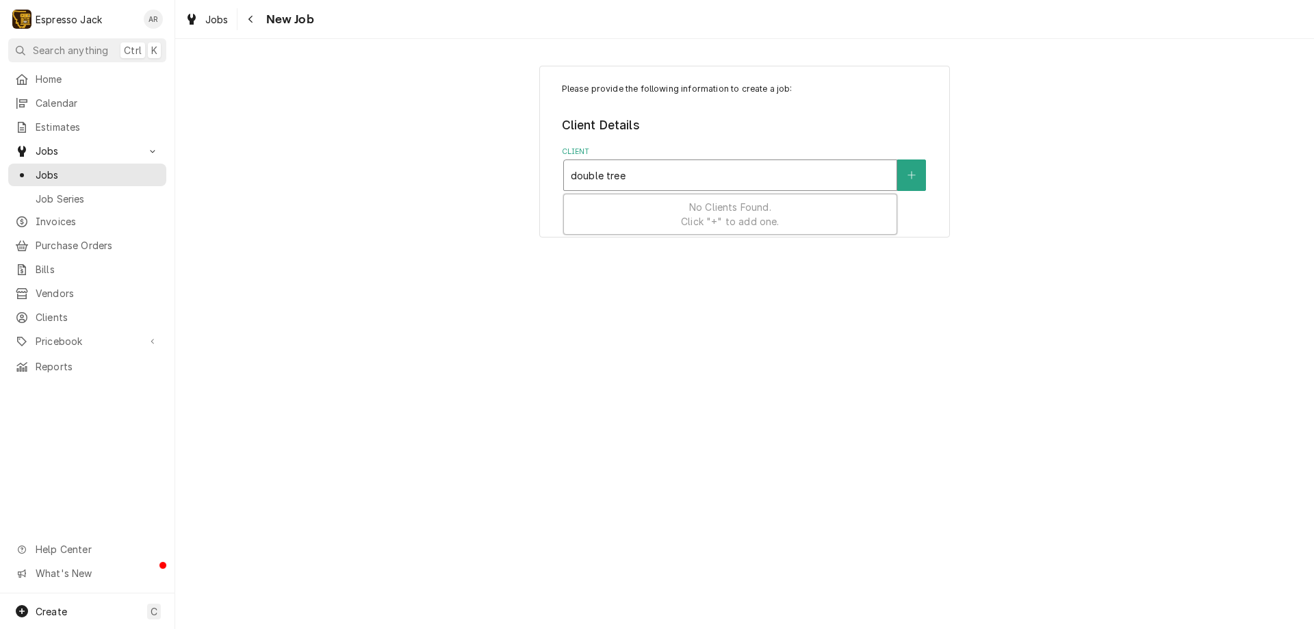
click at [744, 222] on span "No Clients Found. Click "+" to add one." at bounding box center [730, 214] width 98 height 26
type input "double tree"
click at [914, 174] on icon "Create New Client" at bounding box center [911, 175] width 8 height 10
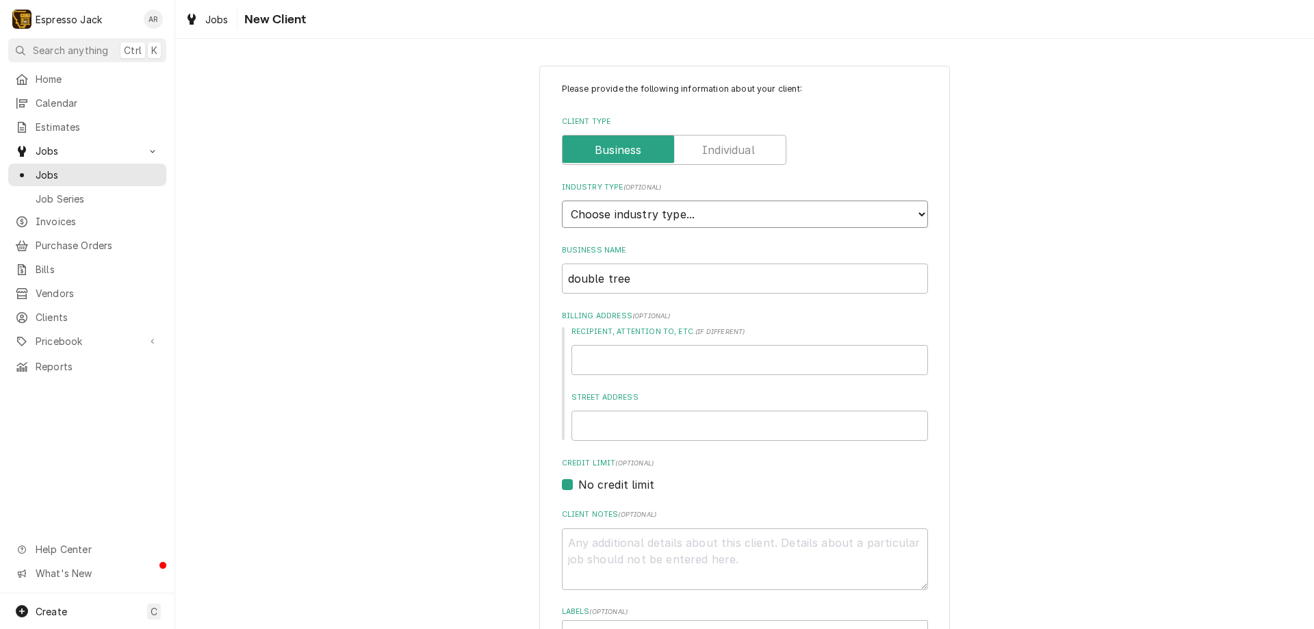
select select "2"
click at [562, 201] on select "Choose industry type... Residential Commercial Industrial Government" at bounding box center [745, 214] width 366 height 27
click at [645, 357] on input "Recipient, Attention To, etc. ( if different )" at bounding box center [749, 360] width 357 height 30
type textarea "x"
type input "E"
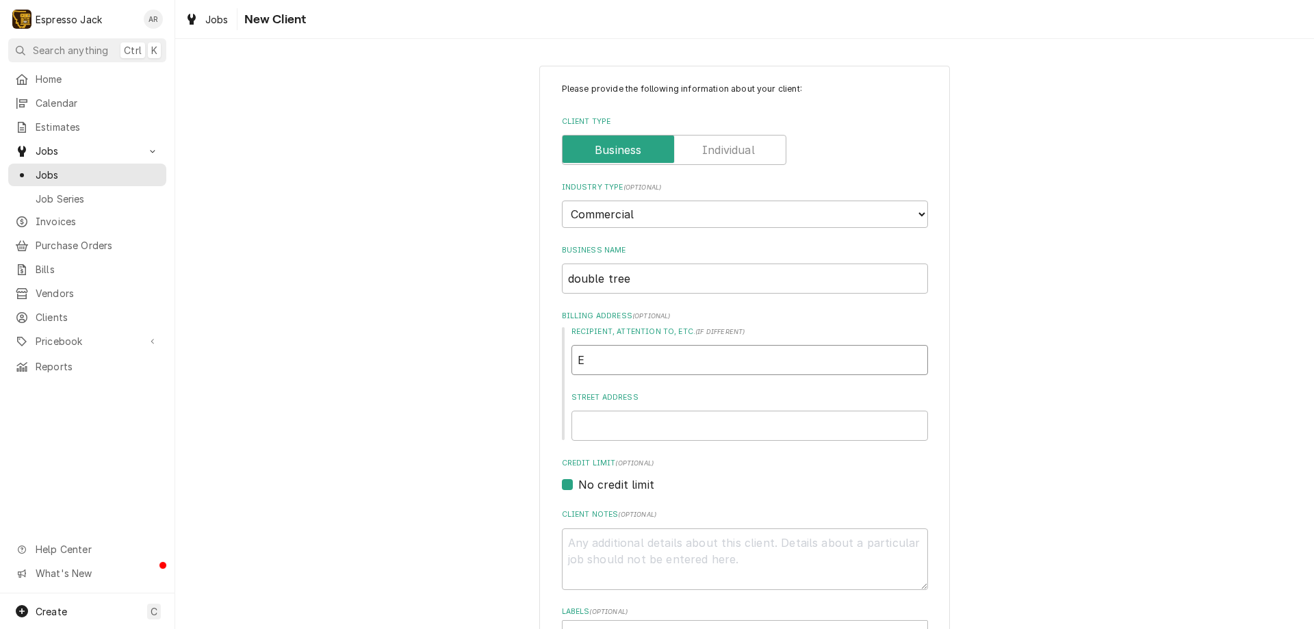
type textarea "x"
type input "Er"
type textarea "x"
type input "[PERSON_NAME]"
type textarea "x"
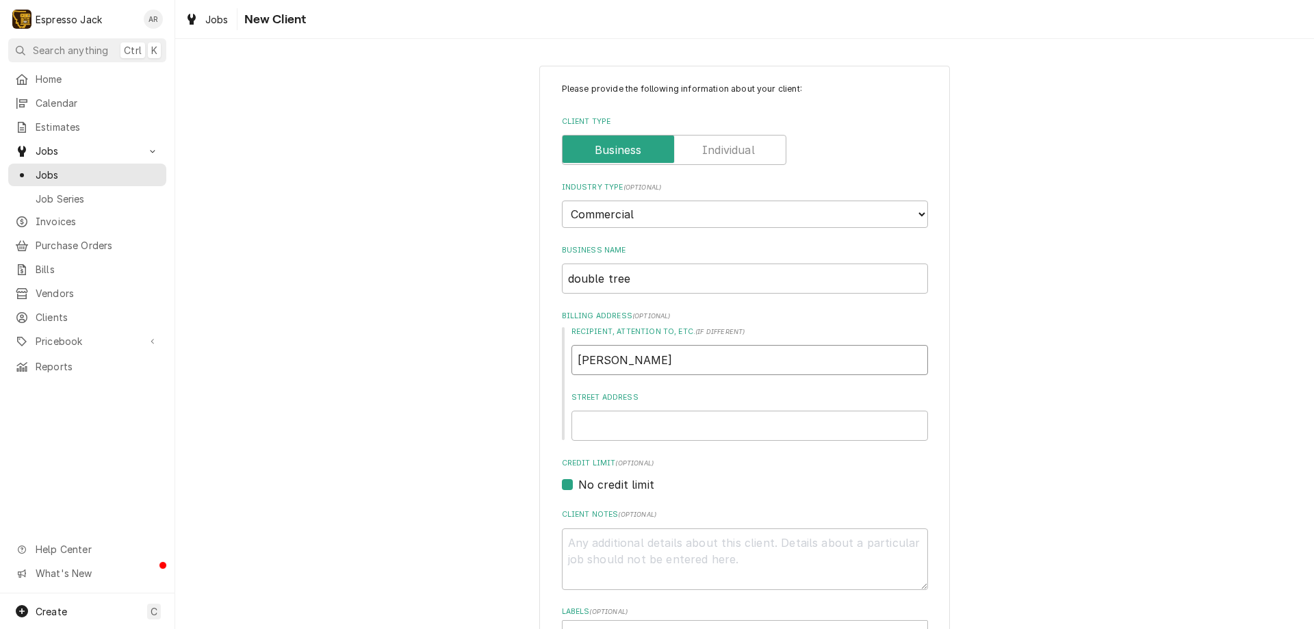
type input "[PERSON_NAME]"
type textarea "x"
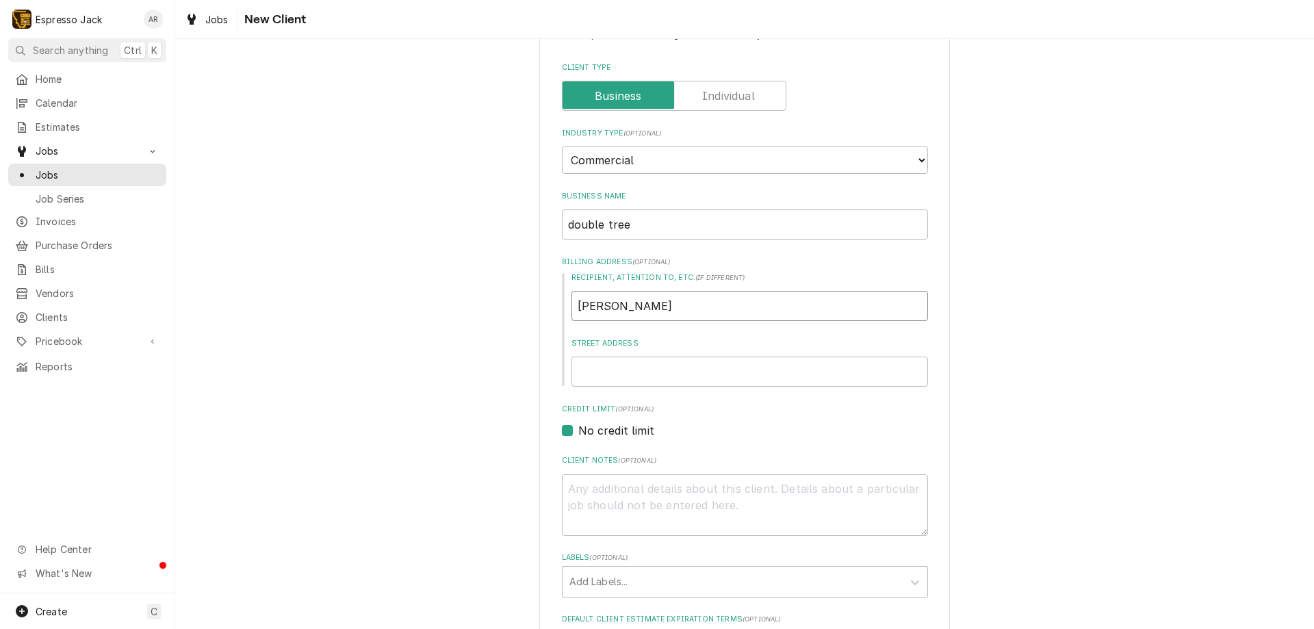
scroll to position [82, 0]
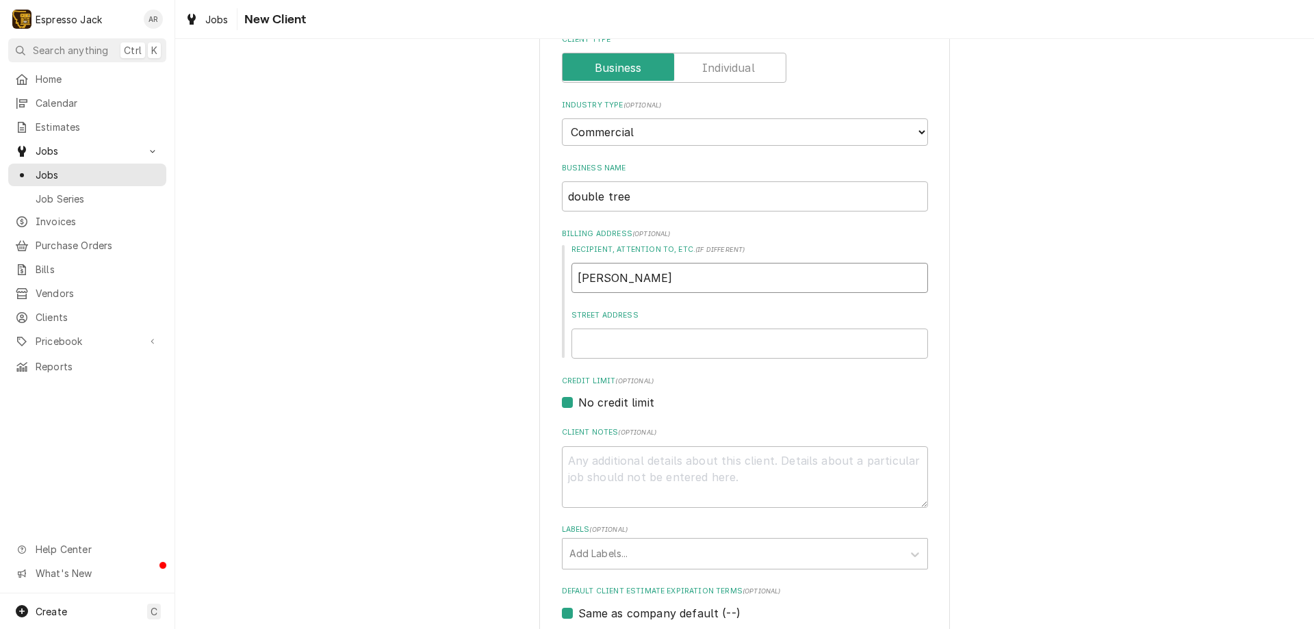
type input "[PERSON_NAME]"
click at [610, 342] on input "Street Address" at bounding box center [749, 344] width 357 height 30
type textarea "x"
type input "1"
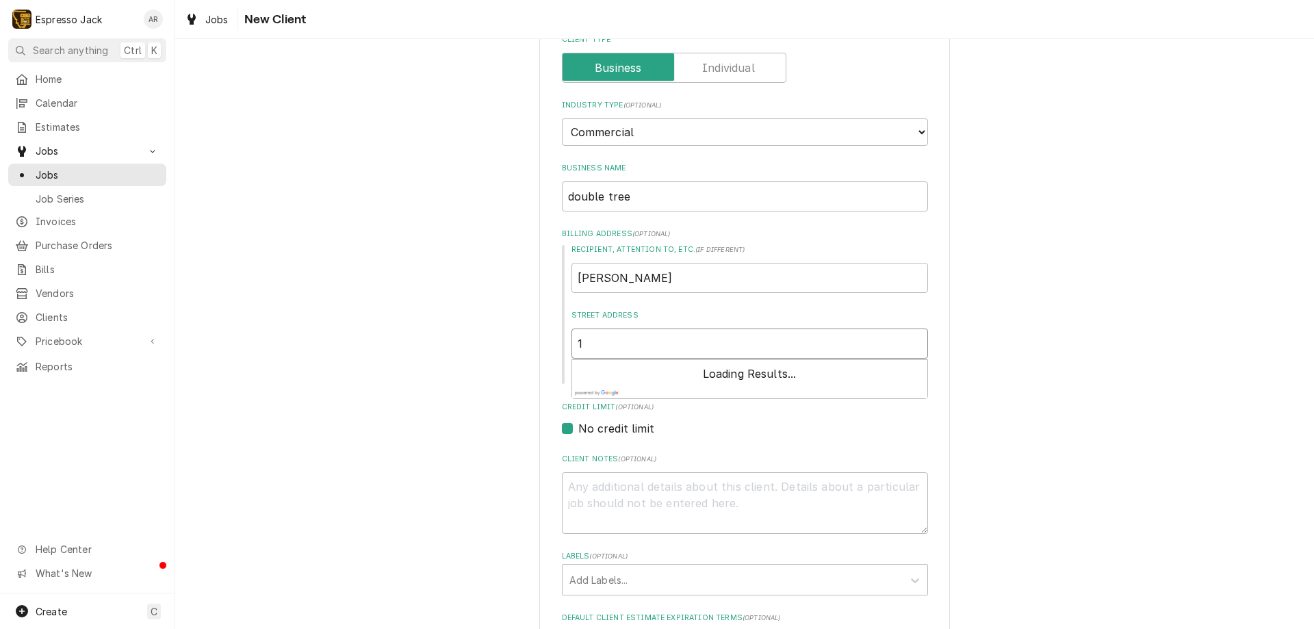
type textarea "x"
type input "12"
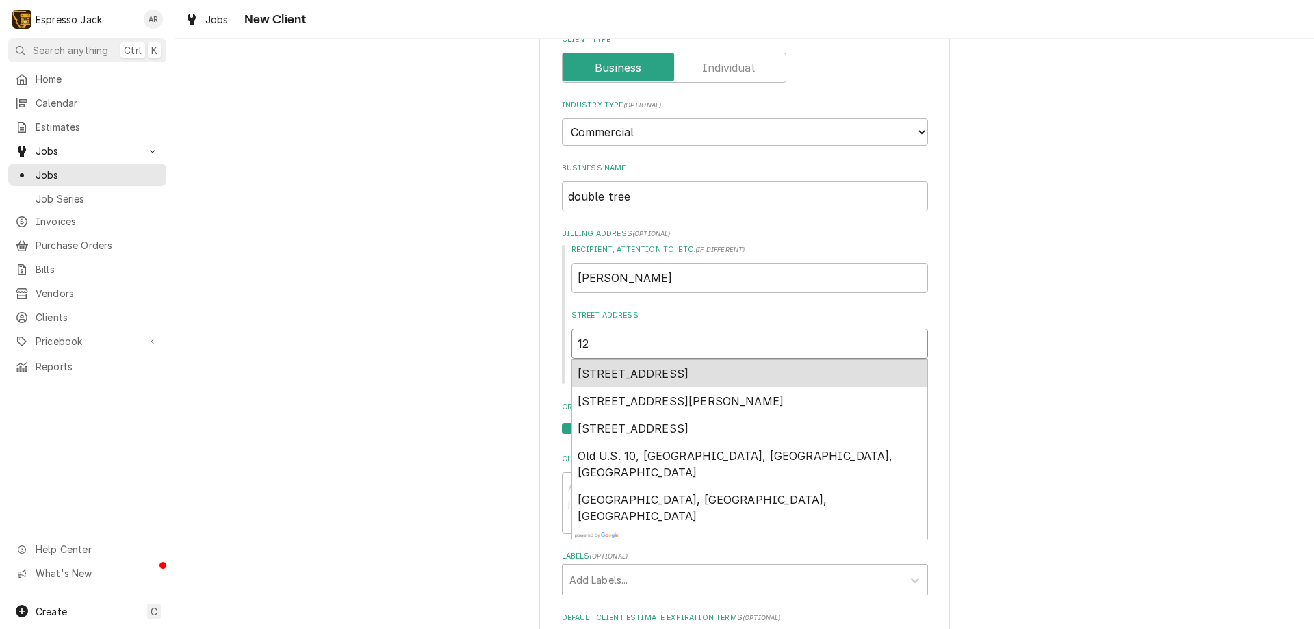
type textarea "x"
type input "123"
type textarea "x"
type input "123"
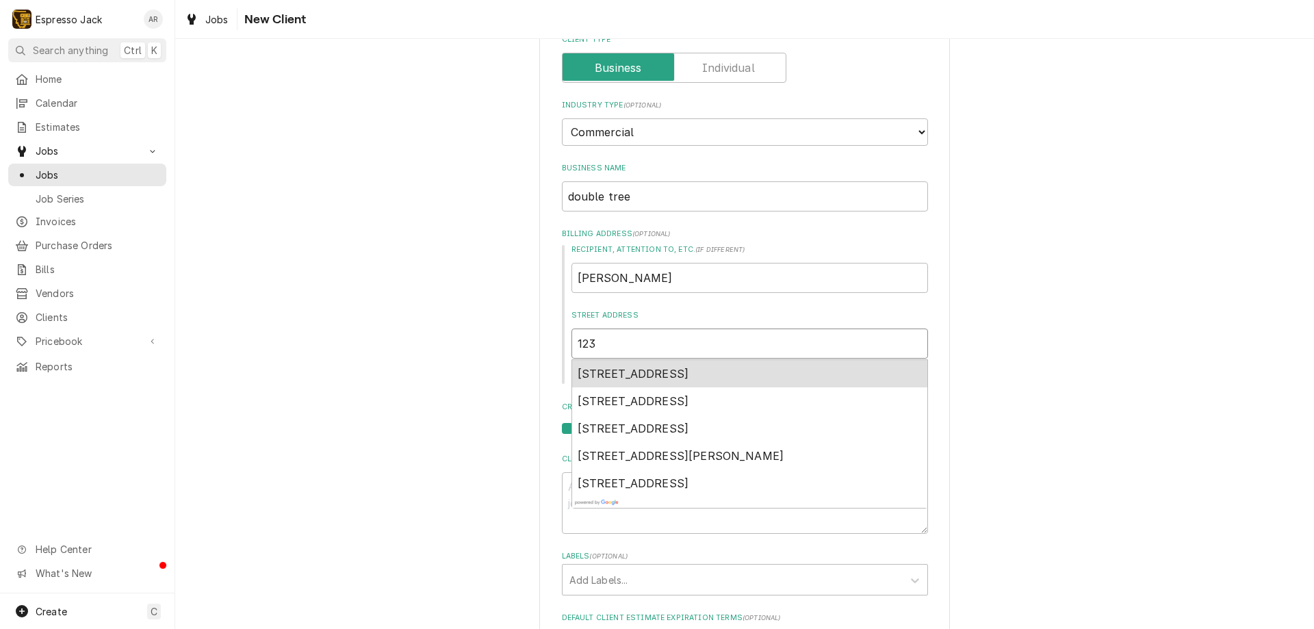
type textarea "x"
type input "123 y"
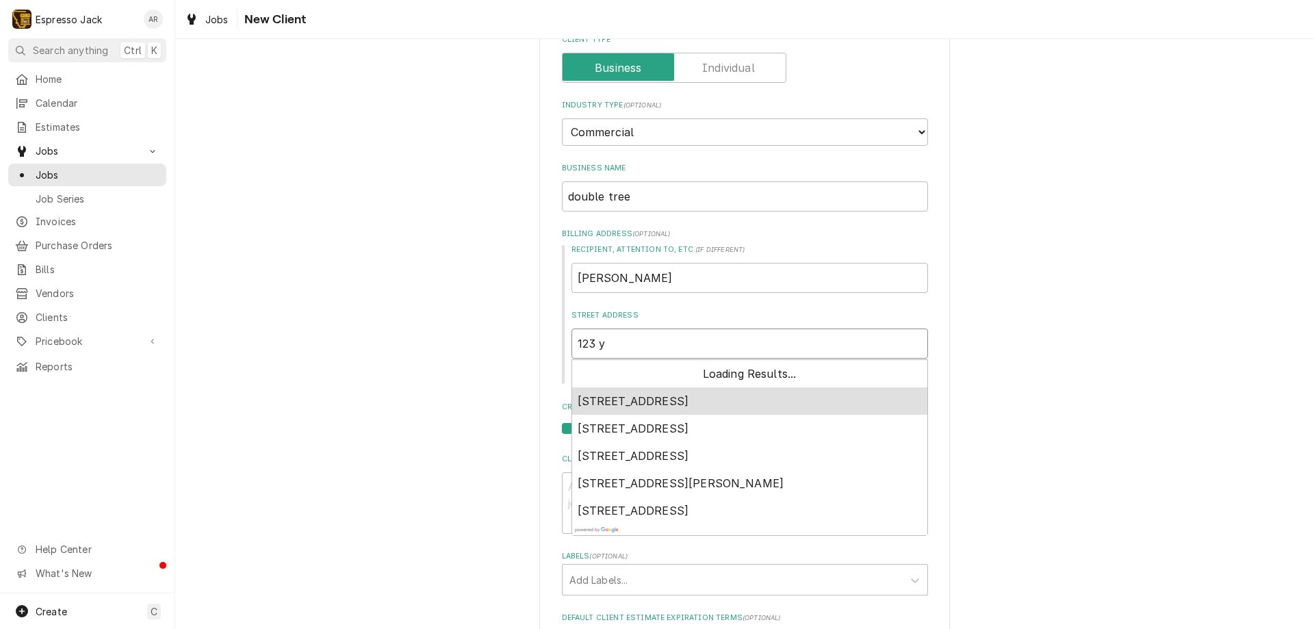
type textarea "x"
type input "123 ye"
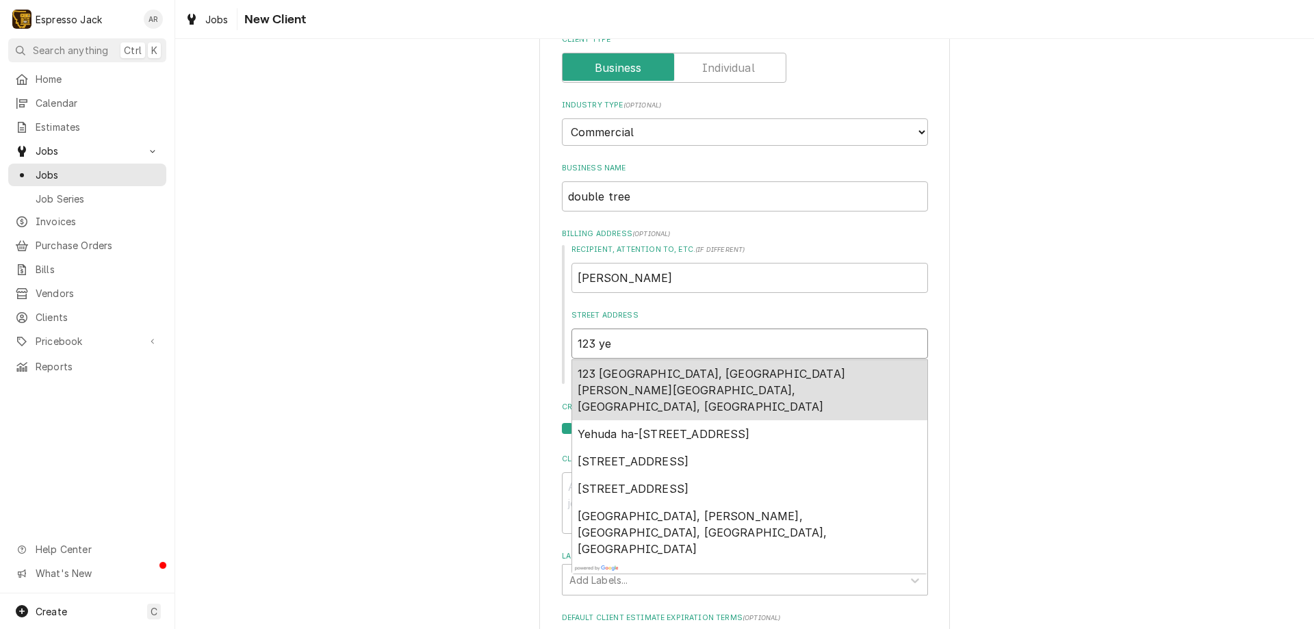
type textarea "x"
type input "123 yer"
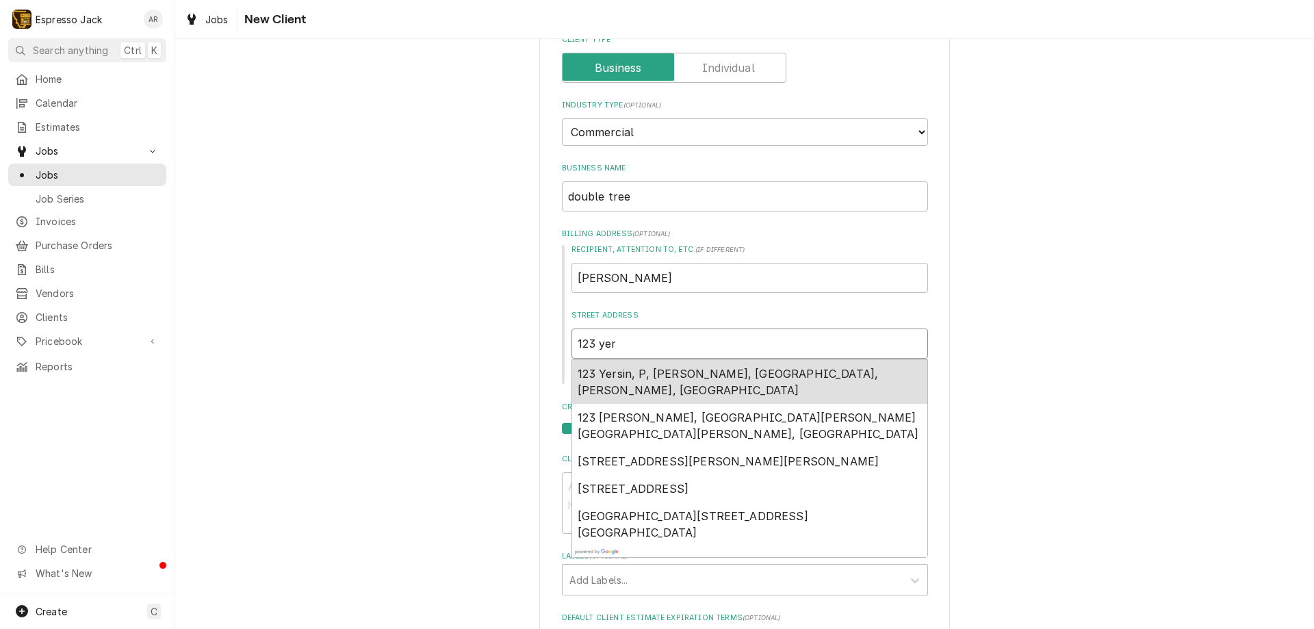
type textarea "x"
type input "123 yer"
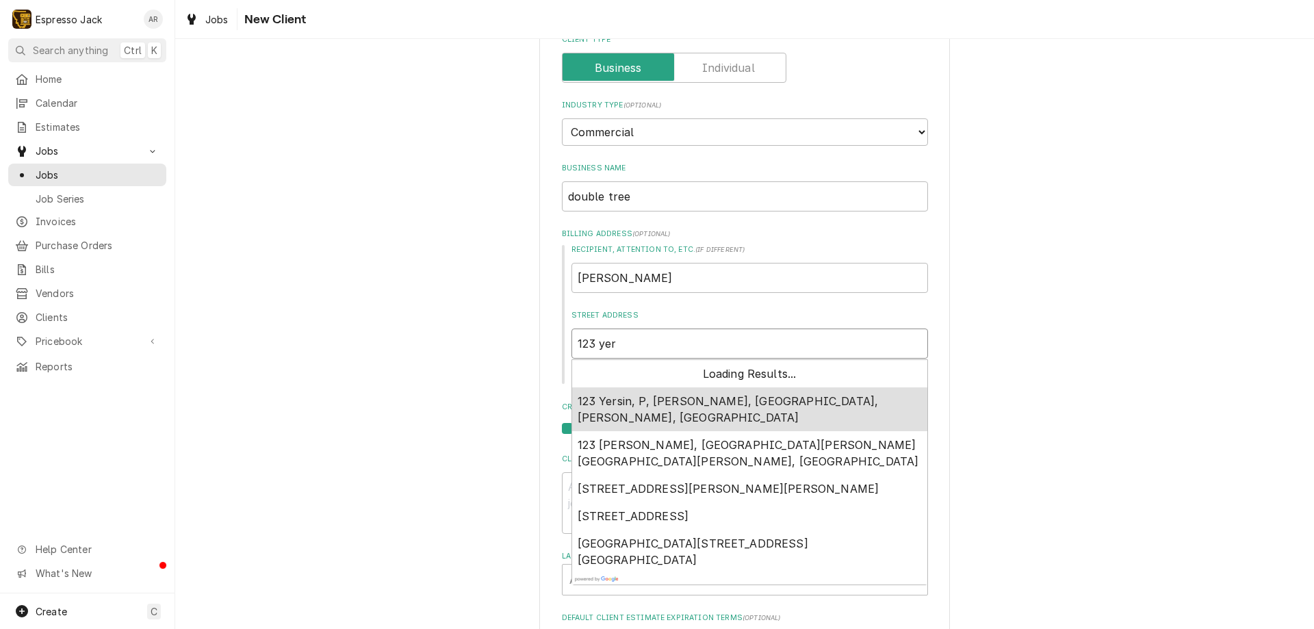
type textarea "x"
type input "123 yer m"
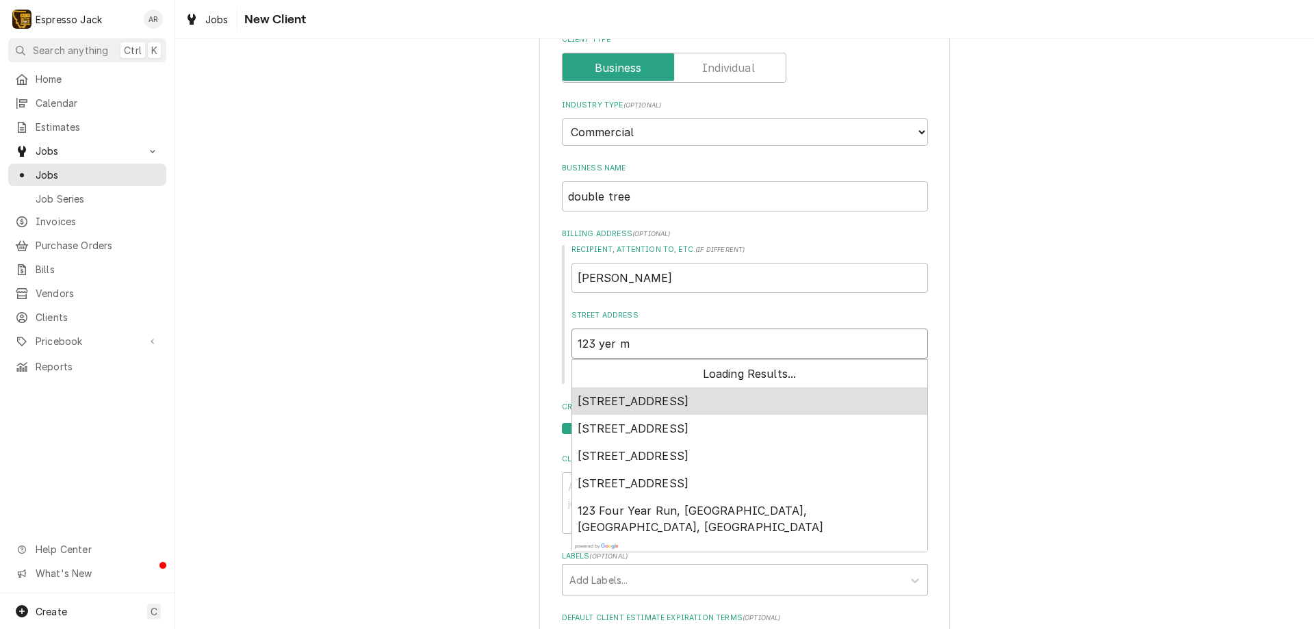
type textarea "x"
type input "123 yer mo"
type textarea "x"
type input "123 yer mom"
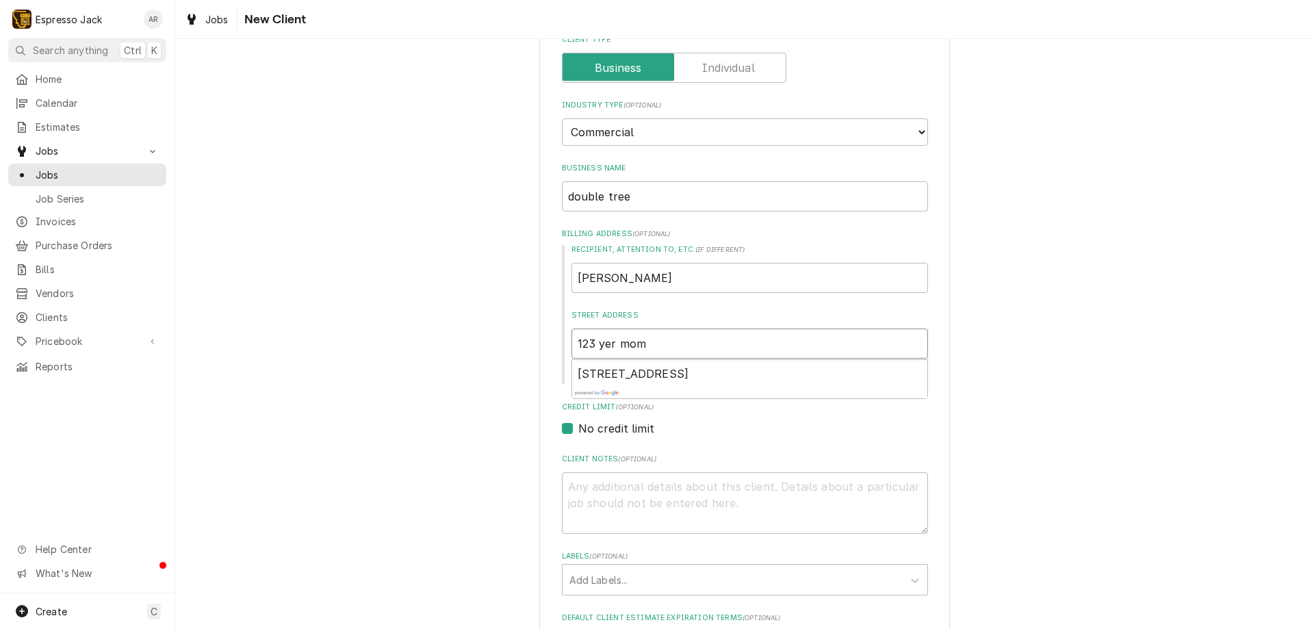
drag, startPoint x: 658, startPoint y: 345, endPoint x: 490, endPoint y: 338, distance: 167.8
click at [490, 338] on div "Please provide the following information about your client: Client Type Industr…" at bounding box center [744, 408] width 1139 height 874
type textarea "x"
type input "1"
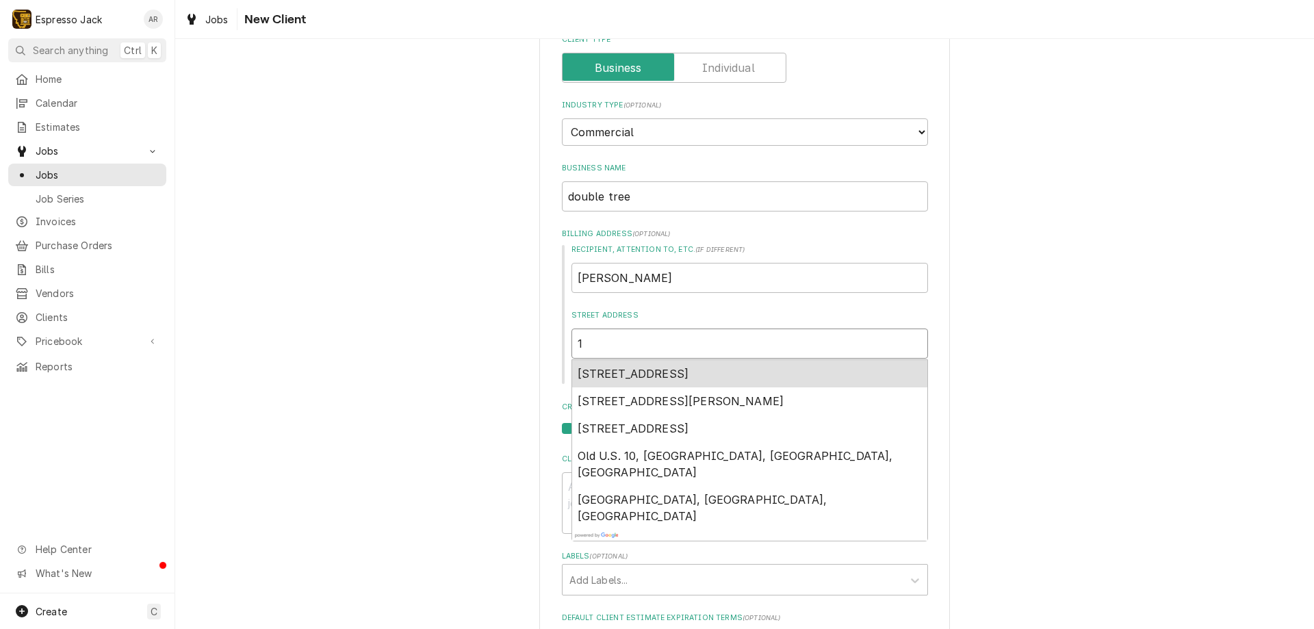
type textarea "x"
type input "10"
type textarea "x"
type input "100"
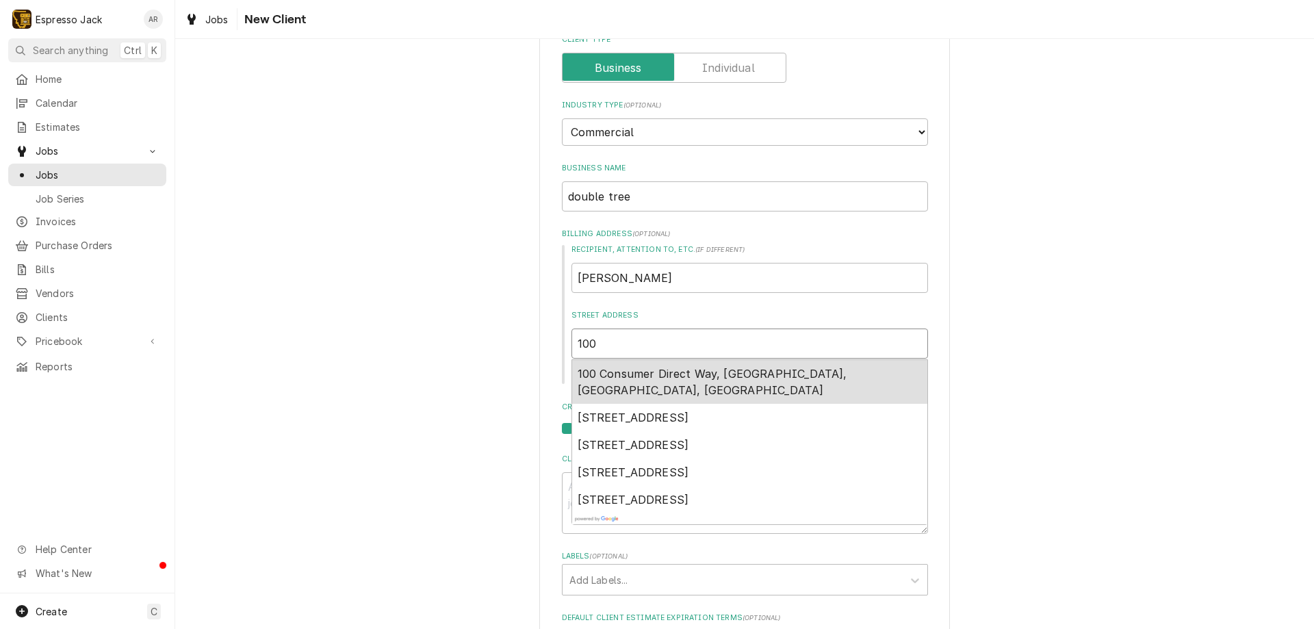
type textarea "x"
type input "100"
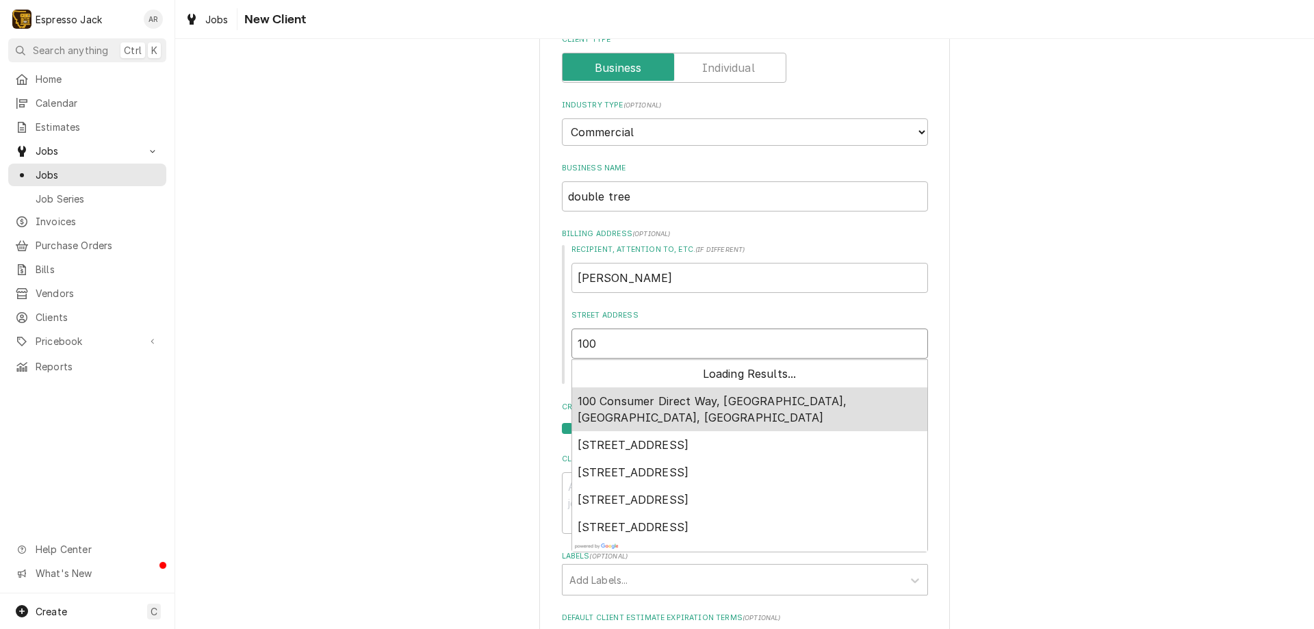
type textarea "x"
type input "100 m"
type textarea "x"
type input "100 ma"
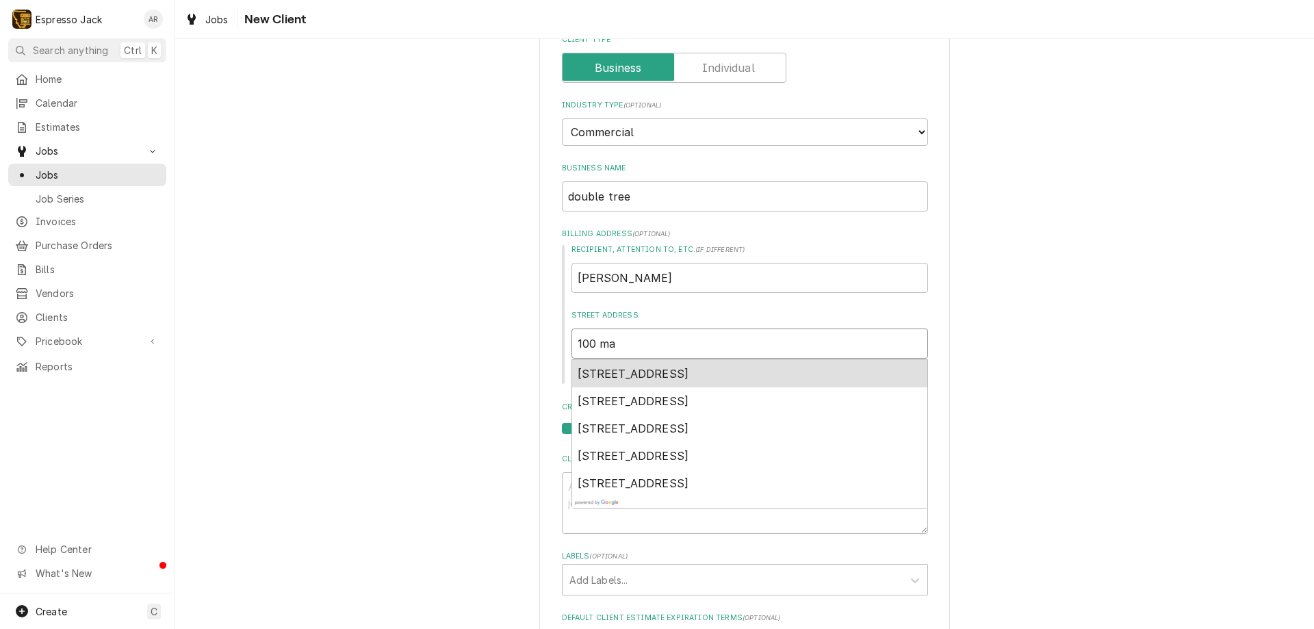
type textarea "x"
type input "100 mad"
click at [671, 372] on span "[STREET_ADDRESS]" at bounding box center [634, 374] width 112 height 14
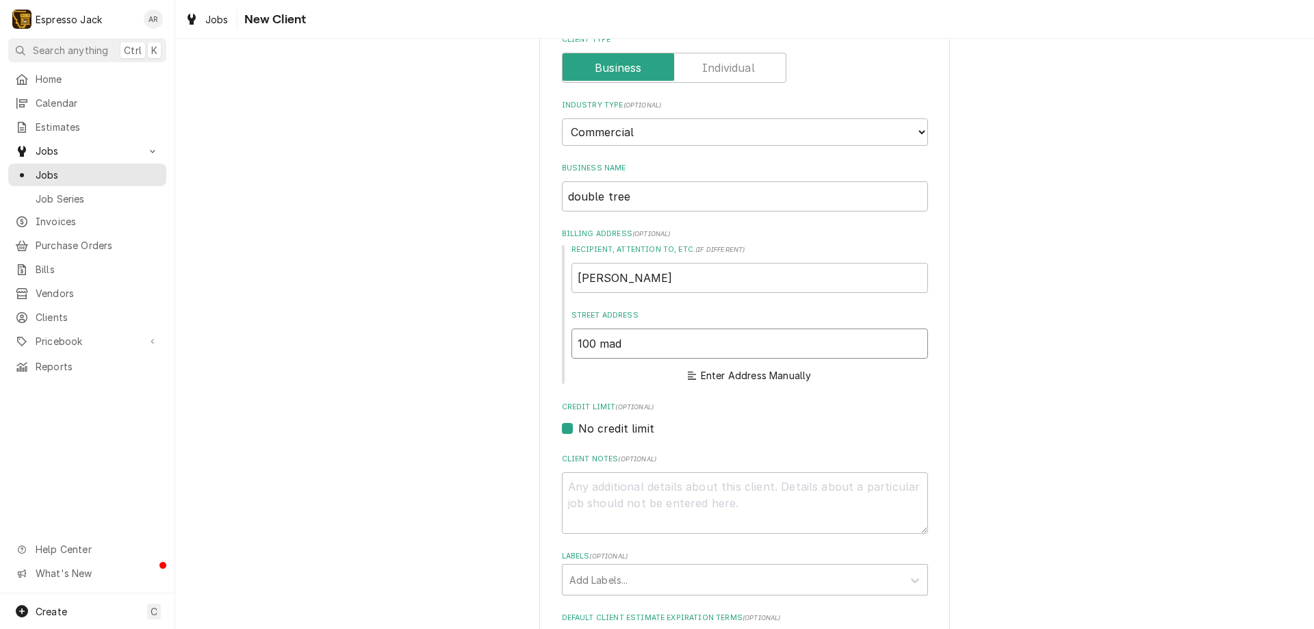
type textarea "x"
type input "[STREET_ADDRESS]"
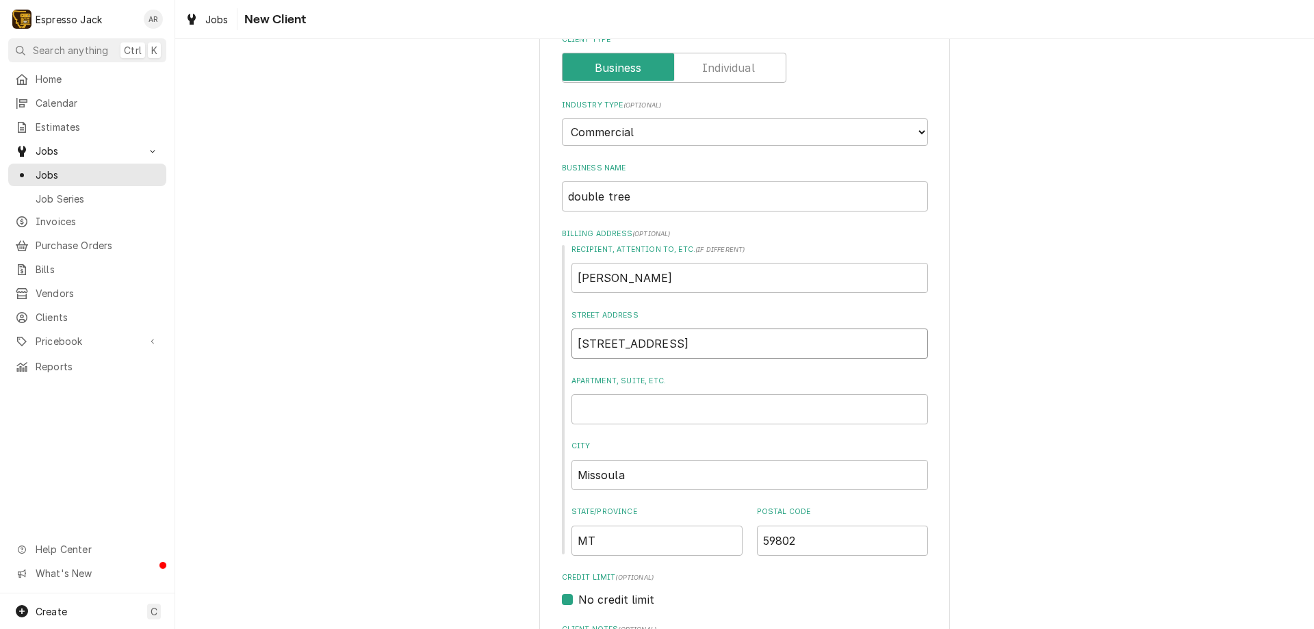
type textarea "x"
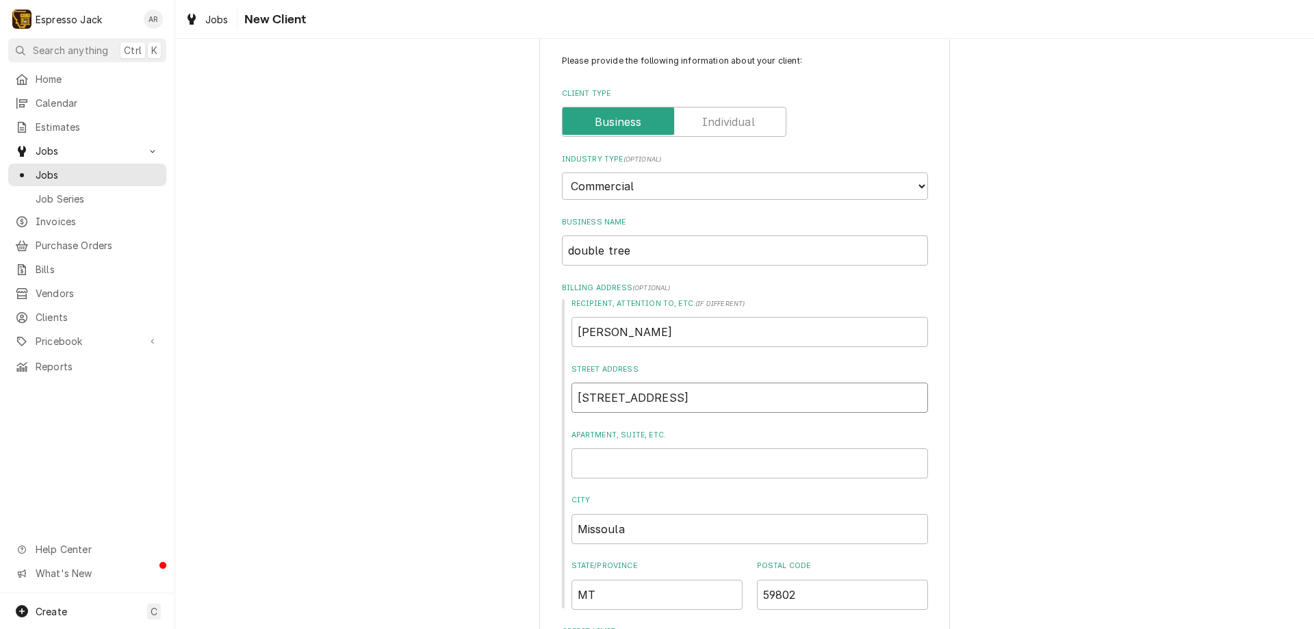
scroll to position [0, 0]
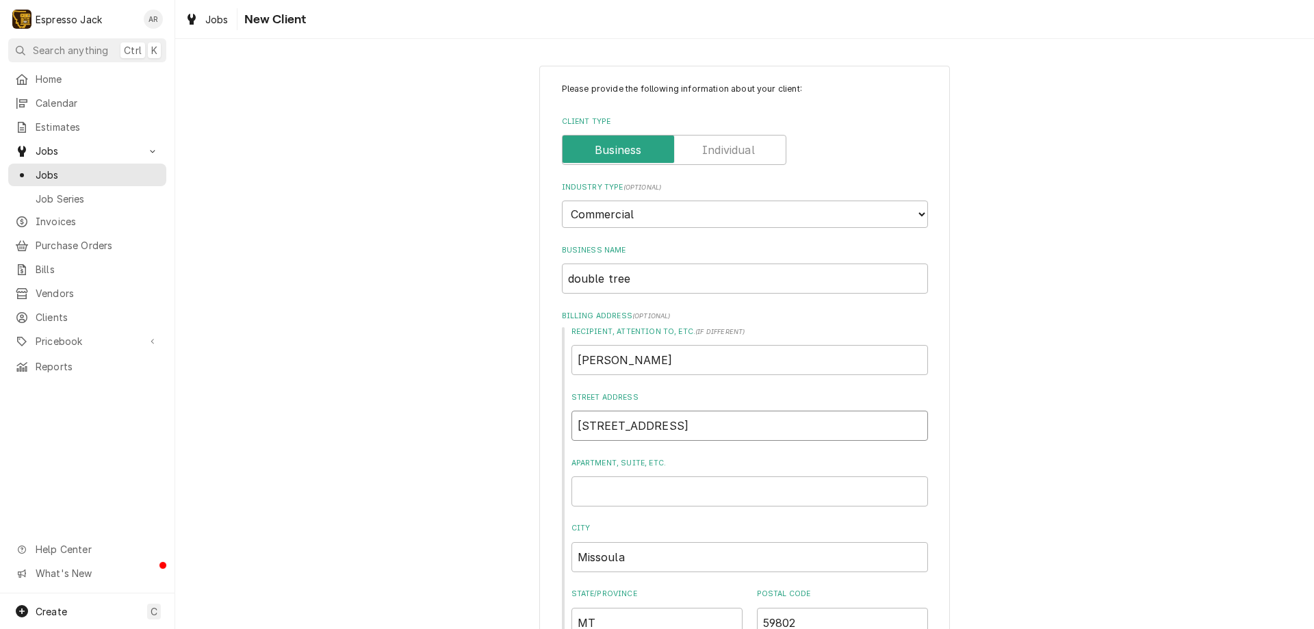
type input "[STREET_ADDRESS]"
click at [703, 279] on input "double tree" at bounding box center [745, 278] width 366 height 30
type textarea "x"
type input "double tre"
type textarea "x"
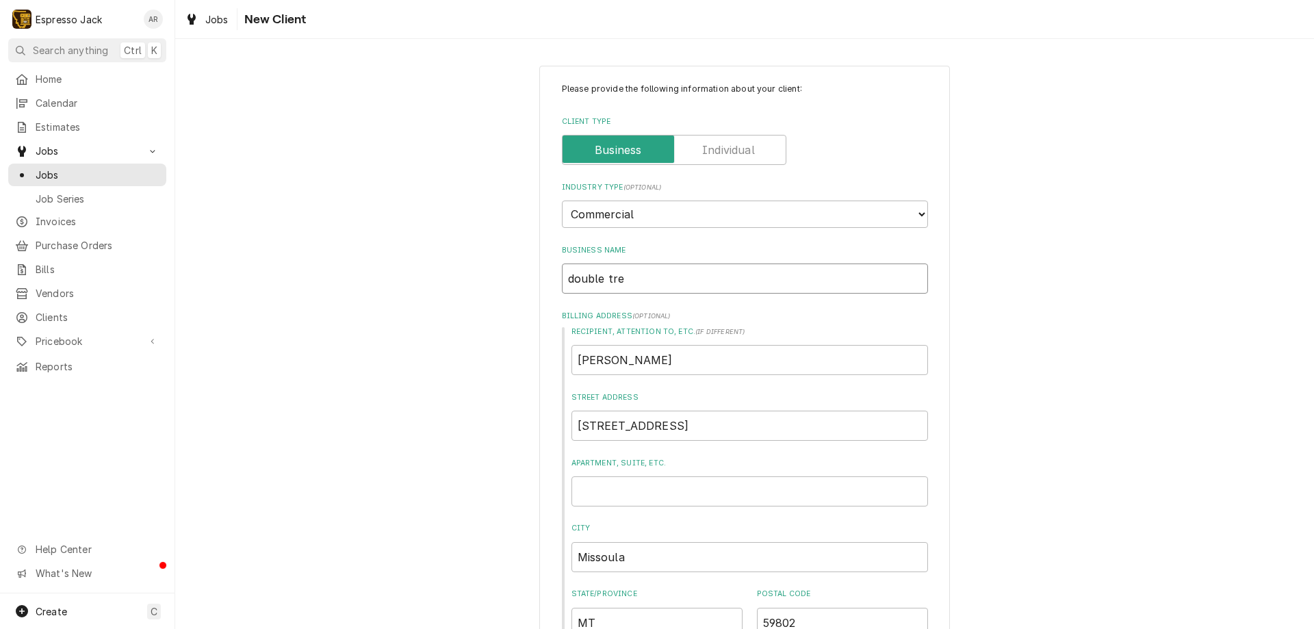
type input "double tr"
type textarea "x"
type input "double t"
type textarea "x"
type input "double"
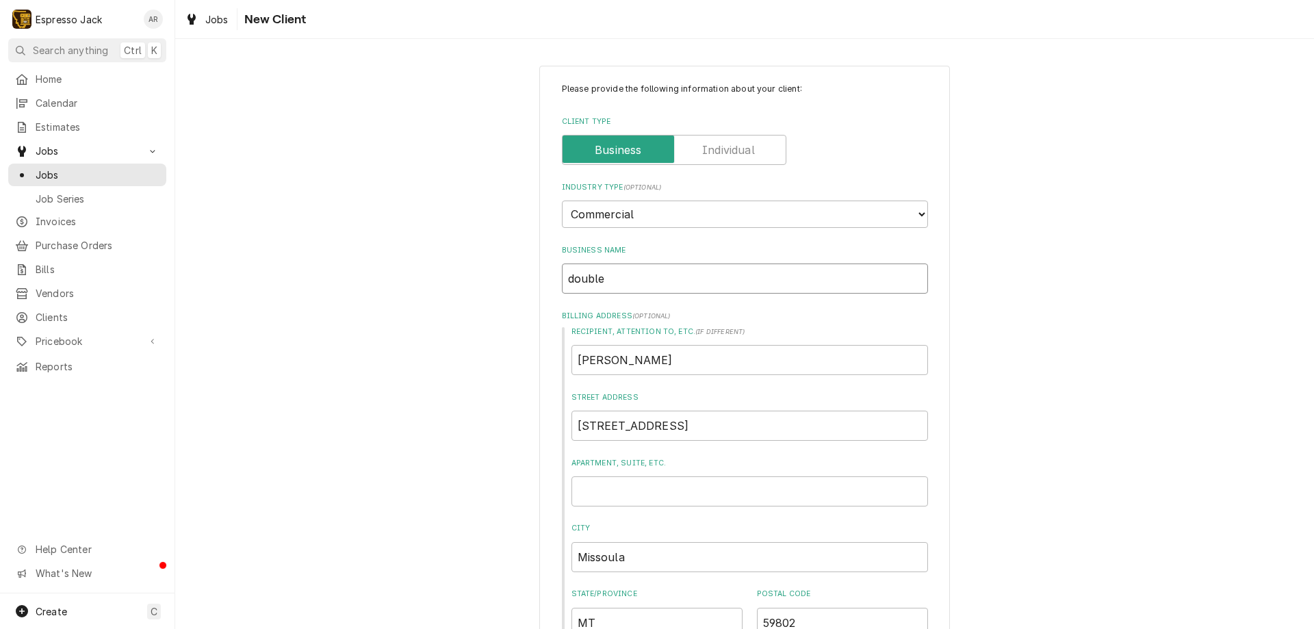
type textarea "x"
type input "double"
type textarea "x"
type input "doubl"
type textarea "x"
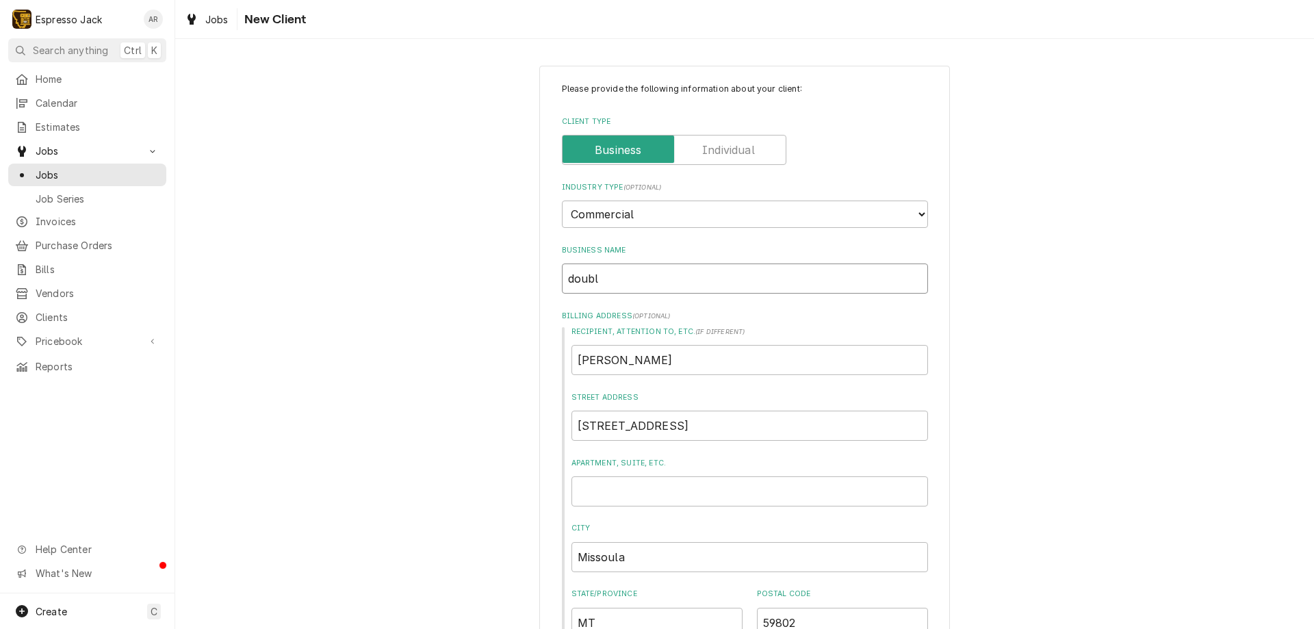
type input "[PERSON_NAME]"
type textarea "x"
type input "dou"
type textarea "x"
type input "do"
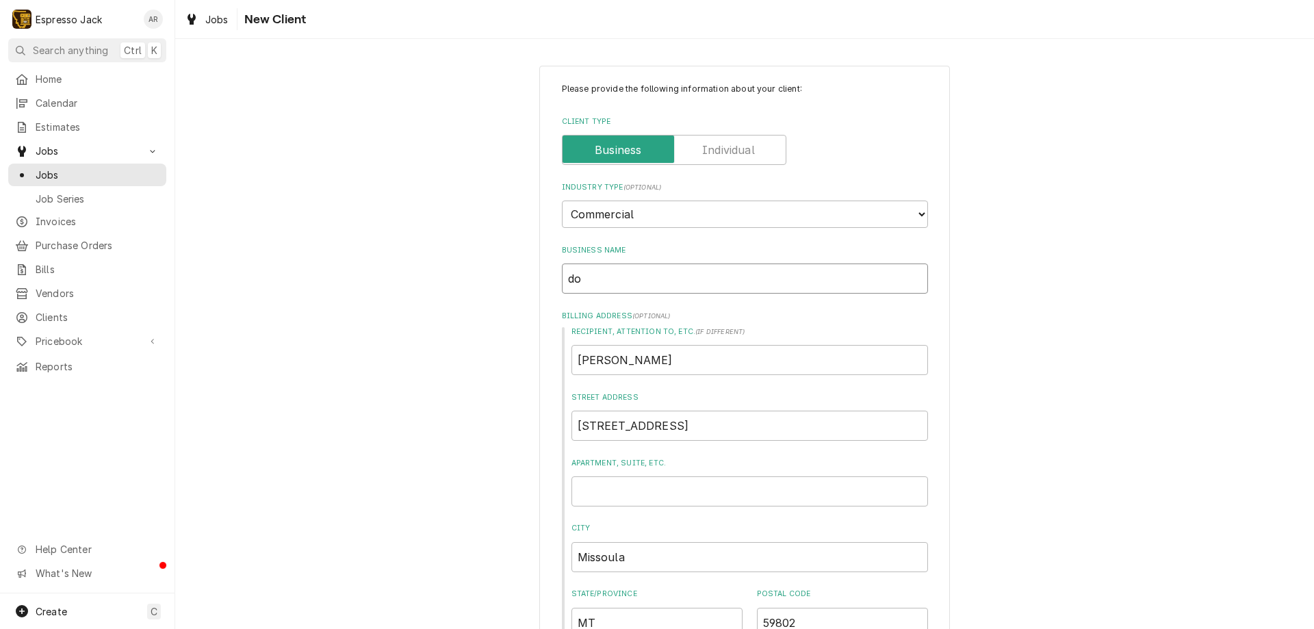
type textarea "x"
type input "d"
type textarea "x"
type input "D"
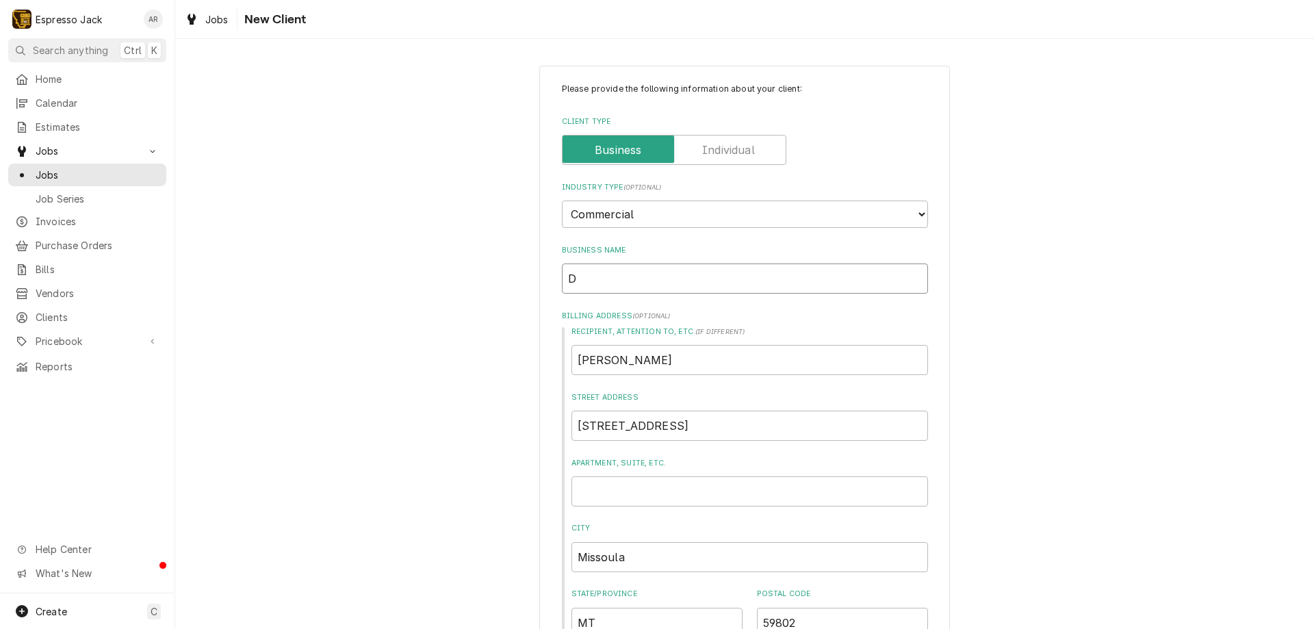
type textarea "x"
type input "Do"
type textarea "x"
type input "Dou"
type textarea "x"
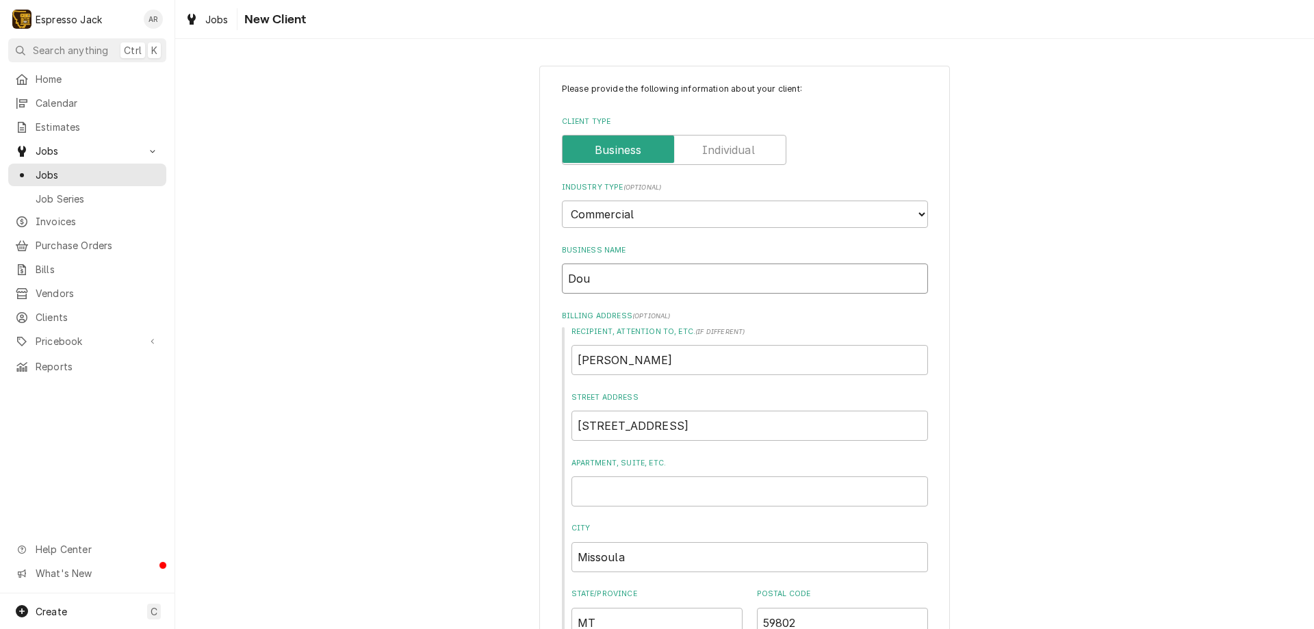
type input "[PERSON_NAME]"
type textarea "x"
type input "Doubl"
type textarea "x"
type input "Double"
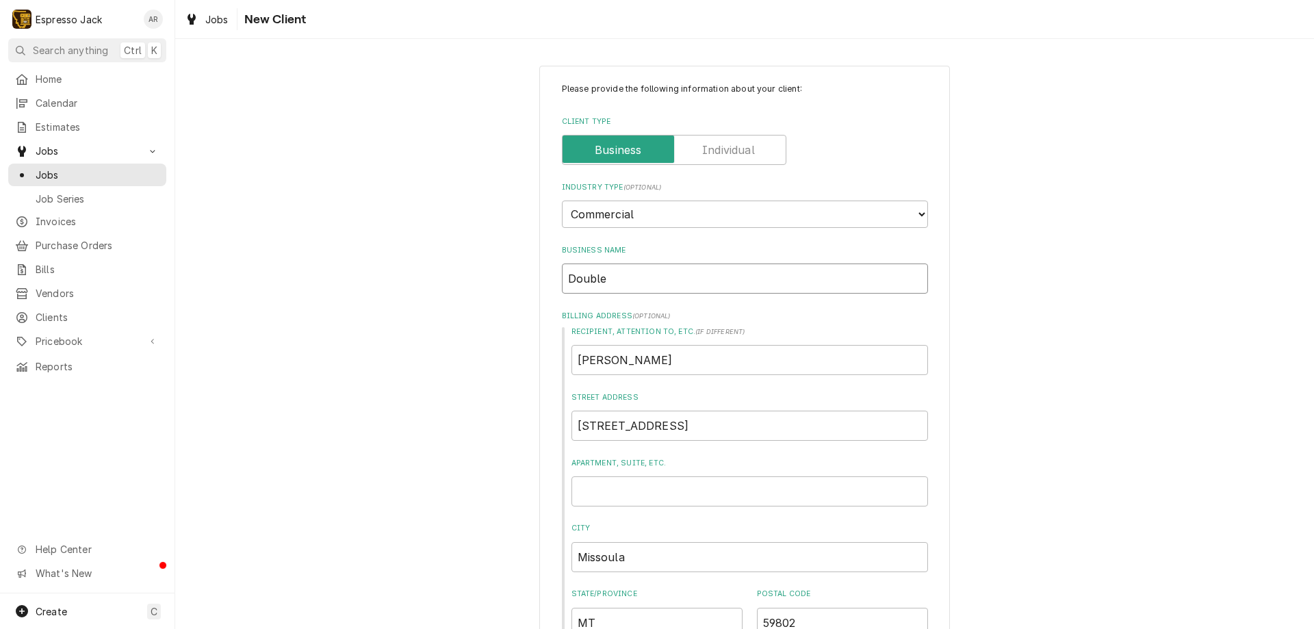
type textarea "x"
type input "Doublet"
type textarea "x"
type input "Doubletr"
type textarea "x"
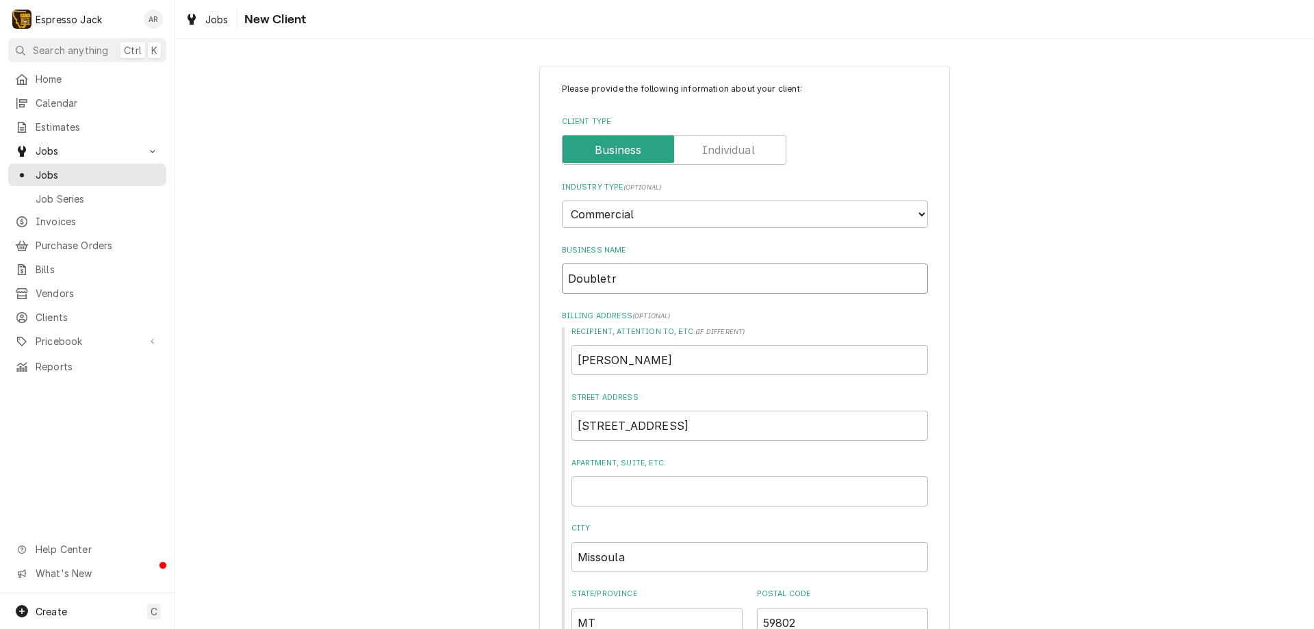
type input "Doubletre"
type textarea "x"
type input "Doubletree"
type textarea "x"
type input "Doubletree"
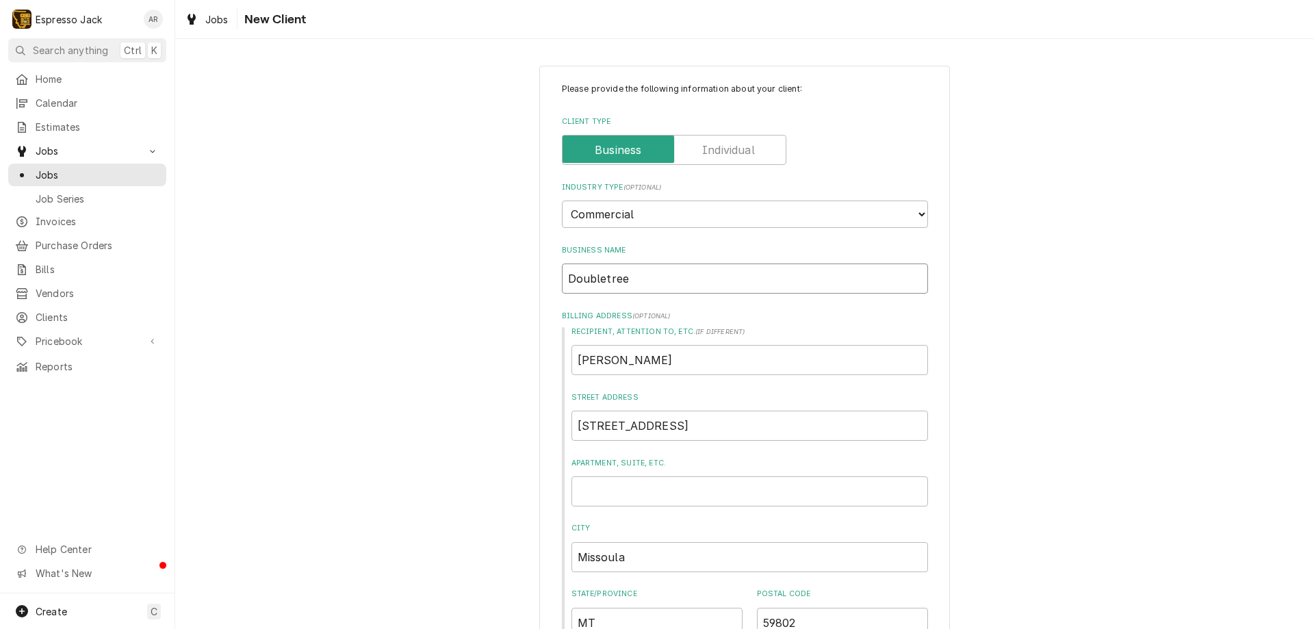
type textarea "x"
type input "Doubletree b"
type textarea "x"
type input "Doubletree by"
type textarea "x"
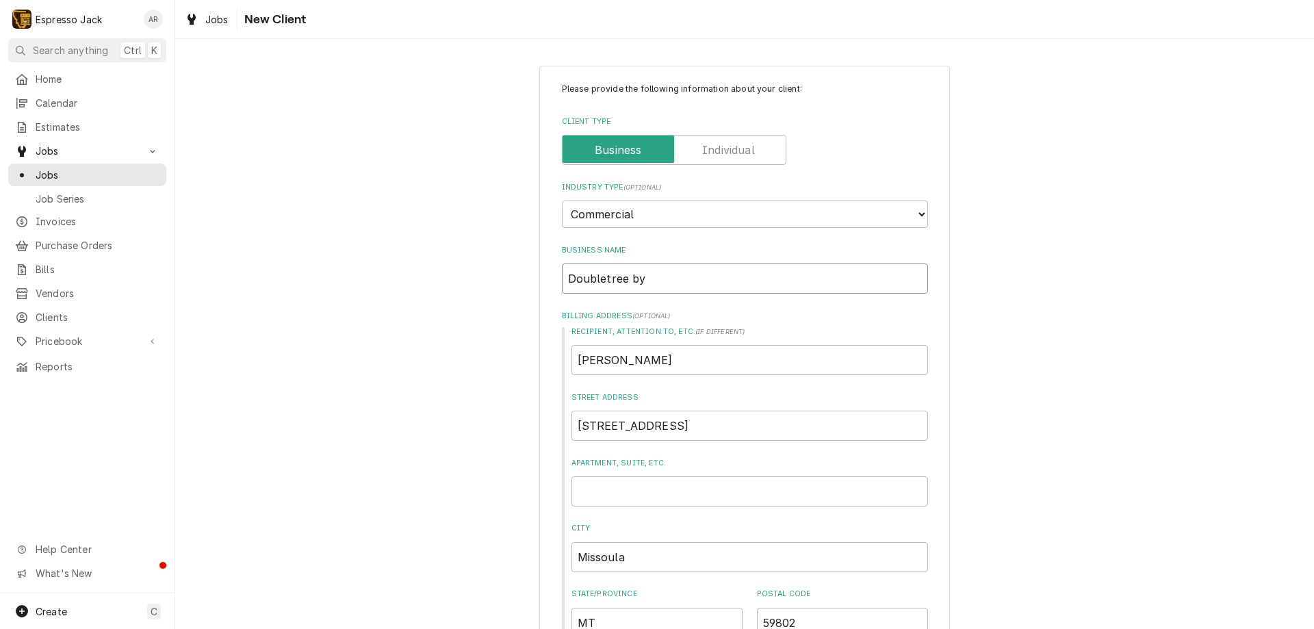
type input "Doubletree by"
type textarea "x"
type input "Doubletree by H"
type textarea "x"
type input "Doubletree by Hi"
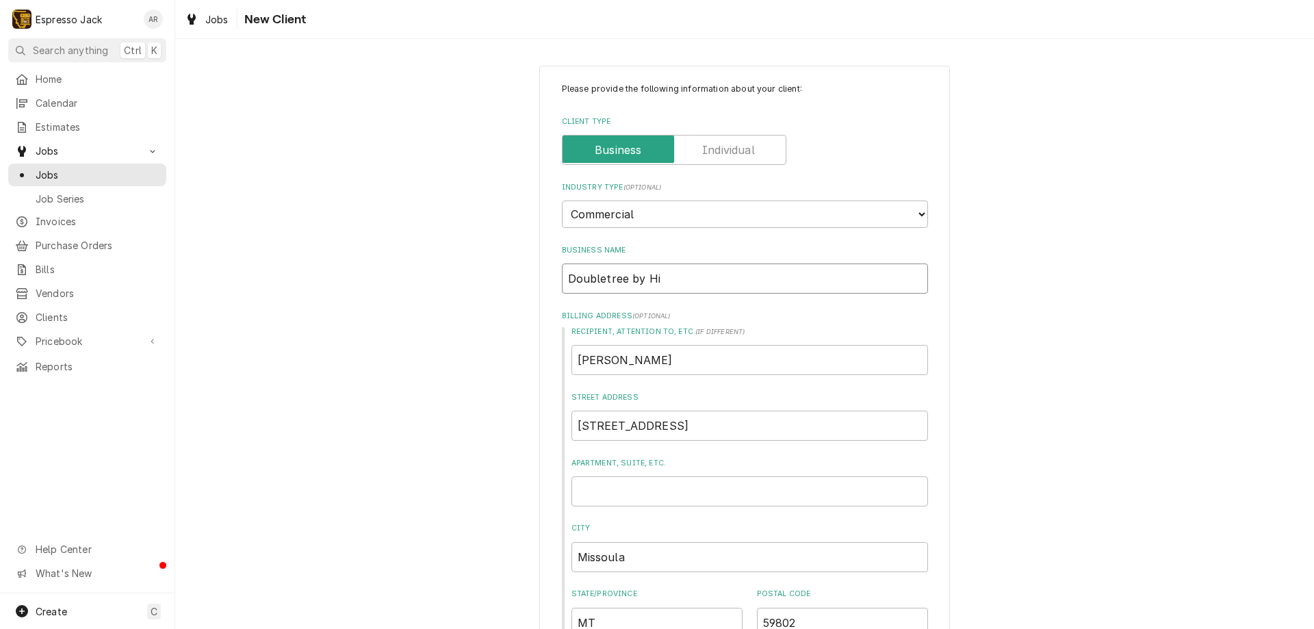
type textarea "x"
type input "Doubletree by [PERSON_NAME]"
type textarea "x"
type input "Doubletree by [PERSON_NAME]"
type textarea "x"
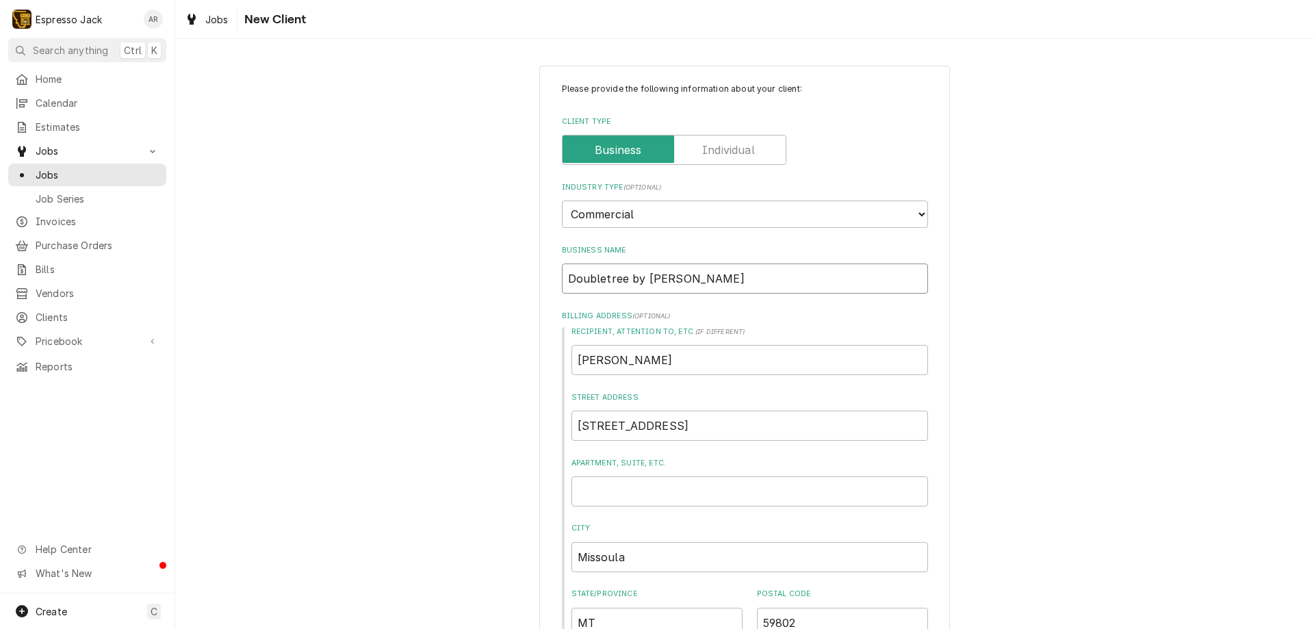
type input "Doubletree by [PERSON_NAME]"
type textarea "x"
type input "Doubletree by [PERSON_NAME]"
type textarea "x"
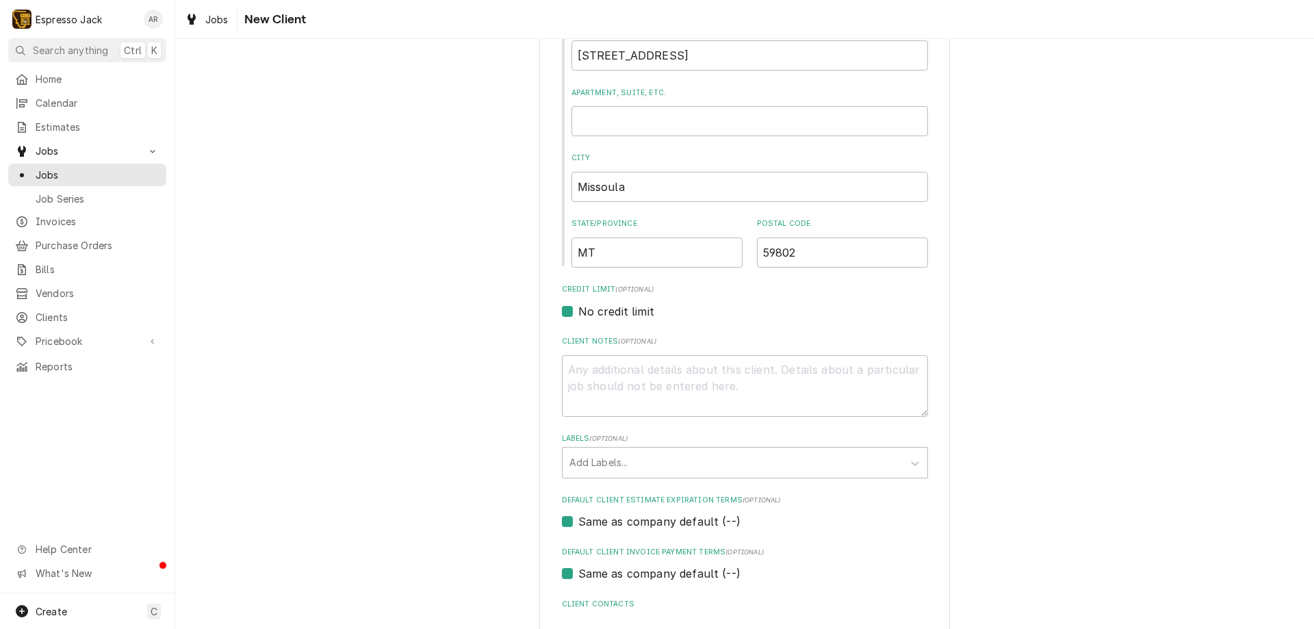
scroll to position [411, 0]
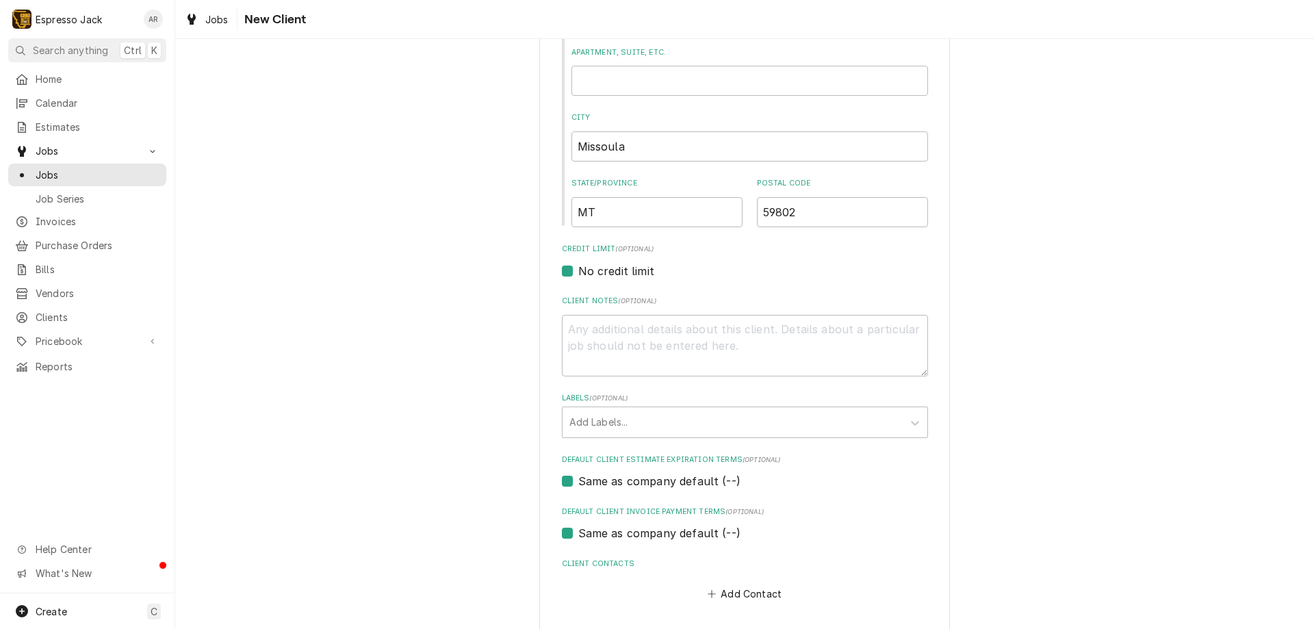
type input "Doubletree by [PERSON_NAME]"
click at [578, 269] on label "No credit limit" at bounding box center [616, 271] width 76 height 16
click at [578, 269] on input "No credit limit" at bounding box center [761, 278] width 366 height 30
checkbox input "false"
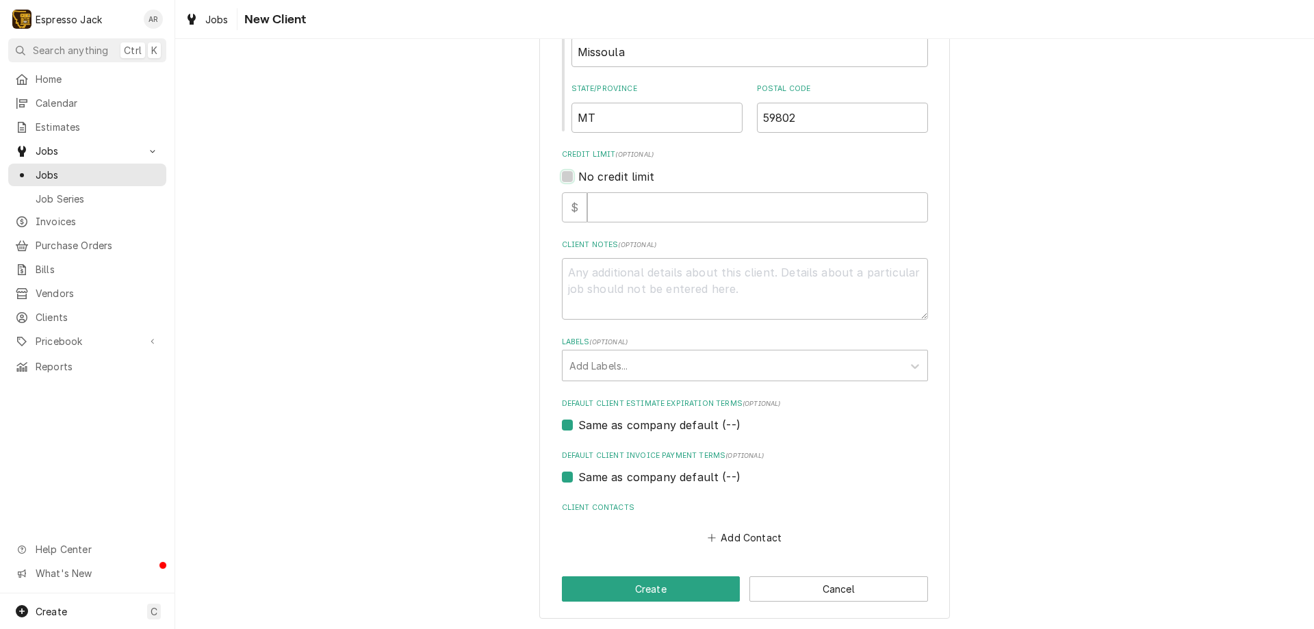
scroll to position [507, 0]
click at [639, 588] on button "Create" at bounding box center [651, 586] width 179 height 25
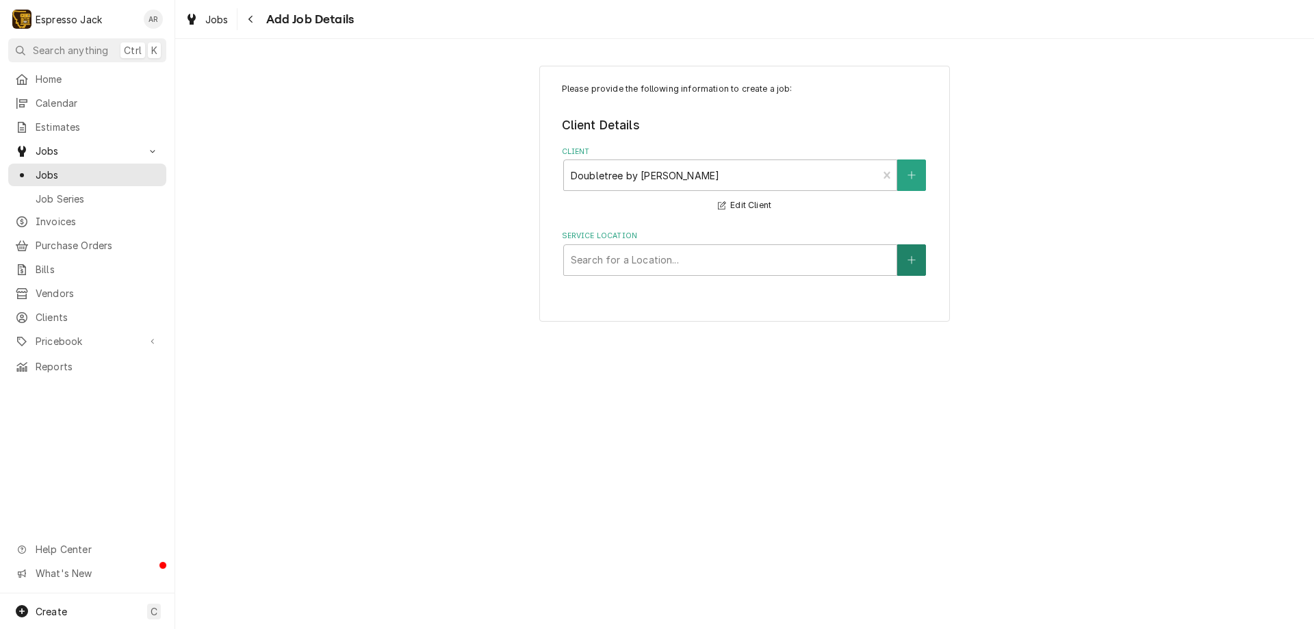
click at [901, 262] on button "Service Location" at bounding box center [911, 259] width 29 height 31
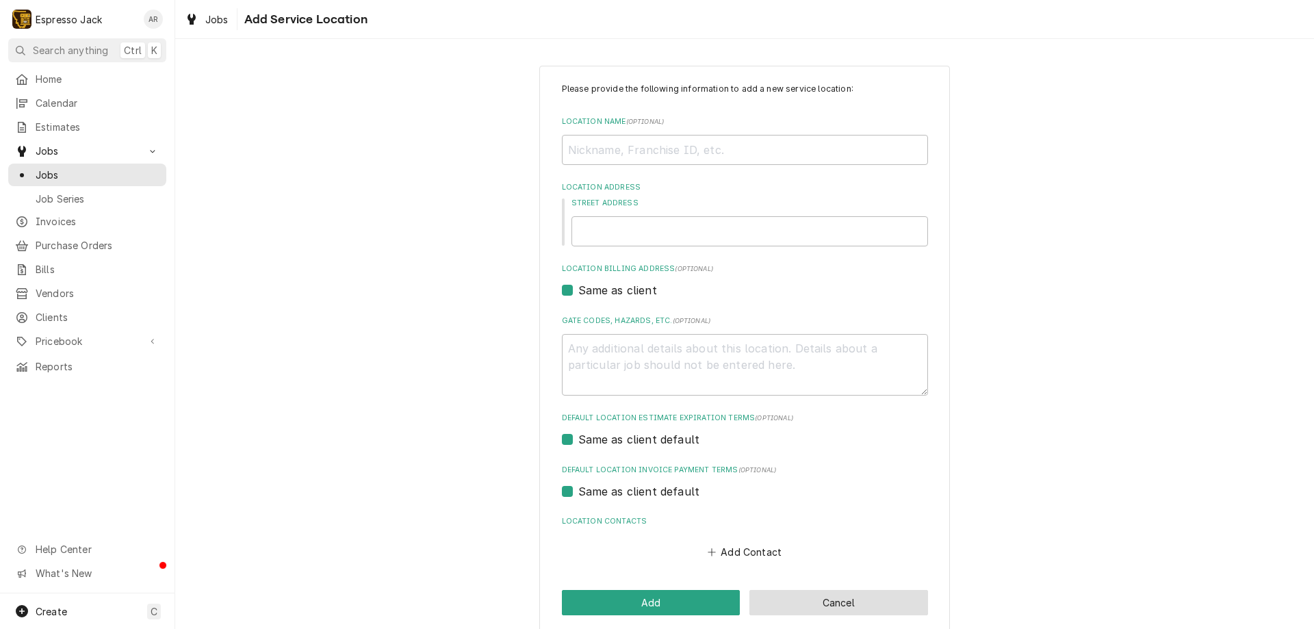
click at [797, 603] on button "Cancel" at bounding box center [838, 602] width 179 height 25
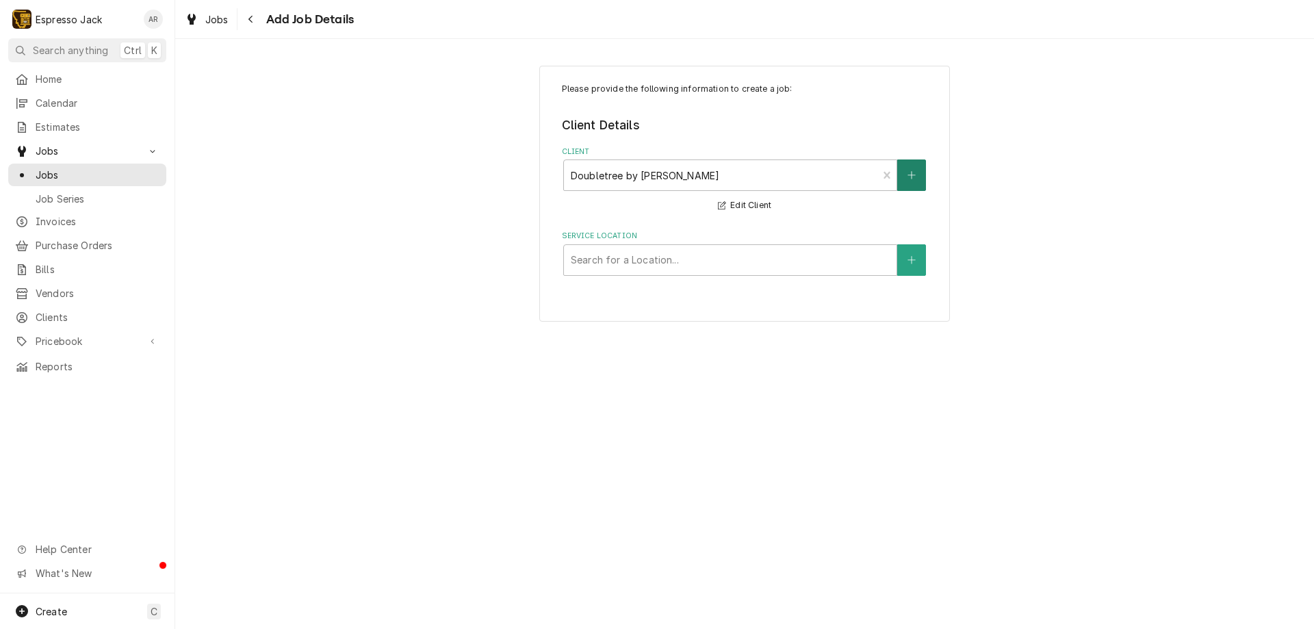
click at [912, 179] on icon "Create New Client" at bounding box center [911, 175] width 8 height 10
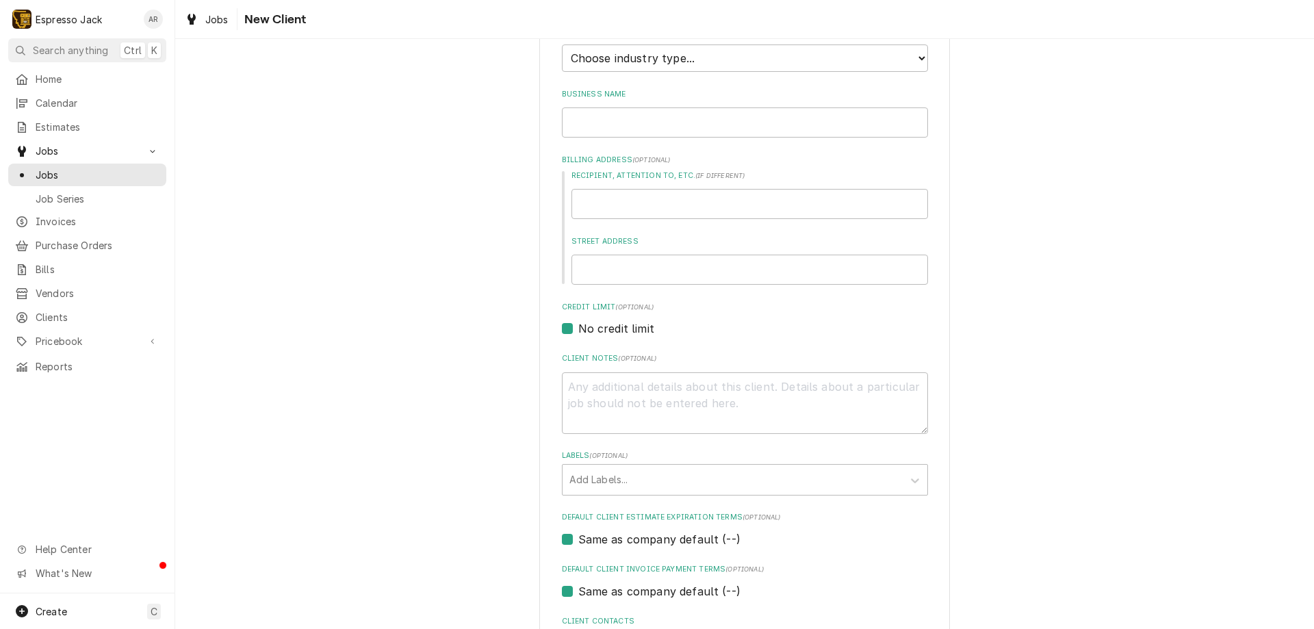
scroll to position [272, 0]
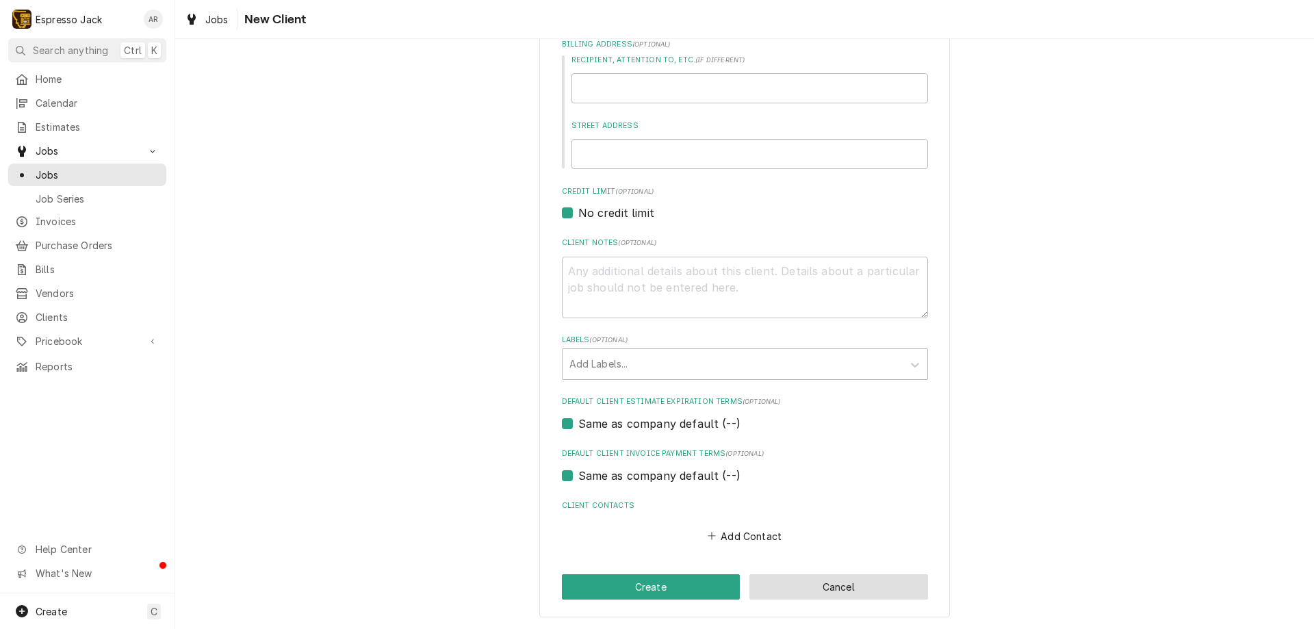
click at [864, 595] on button "Cancel" at bounding box center [838, 586] width 179 height 25
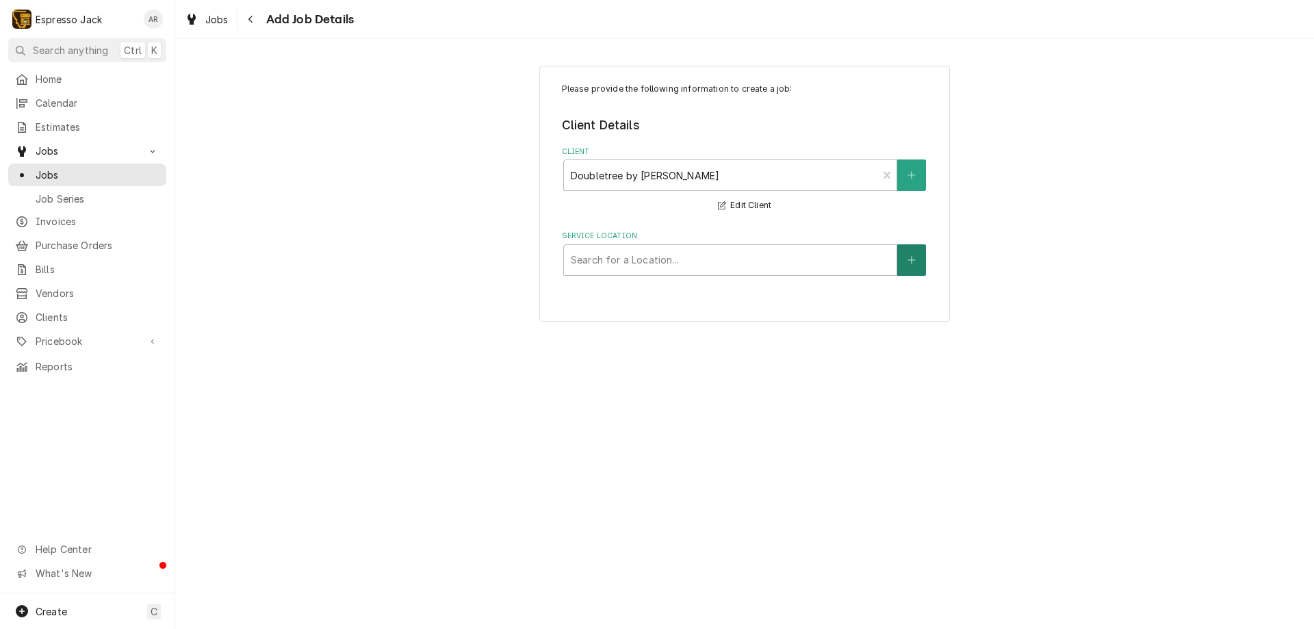
click at [910, 260] on icon "Create New Location" at bounding box center [911, 260] width 8 height 8
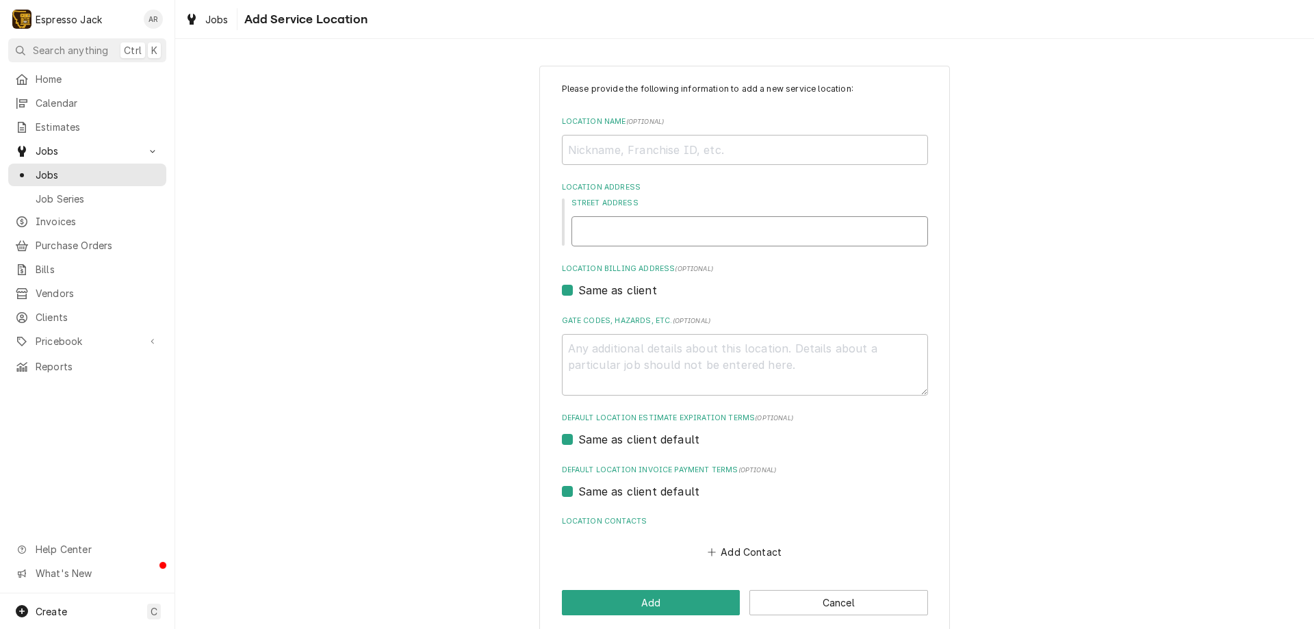
click at [643, 234] on input "Street Address" at bounding box center [749, 231] width 357 height 30
type textarea "x"
type input "1"
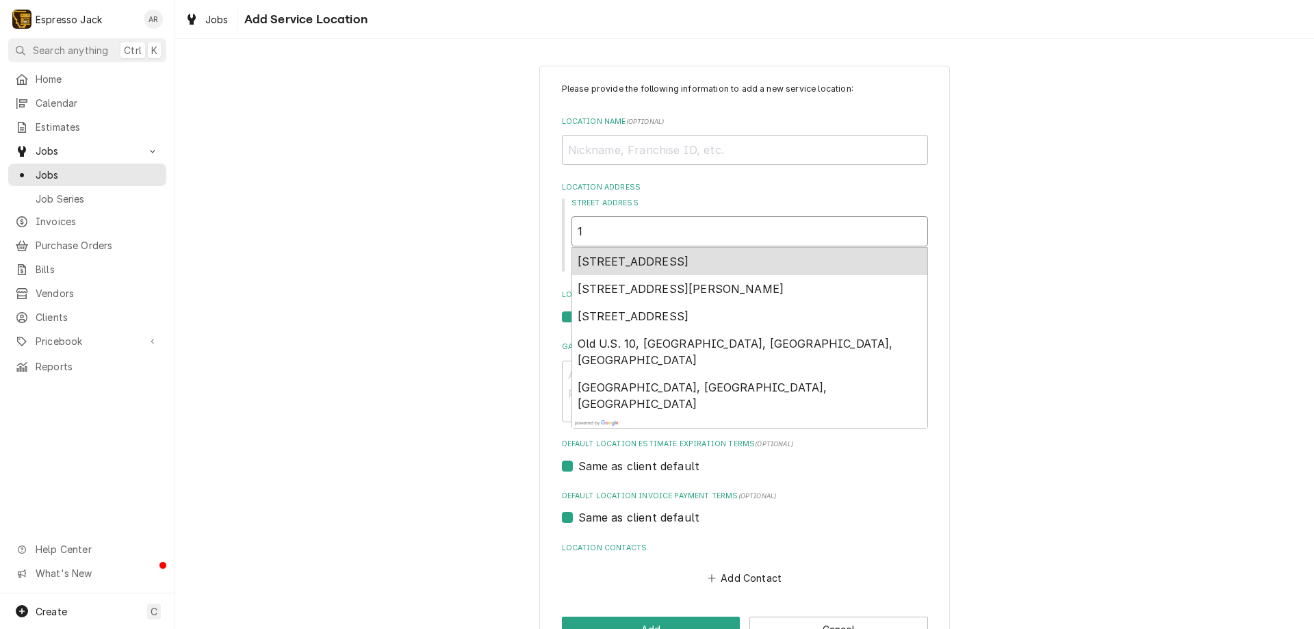
type textarea "x"
type input "10"
type textarea "x"
type input "100"
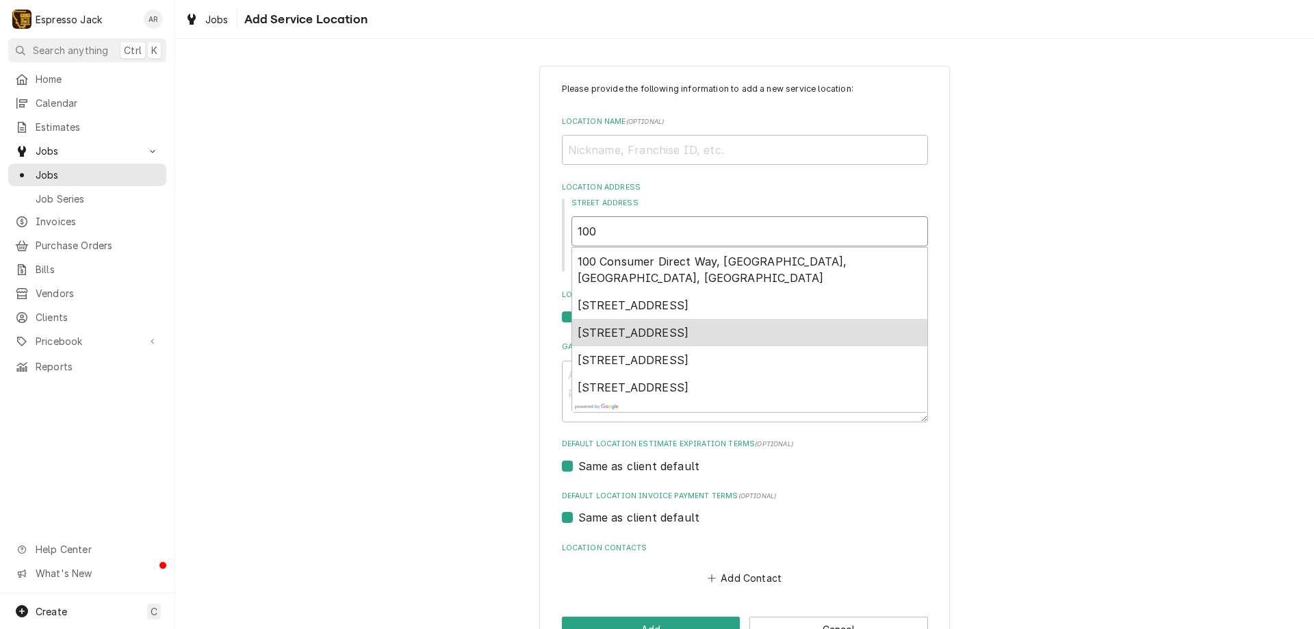
click at [620, 326] on span "[STREET_ADDRESS]" at bounding box center [634, 333] width 112 height 14
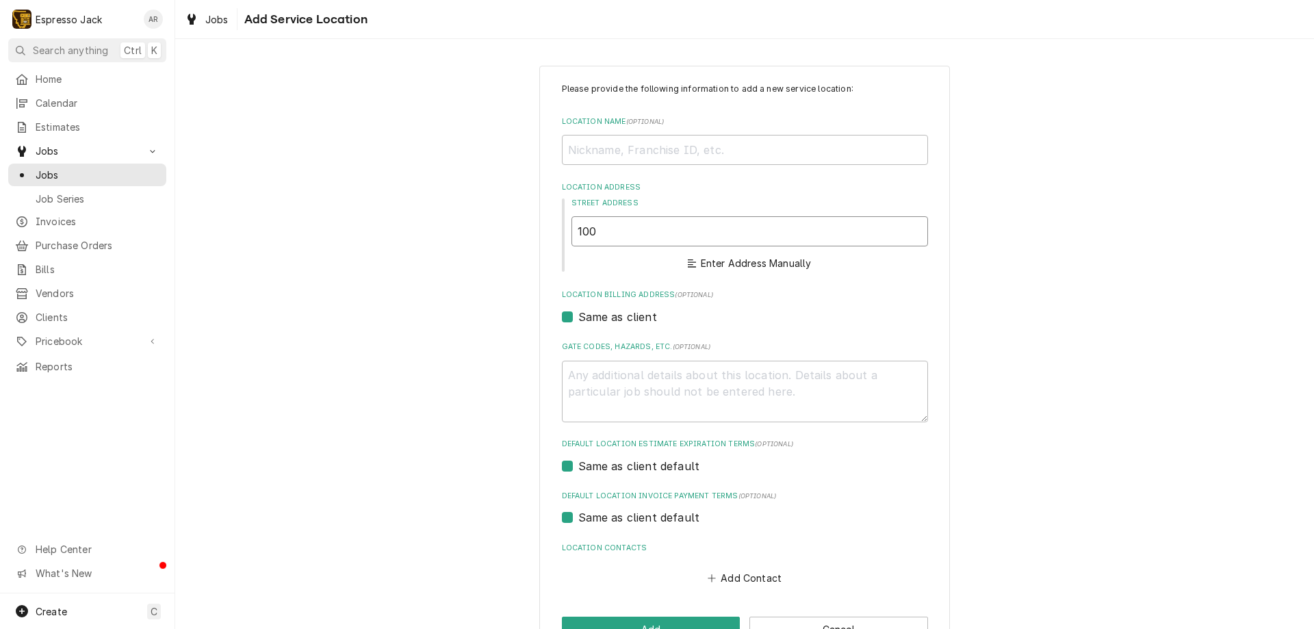
type textarea "x"
type input "[STREET_ADDRESS]"
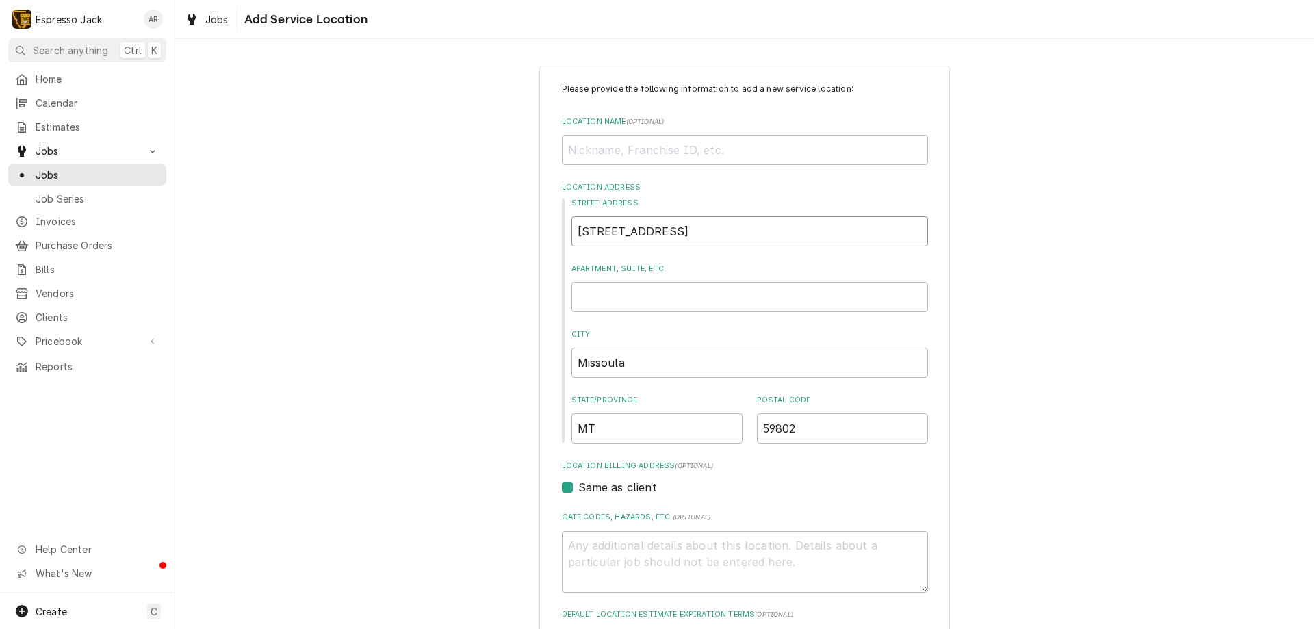
type textarea "x"
type input "[STREET_ADDRESS]"
click at [613, 153] on input "Location Name ( optional )" at bounding box center [745, 150] width 366 height 30
type textarea "x"
type input "D"
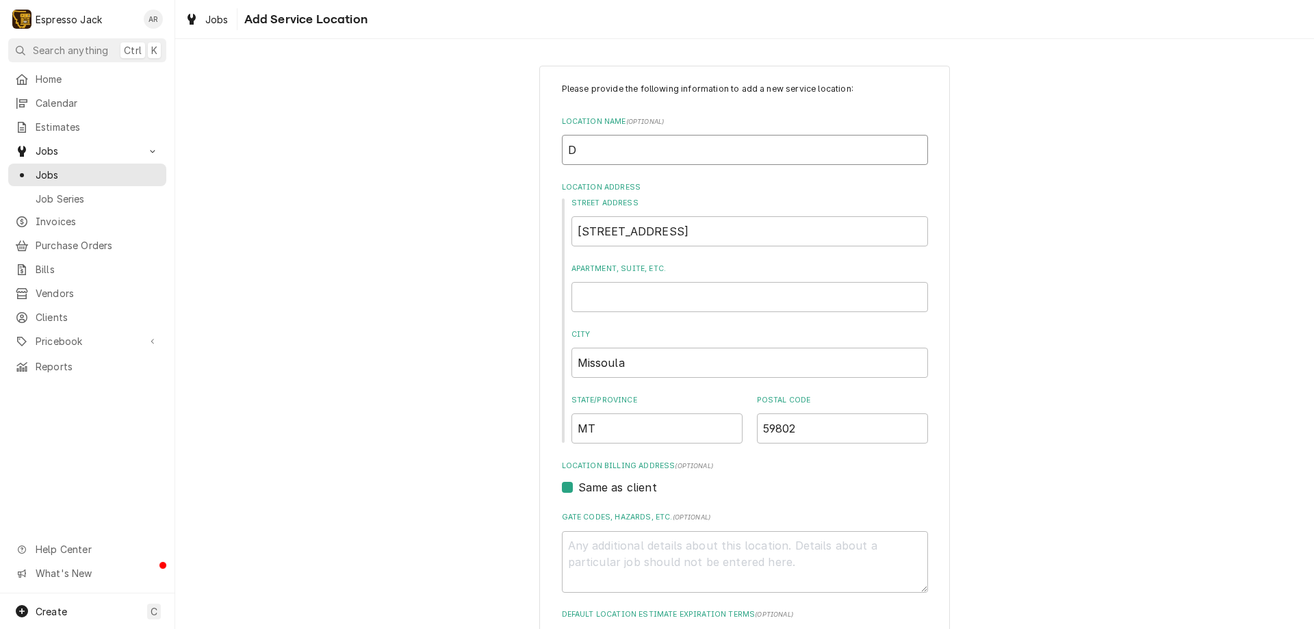
type textarea "x"
type input "Do"
type textarea "x"
type input "Dou"
type textarea "x"
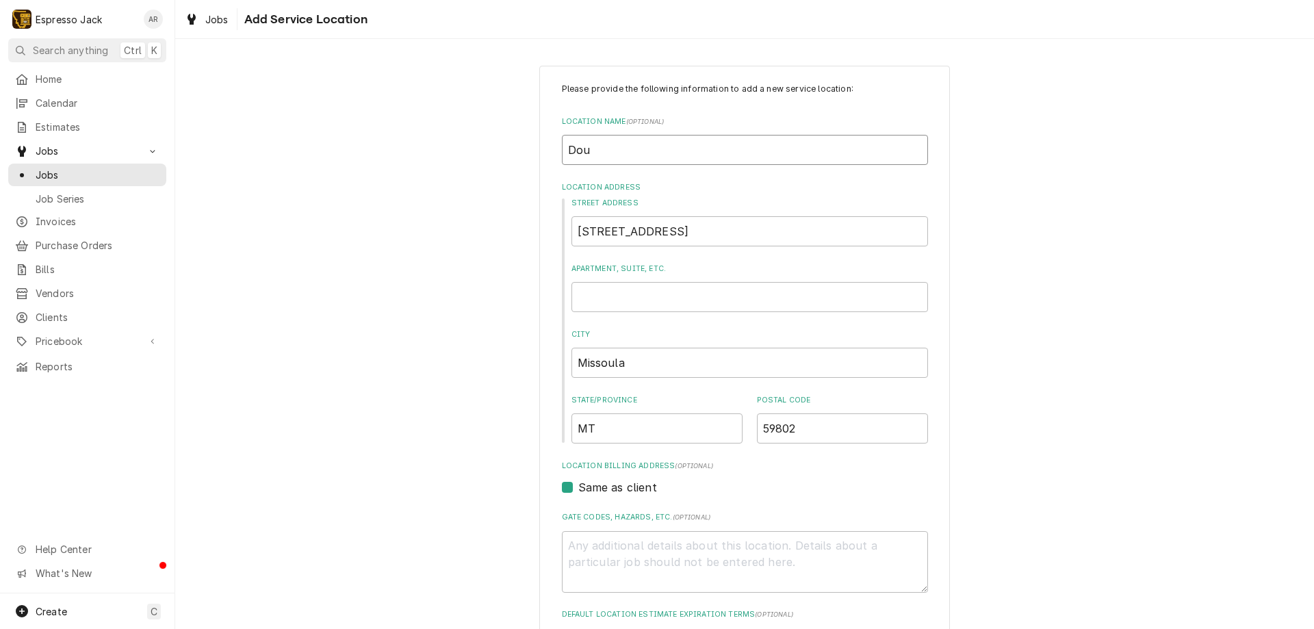
type input "[PERSON_NAME]"
type textarea "x"
type input "Doubl"
type textarea "x"
type input "Double"
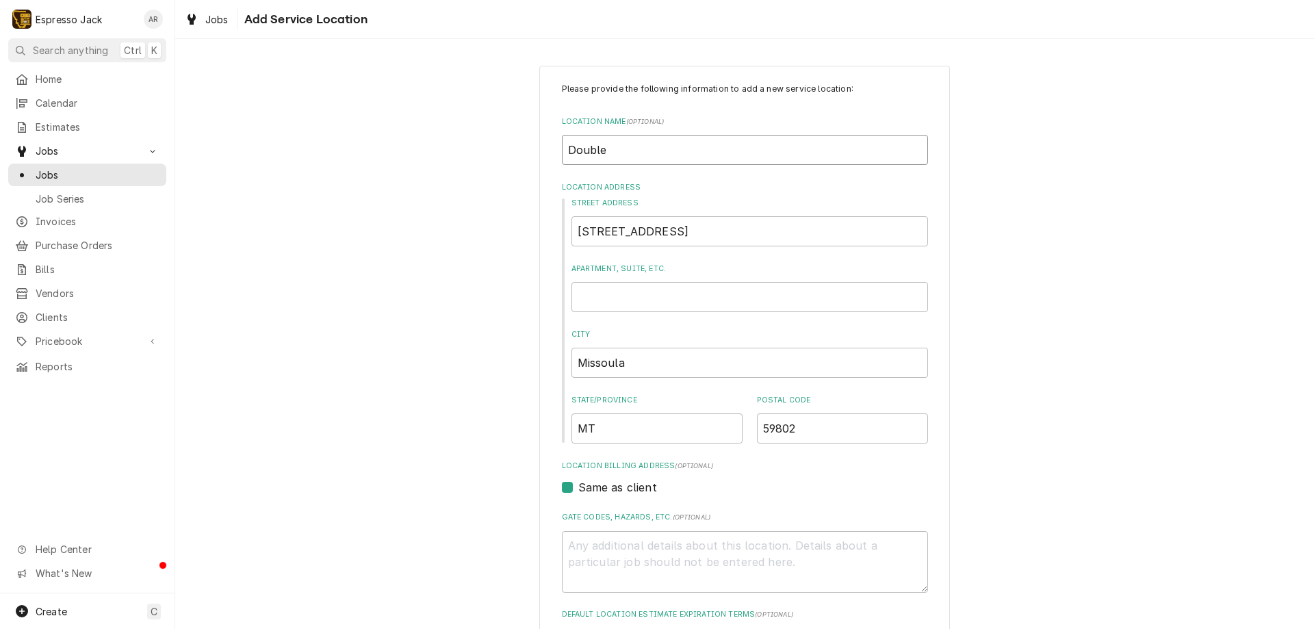
type textarea "x"
type input "Double"
type textarea "x"
type input "Double t"
type textarea "x"
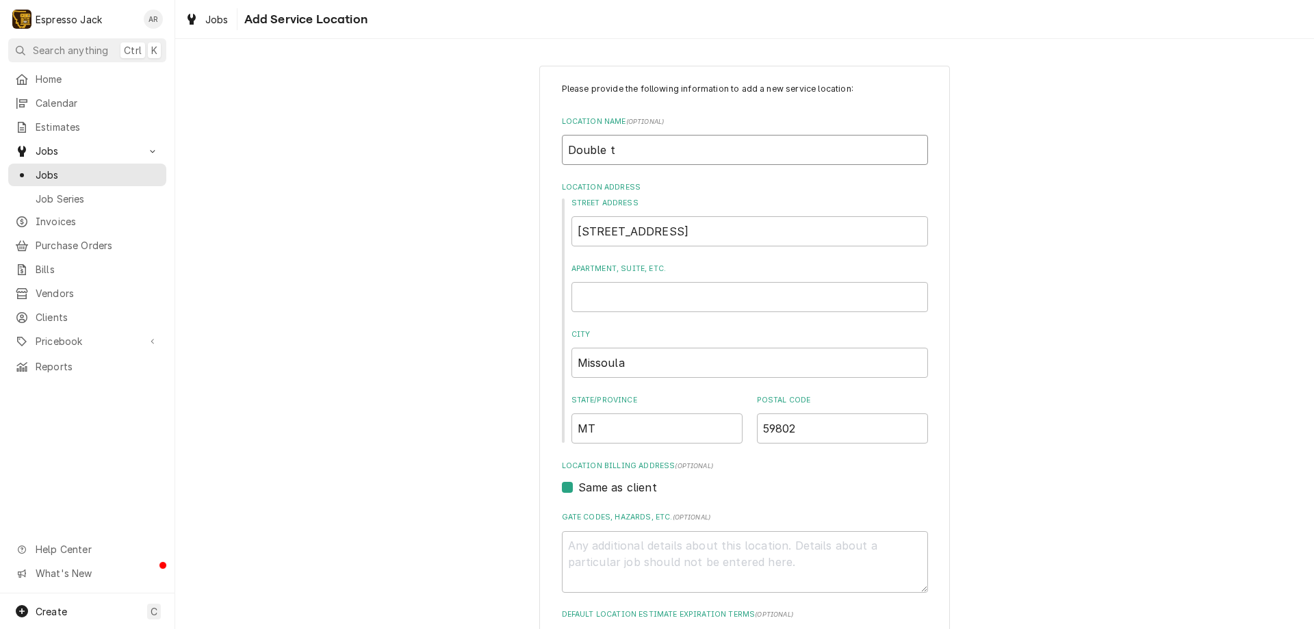
type input "Double tr"
type textarea "x"
type input "Double tre"
type textarea "x"
type input "Double tree"
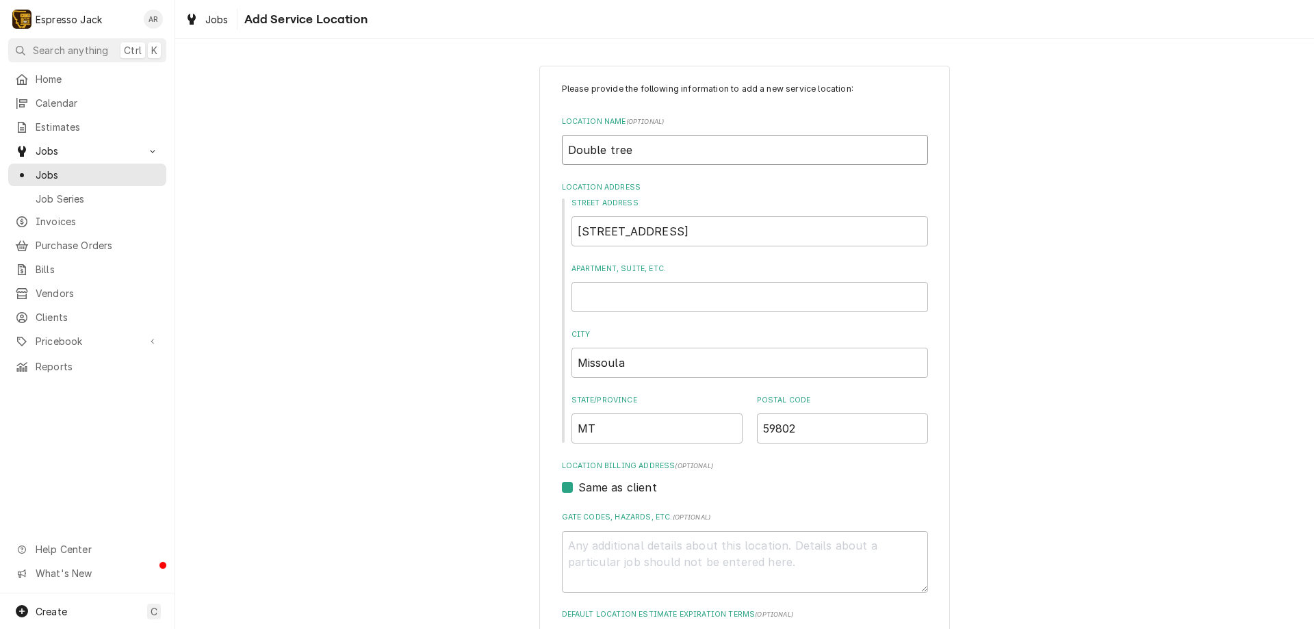
type textarea "x"
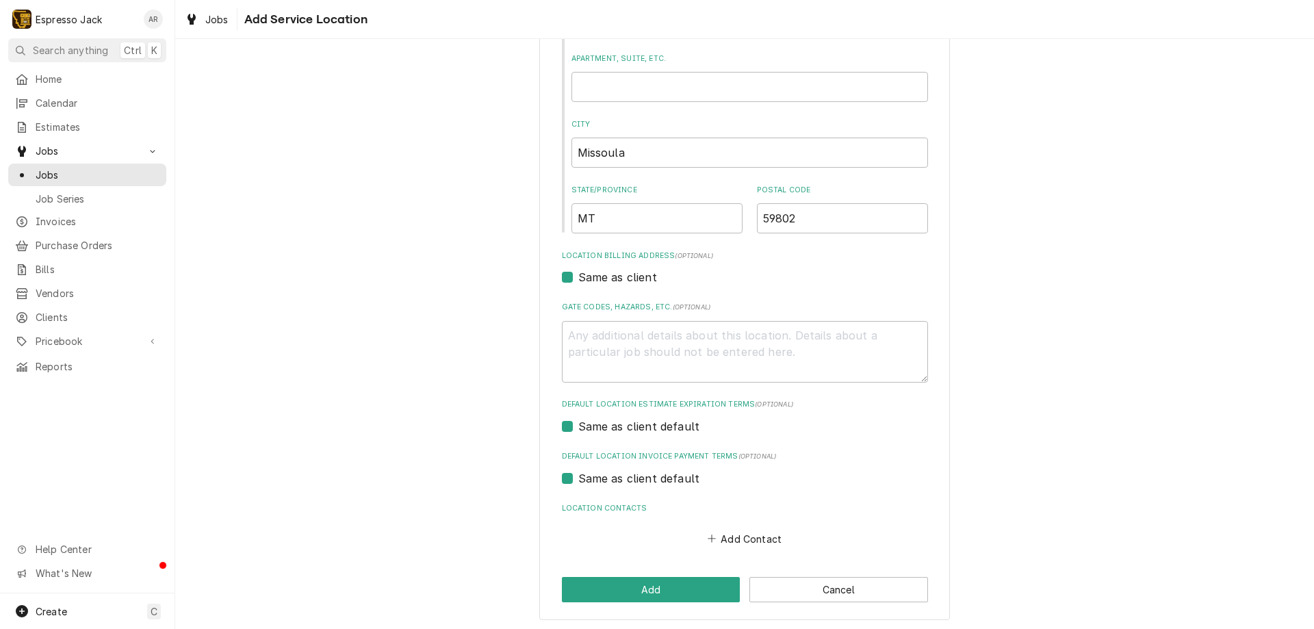
scroll to position [213, 0]
type input "Double tree"
click at [677, 589] on button "Add" at bounding box center [651, 586] width 179 height 25
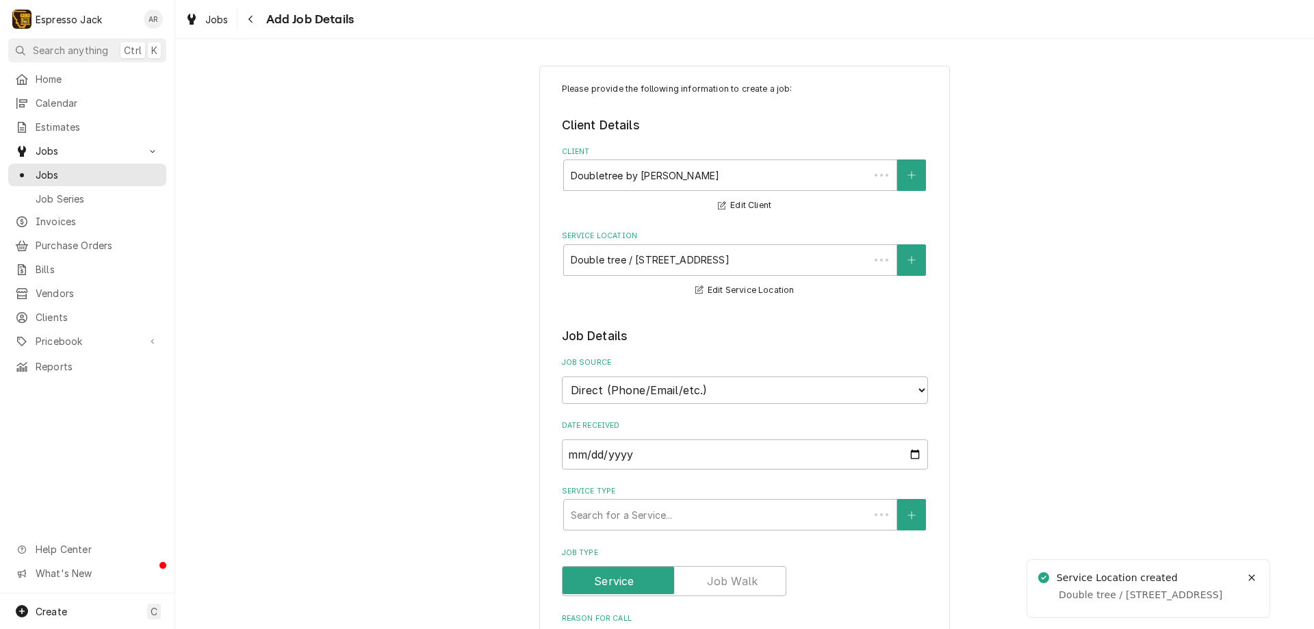
type textarea "x"
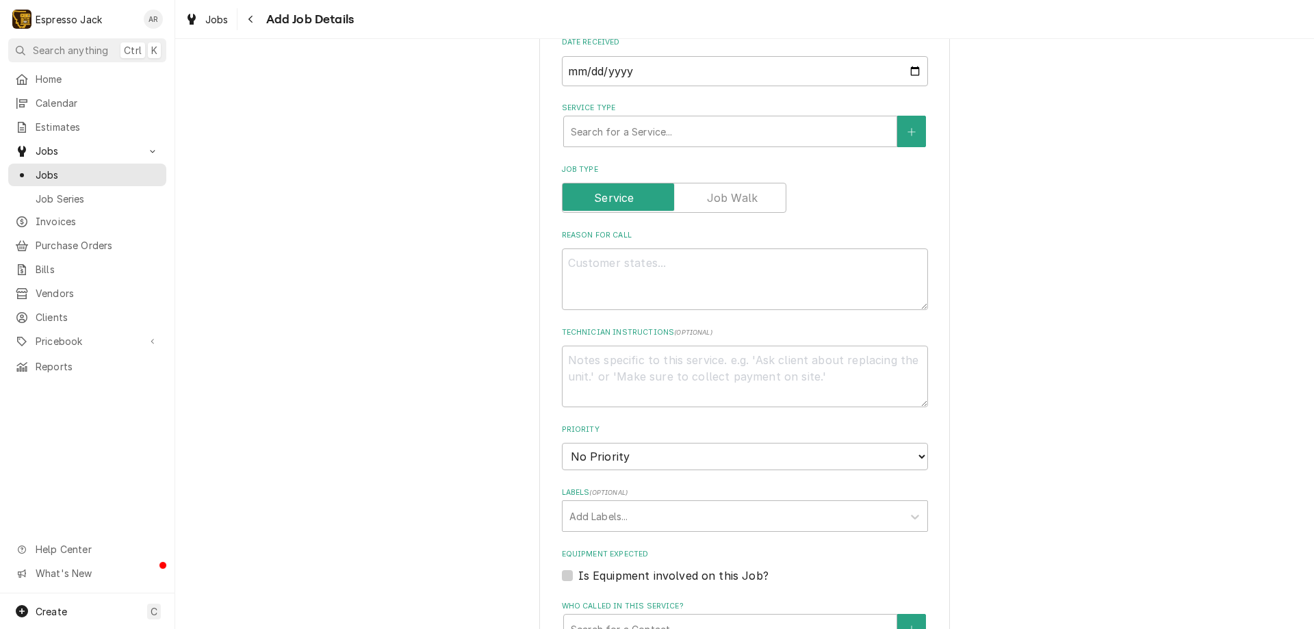
scroll to position [493, 0]
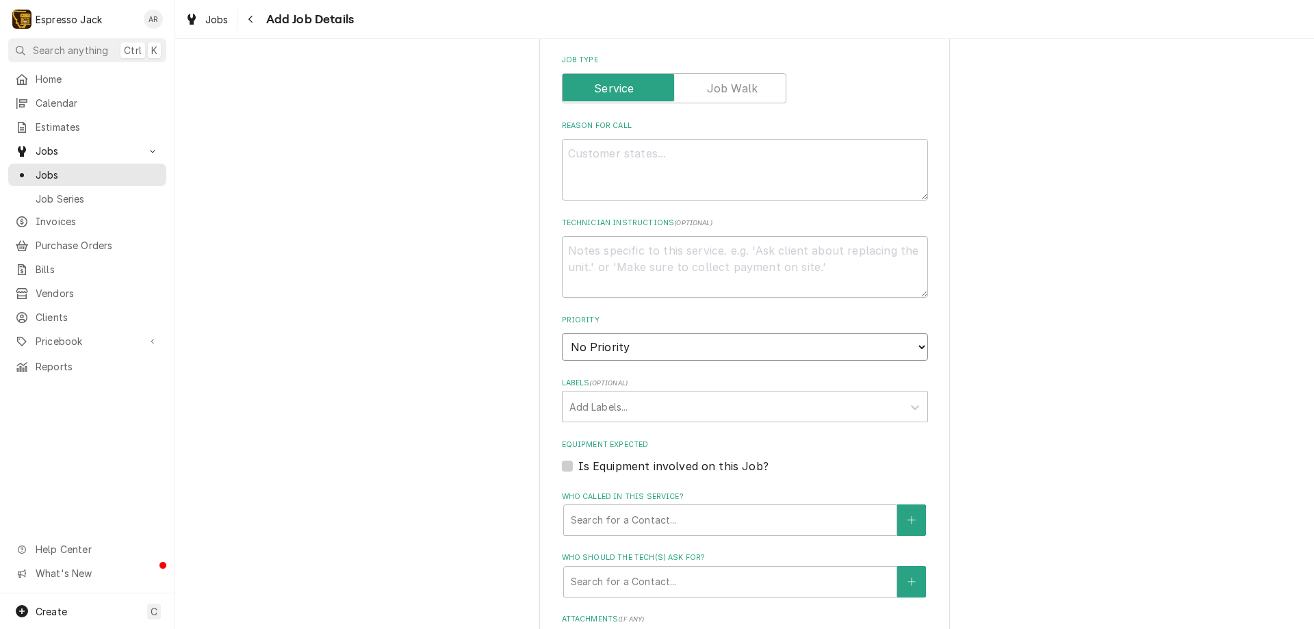
select select "3"
click at [562, 333] on select "No Priority Urgent High Medium Low" at bounding box center [745, 346] width 366 height 27
click at [912, 404] on icon "Labels" at bounding box center [915, 407] width 14 height 14
click at [942, 402] on div "Please provide the following information to create a job: Client Details Client…" at bounding box center [744, 266] width 411 height 1386
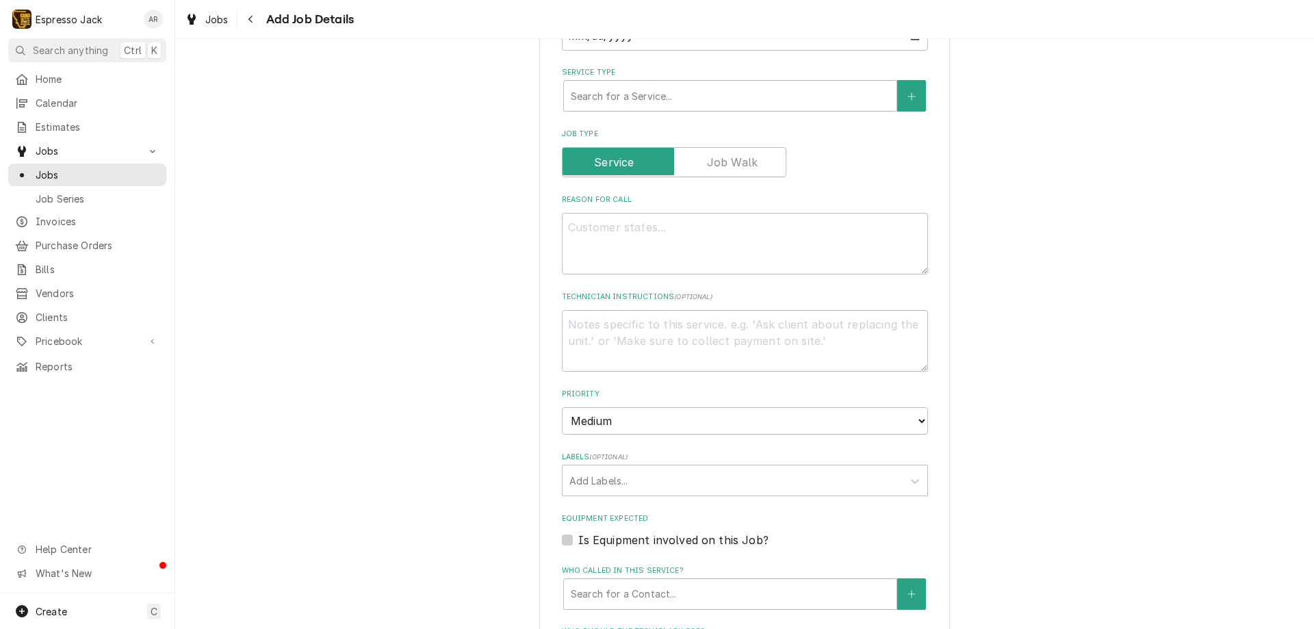
scroll to position [329, 0]
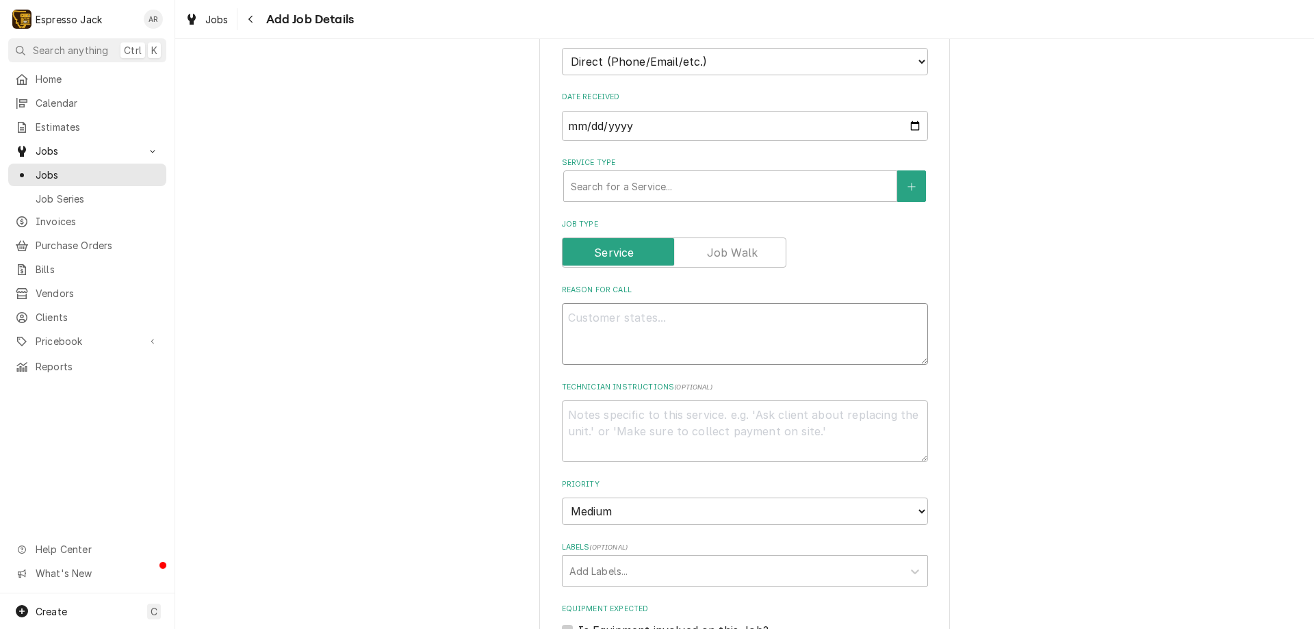
click at [626, 334] on textarea "Reason For Call" at bounding box center [745, 334] width 366 height 62
type textarea "x"
type textarea "P"
type textarea "x"
type textarea "PM"
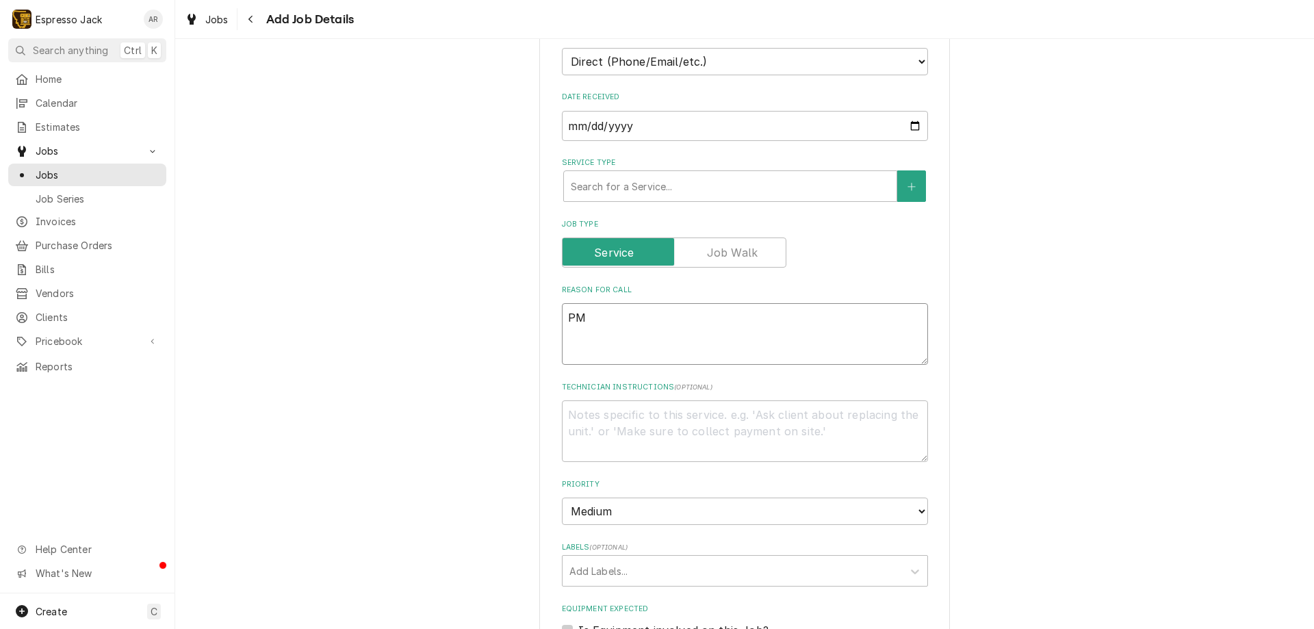
type textarea "x"
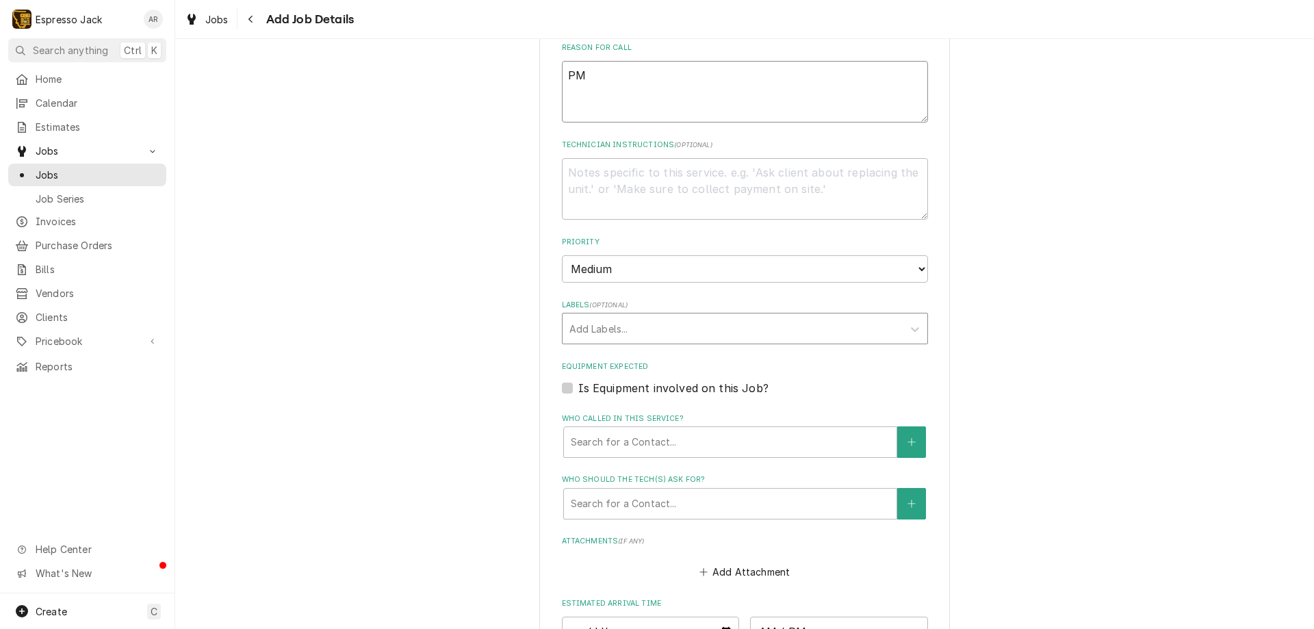
scroll to position [575, 0]
type textarea "PM"
click at [908, 322] on icon "Labels" at bounding box center [915, 325] width 14 height 14
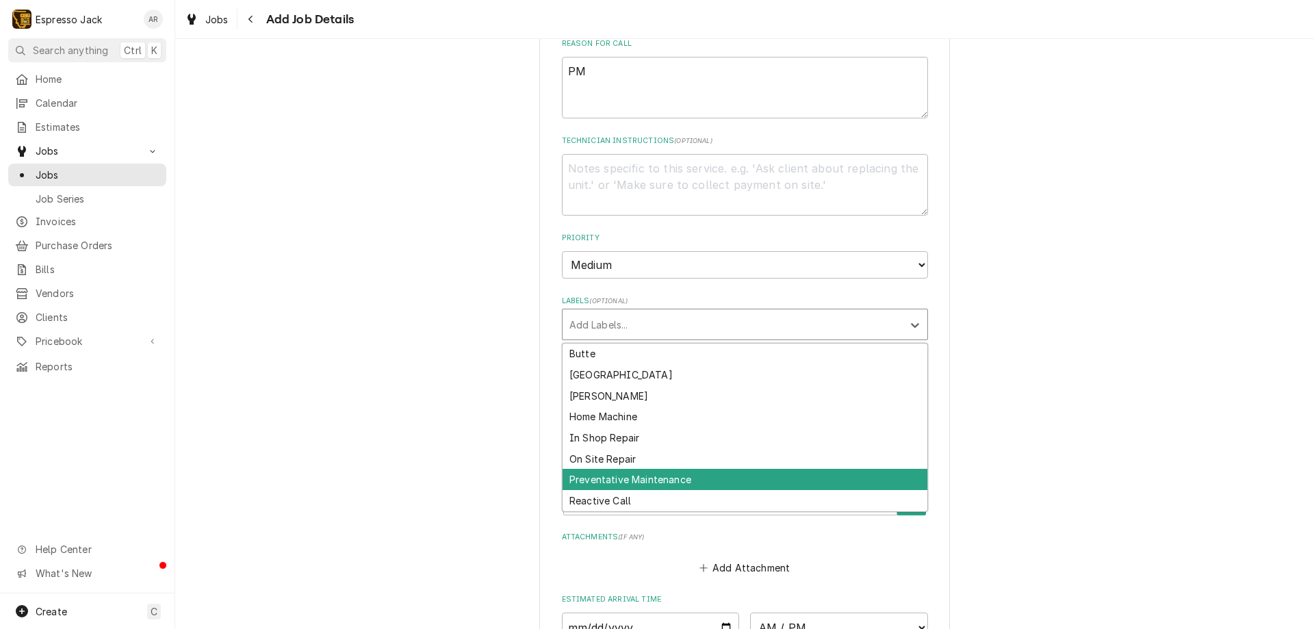
click at [637, 485] on div "Preventative Maintenance" at bounding box center [745, 479] width 365 height 21
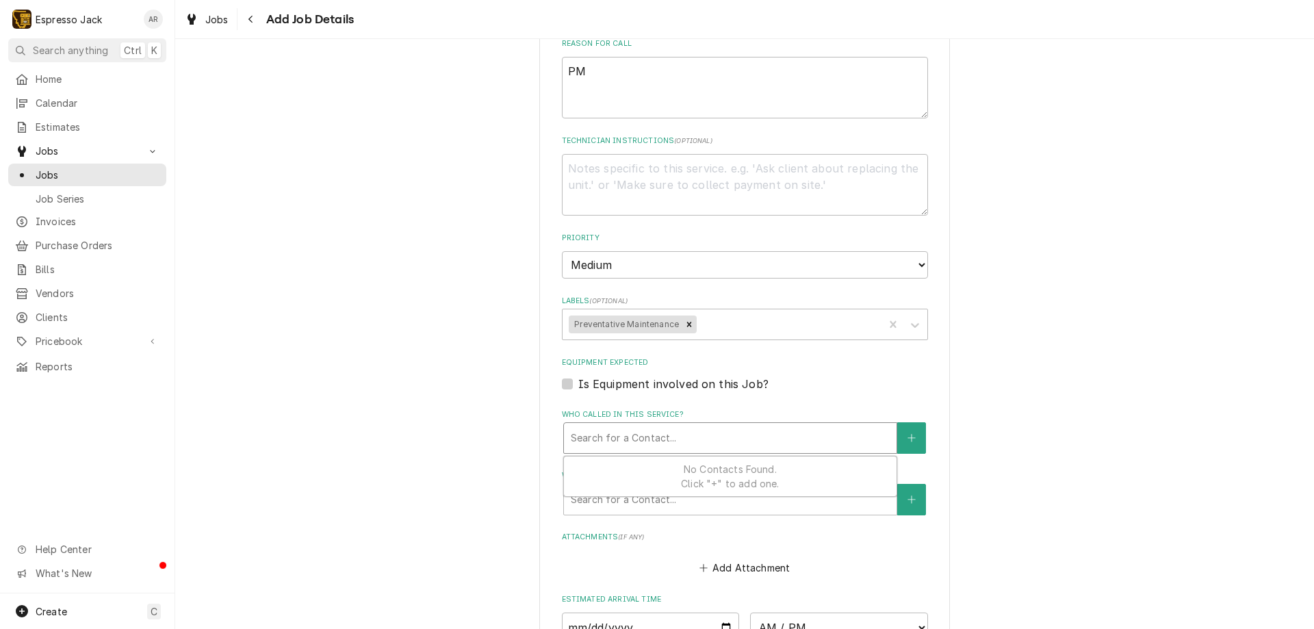
click at [770, 441] on div "Who called in this service?" at bounding box center [730, 438] width 319 height 25
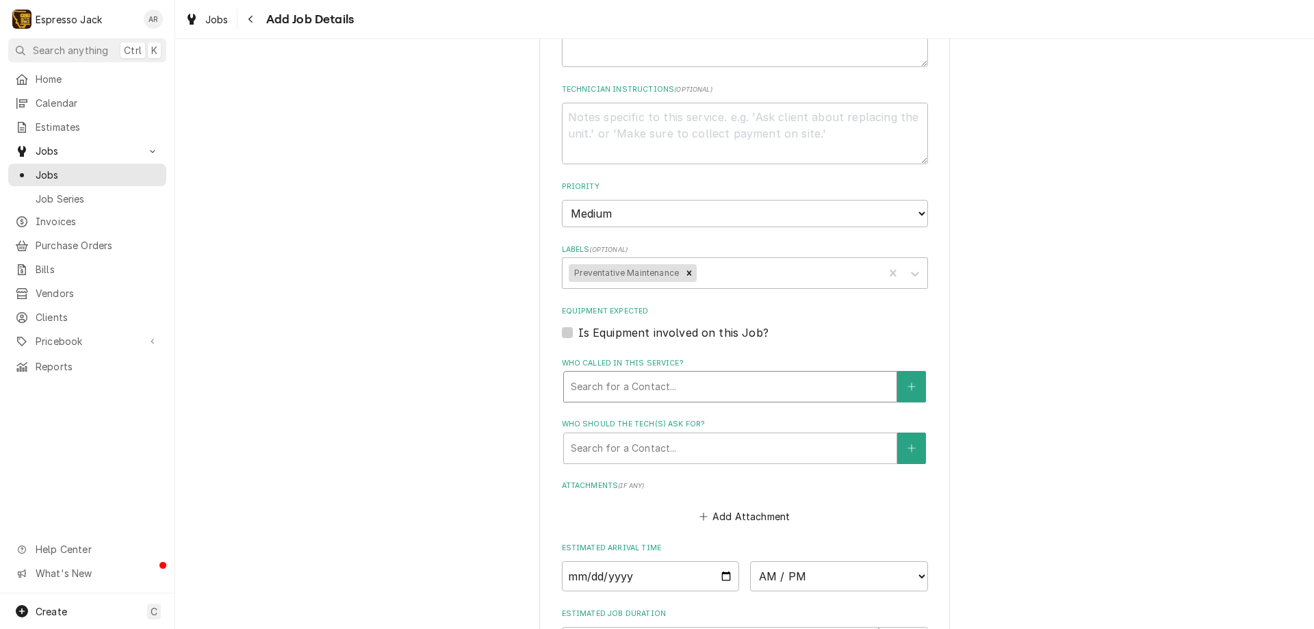
scroll to position [739, 0]
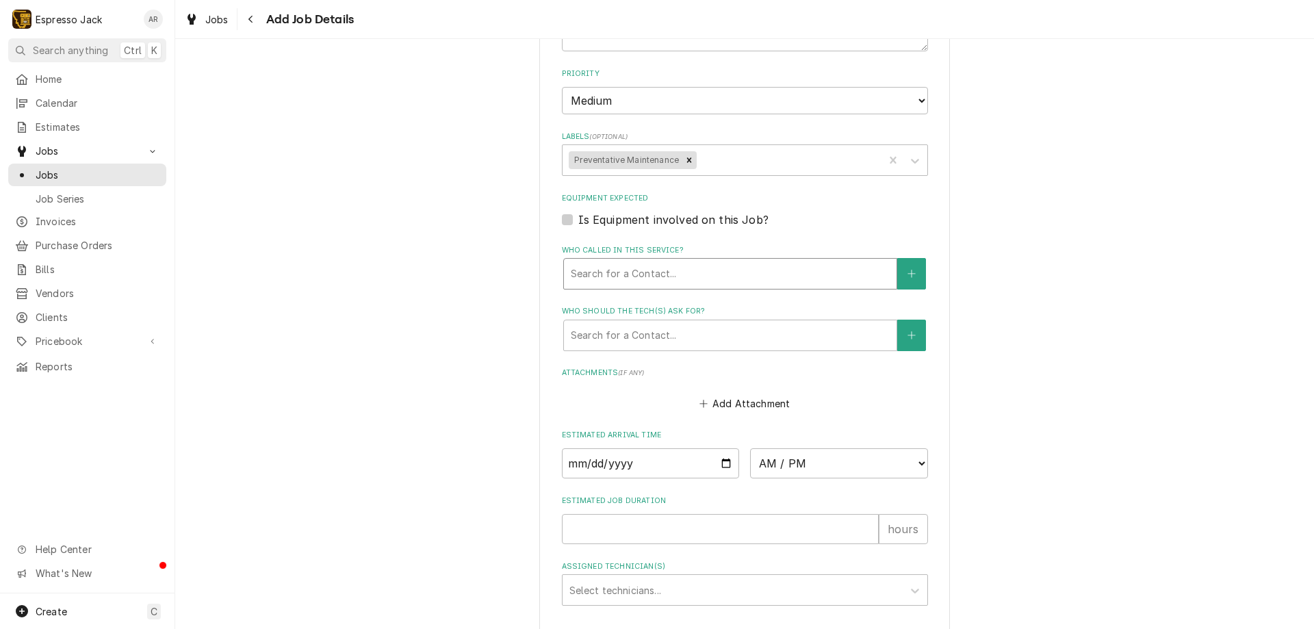
type textarea "x"
type input "E"
type textarea "x"
type input "Er"
type textarea "x"
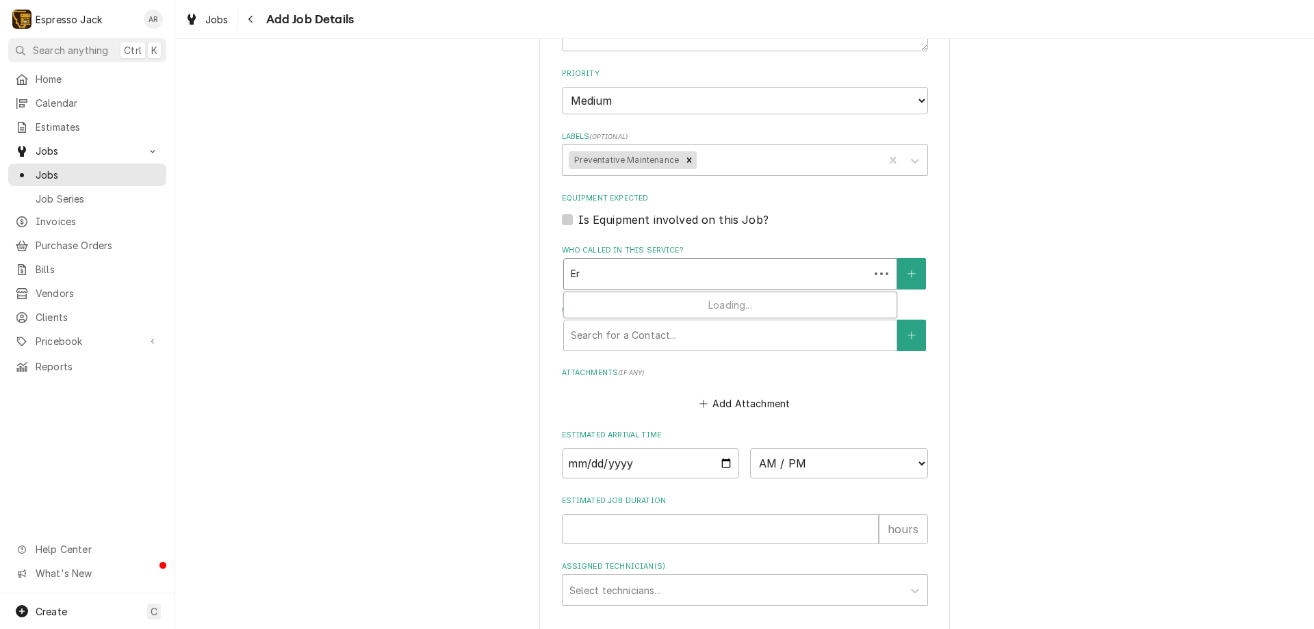
type input "[PERSON_NAME]"
type textarea "x"
type input "[PERSON_NAME]"
click at [650, 276] on div "Who called in this service?" at bounding box center [730, 273] width 319 height 25
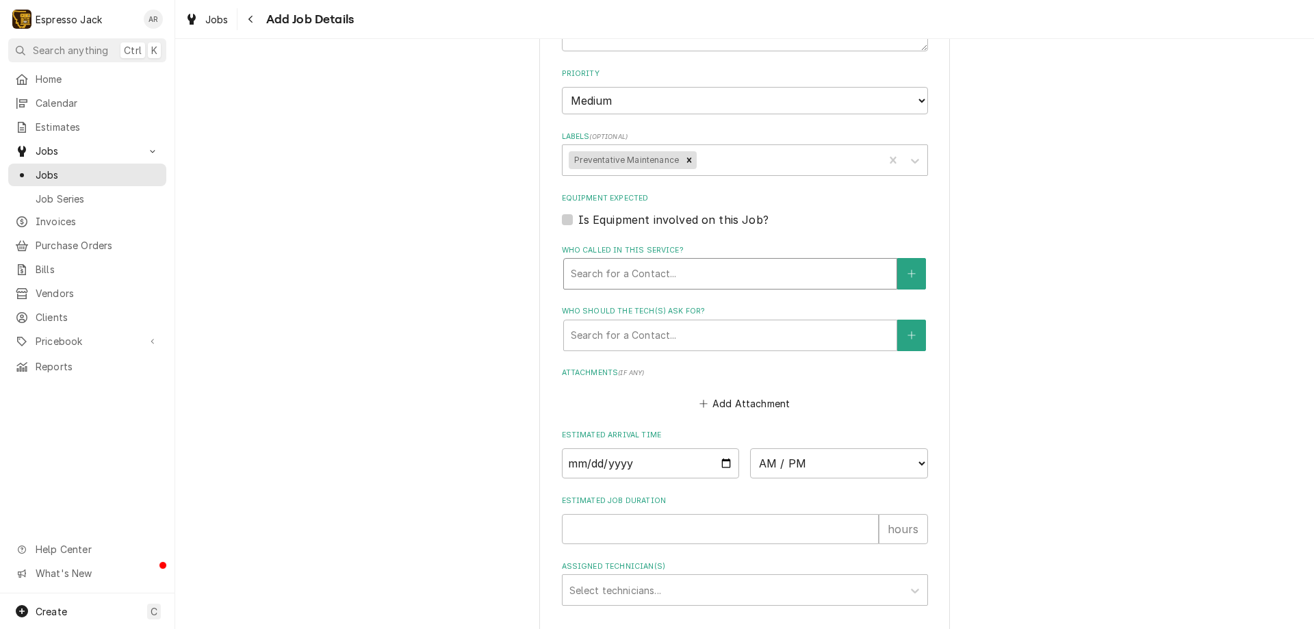
type textarea "x"
type input "E"
type textarea "x"
type input "Er"
type textarea "x"
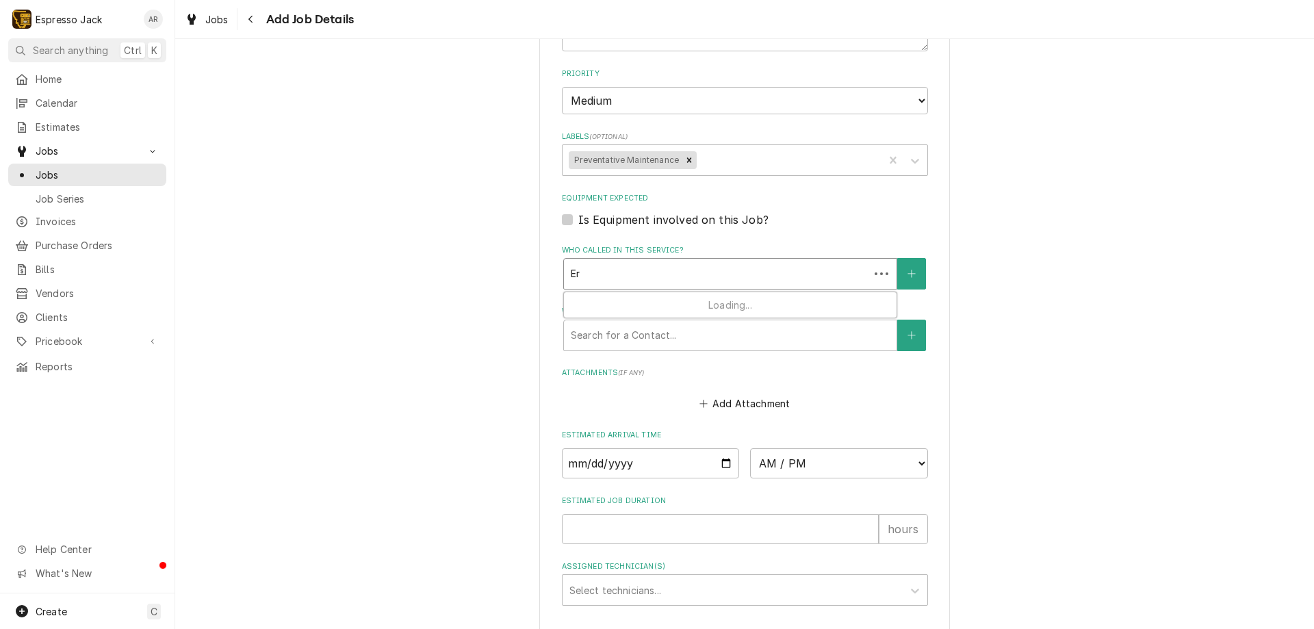
type input "[PERSON_NAME]"
type textarea "x"
type input "[PERSON_NAME]"
type textarea "x"
type input "[PERSON_NAME]"
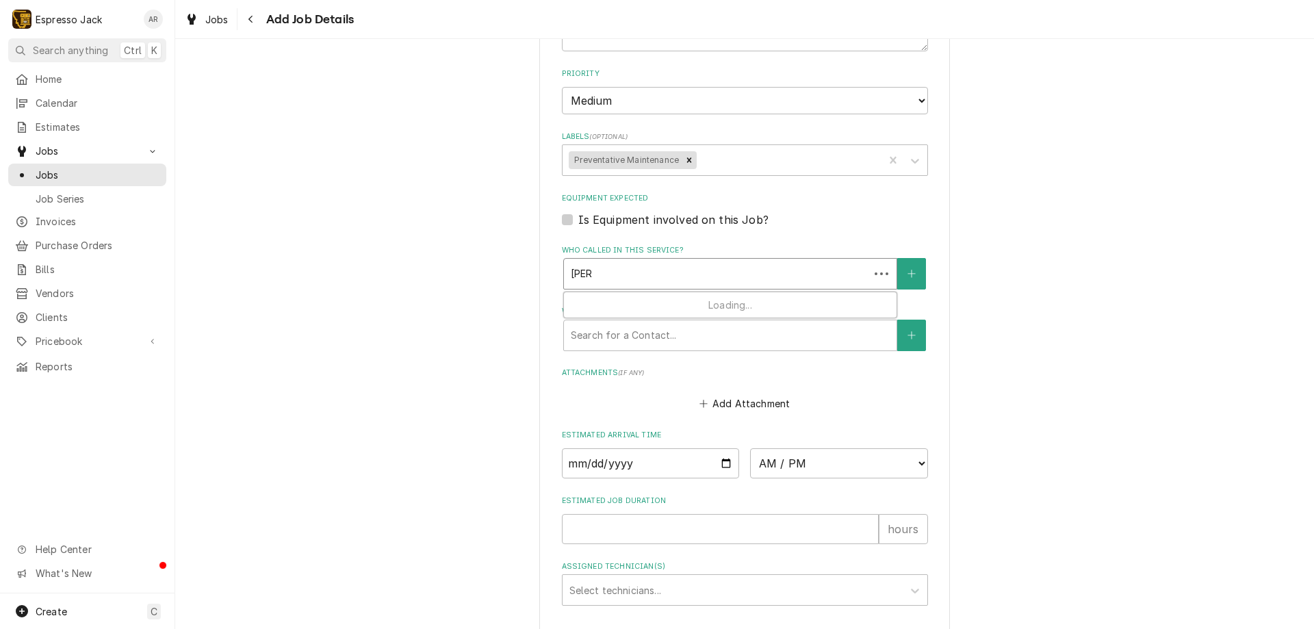
type textarea "x"
type input "[PERSON_NAME]"
type textarea "x"
type input "[PERSON_NAME]"
type textarea "x"
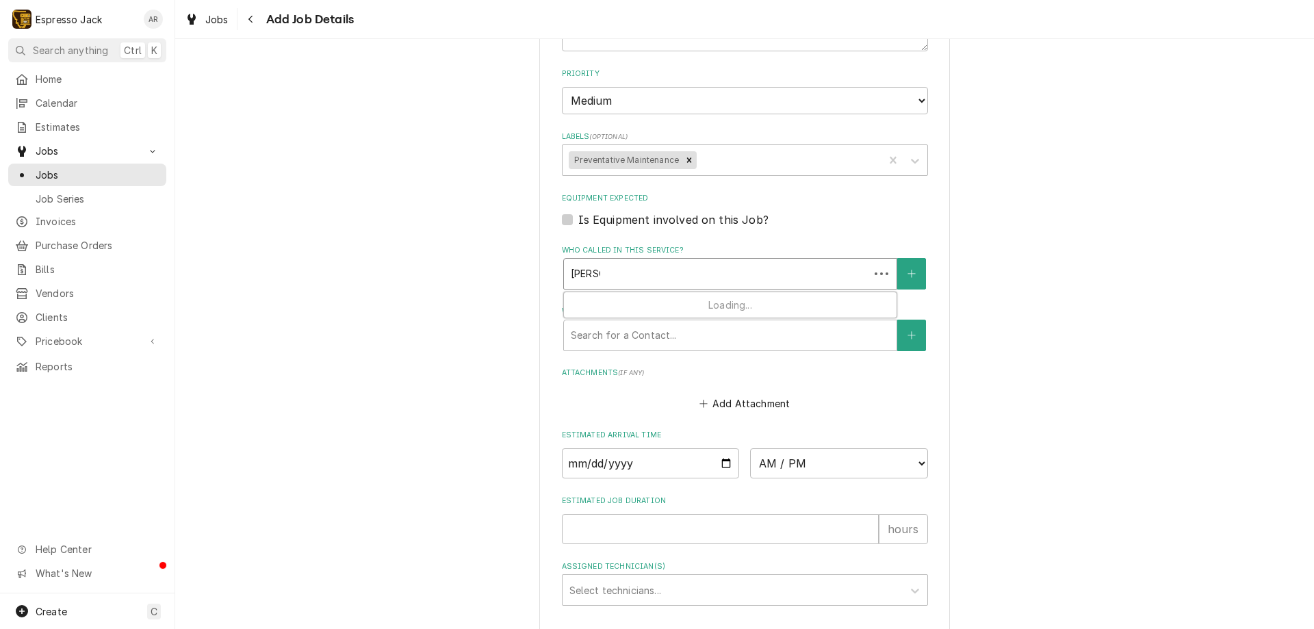
type input "[PERSON_NAME]"
type textarea "x"
type input "[PERSON_NAME]"
click at [508, 346] on div "Please provide the following information to create a job: Client Details Client…" at bounding box center [744, 19] width 1139 height 1410
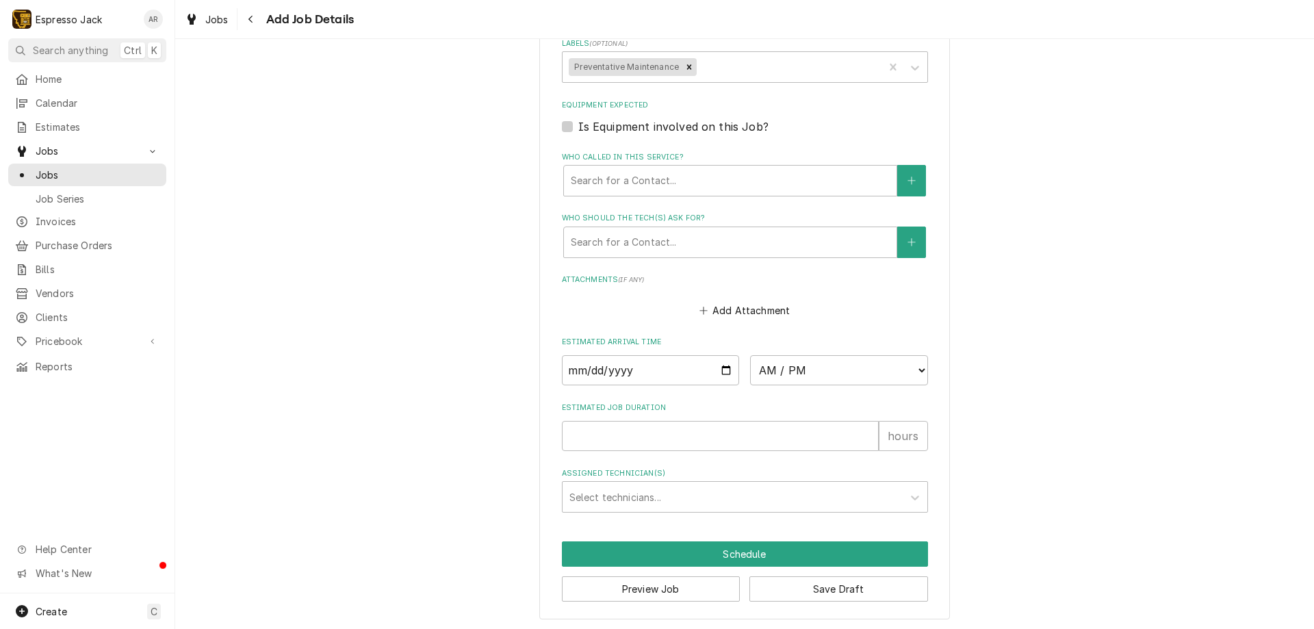
scroll to position [834, 0]
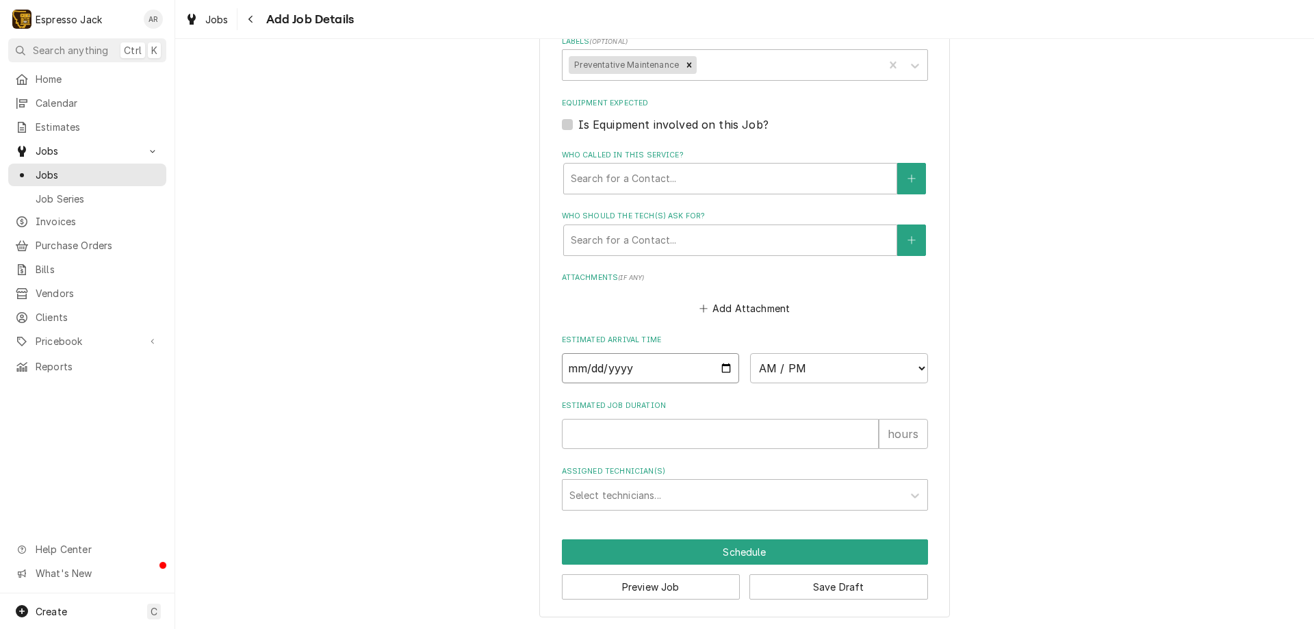
click at [719, 364] on input "Date" at bounding box center [651, 368] width 178 height 30
type textarea "x"
type input "[DATE]"
type textarea "x"
select select "10:30:00"
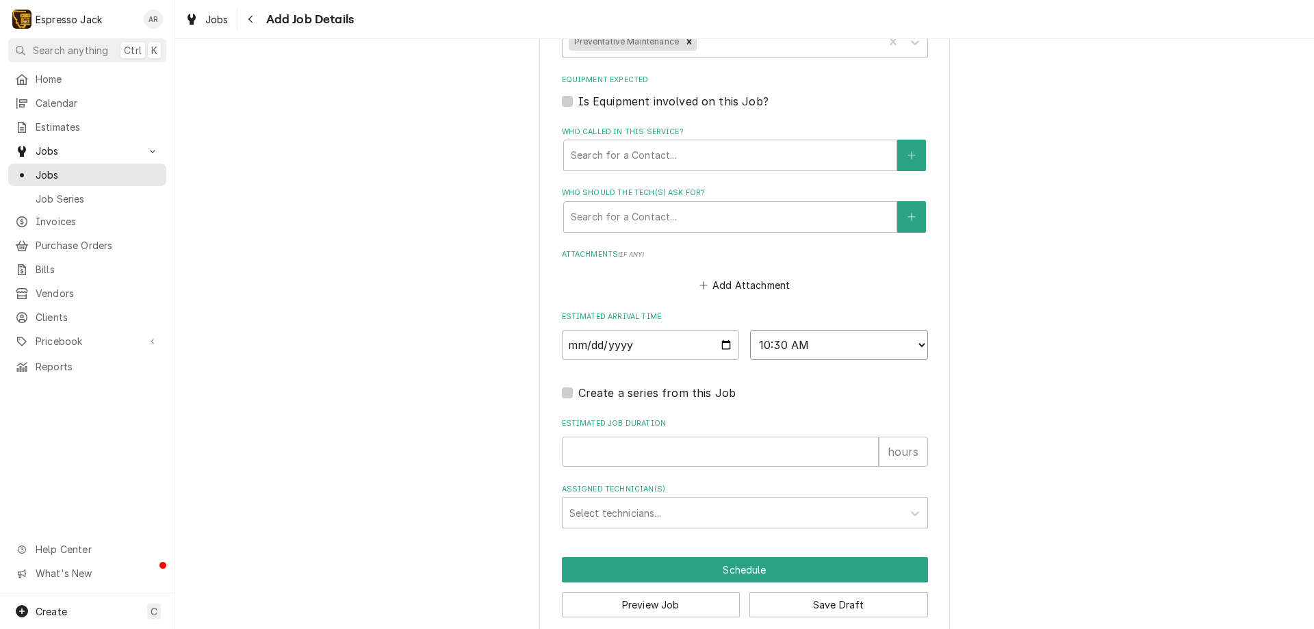
scroll to position [875, 0]
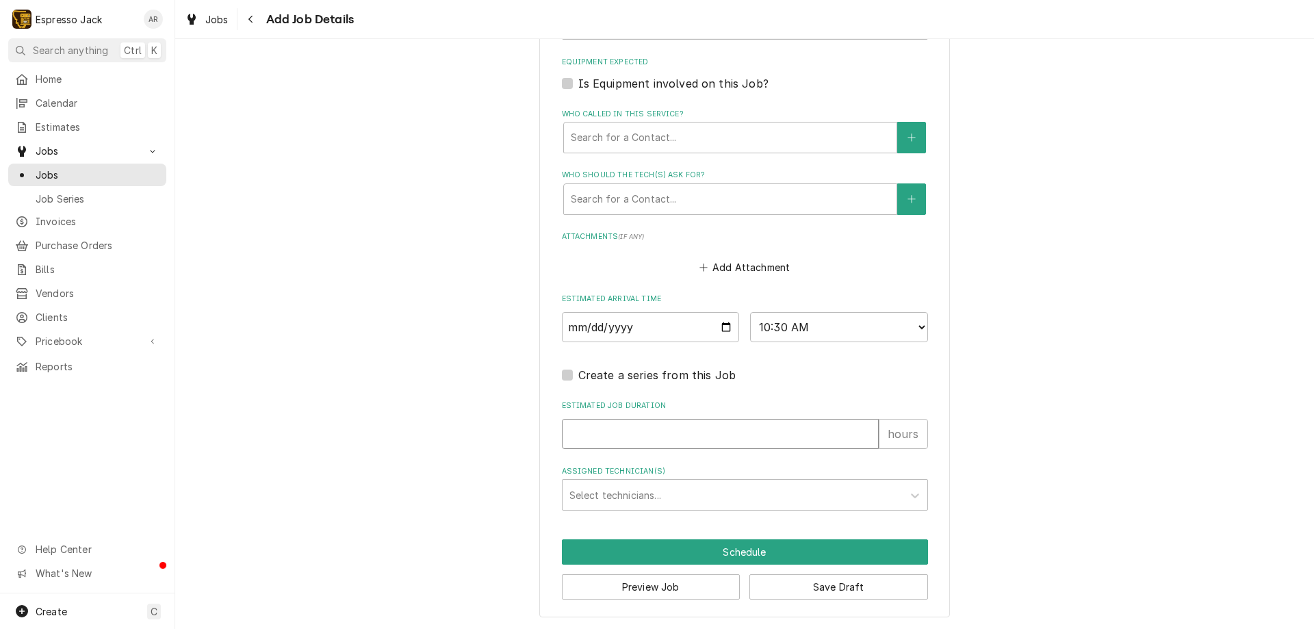
click at [729, 433] on input "Estimated Job Duration" at bounding box center [720, 434] width 317 height 30
type textarea "x"
type input "1"
type textarea "x"
type input "1.5"
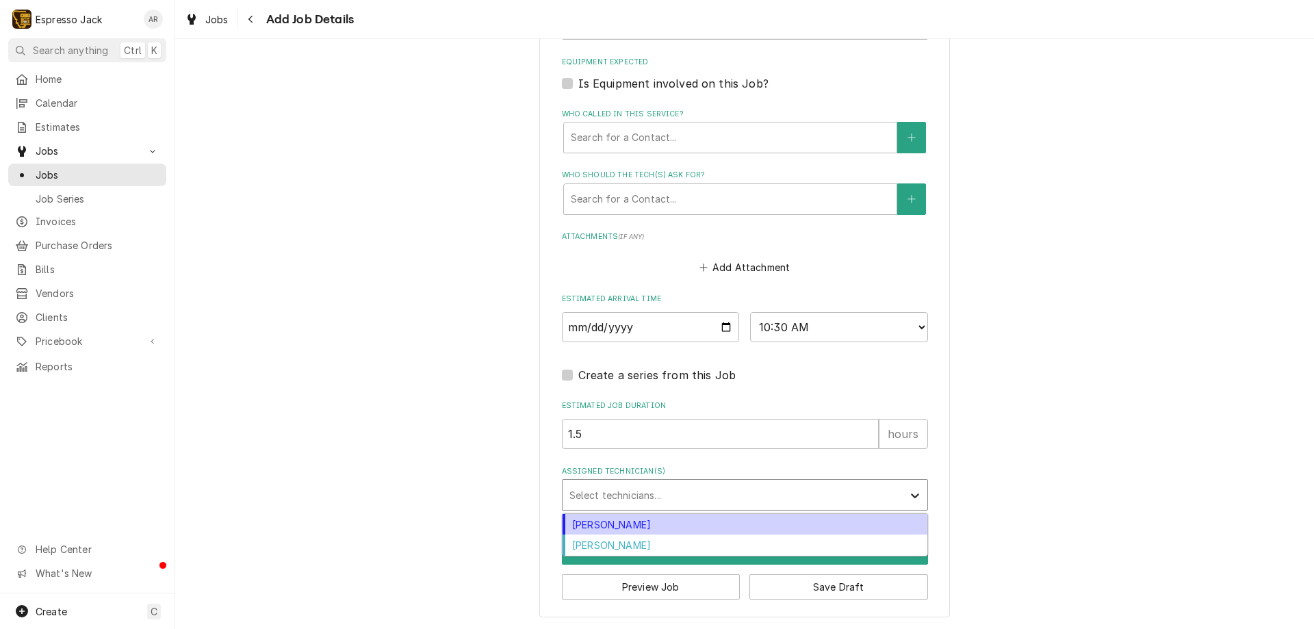
click at [913, 493] on icon "Assigned Technician(s)" at bounding box center [915, 496] width 14 height 14
click at [662, 524] on div "[PERSON_NAME]" at bounding box center [745, 524] width 365 height 21
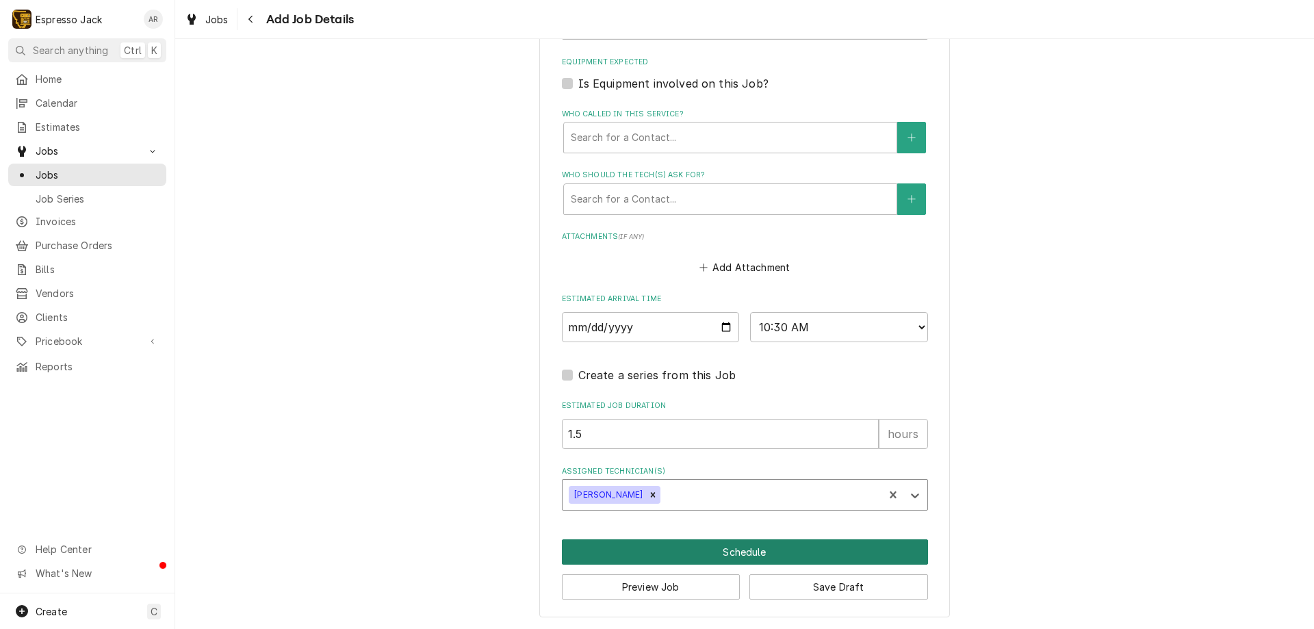
click at [744, 552] on button "Schedule" at bounding box center [745, 551] width 366 height 25
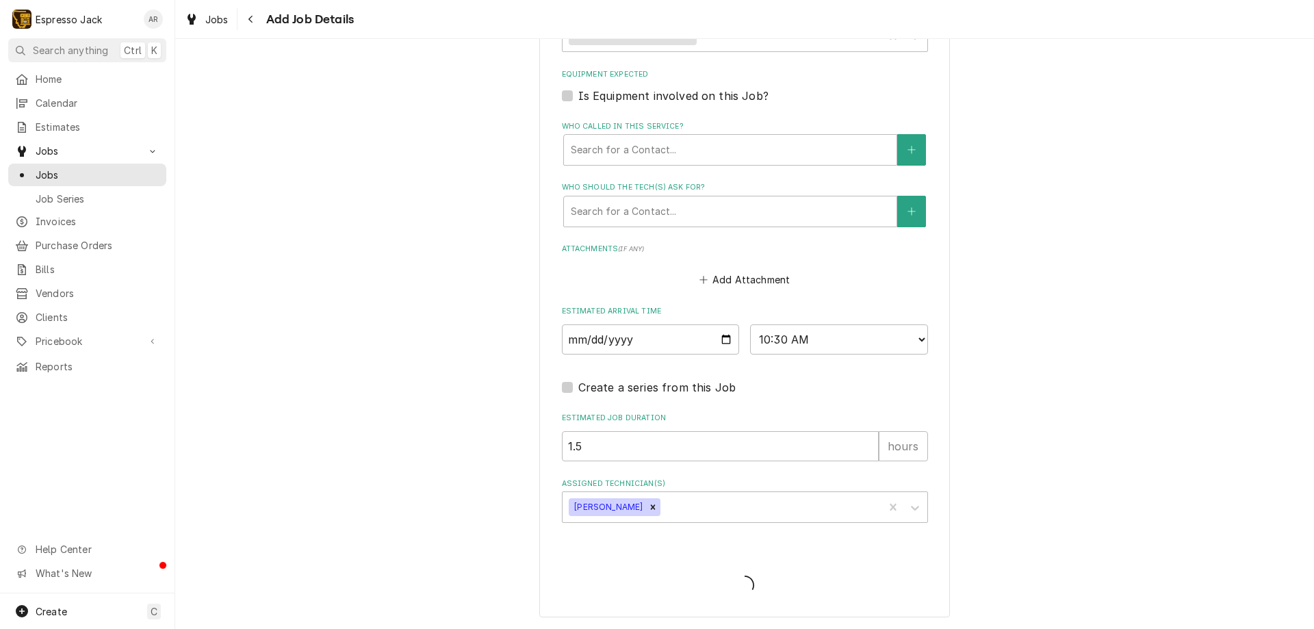
scroll to position [447, 0]
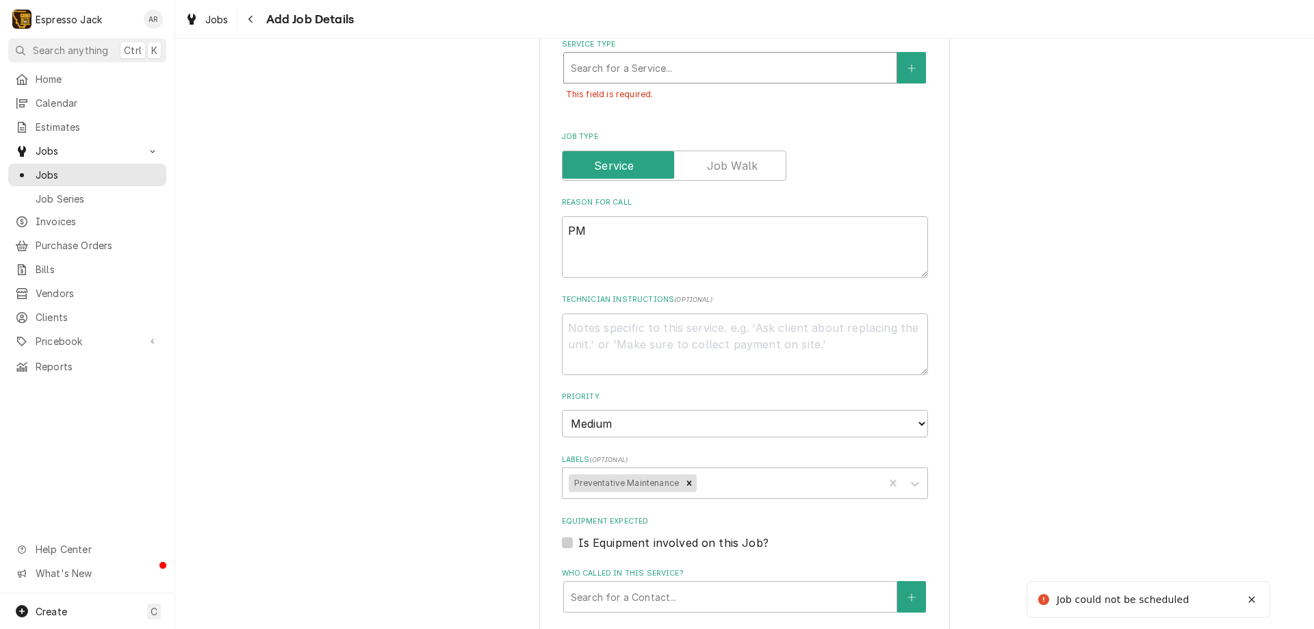
click at [801, 68] on div "Service Type" at bounding box center [730, 67] width 319 height 25
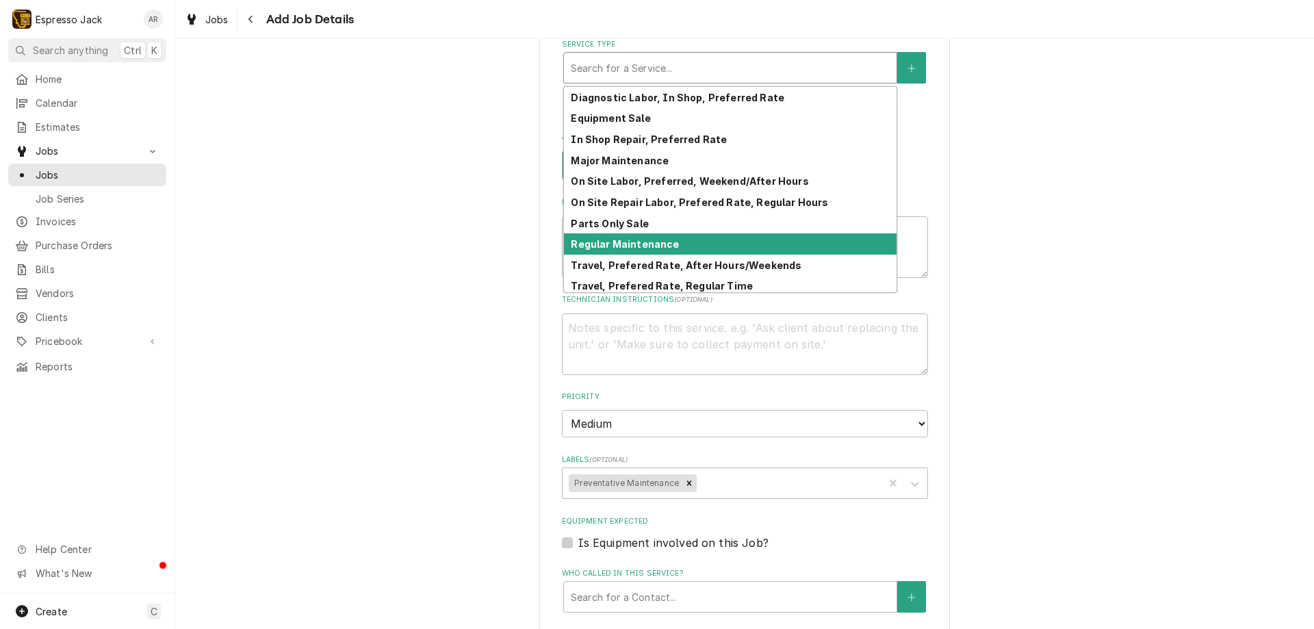
click at [656, 248] on strong "Regular Maintenance" at bounding box center [625, 244] width 108 height 12
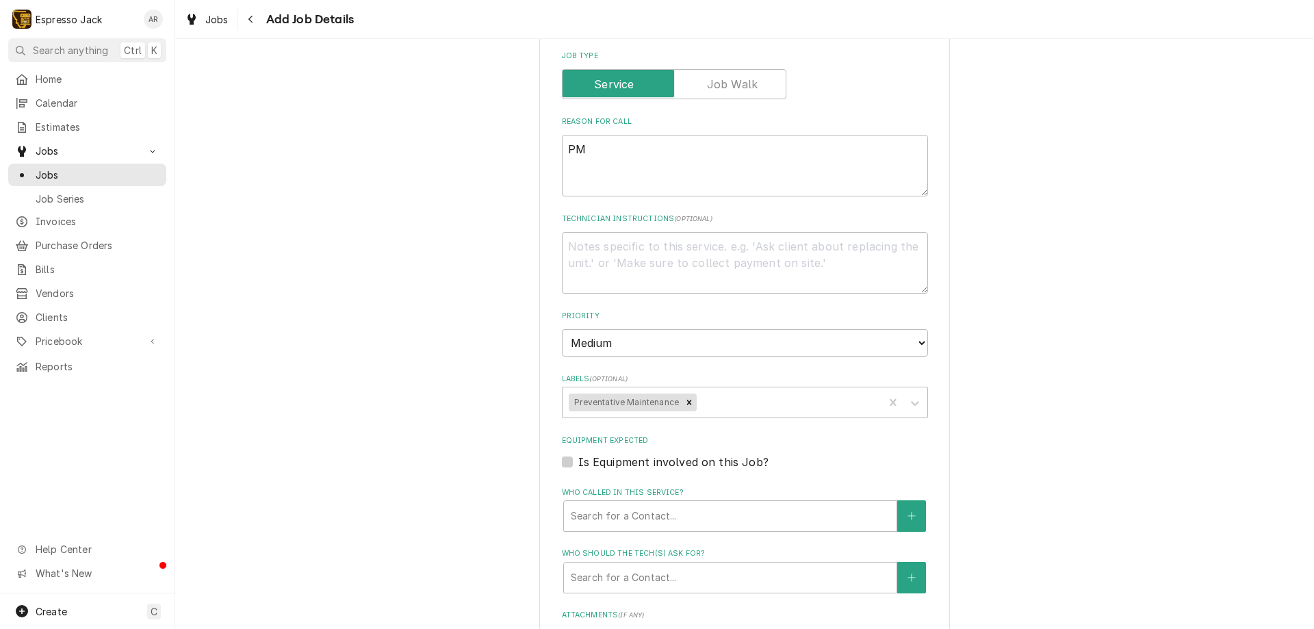
scroll to position [929, 0]
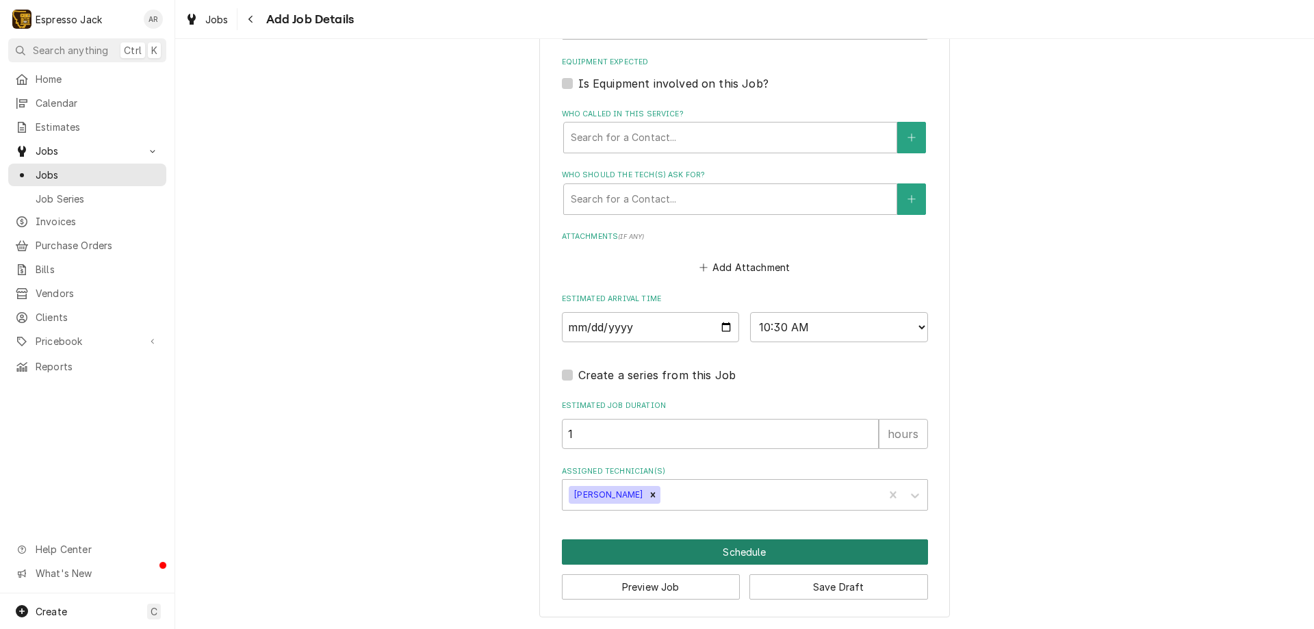
click at [719, 549] on button "Schedule" at bounding box center [745, 551] width 366 height 25
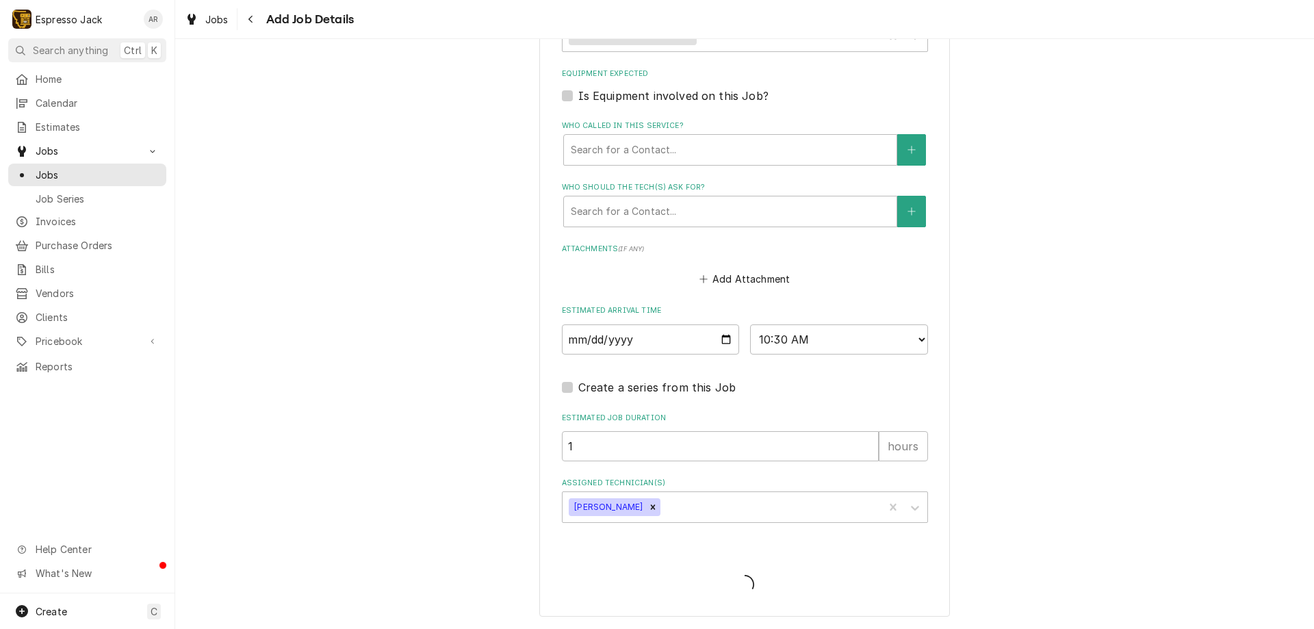
scroll to position [886, 0]
